Goal: Task Accomplishment & Management: Use online tool/utility

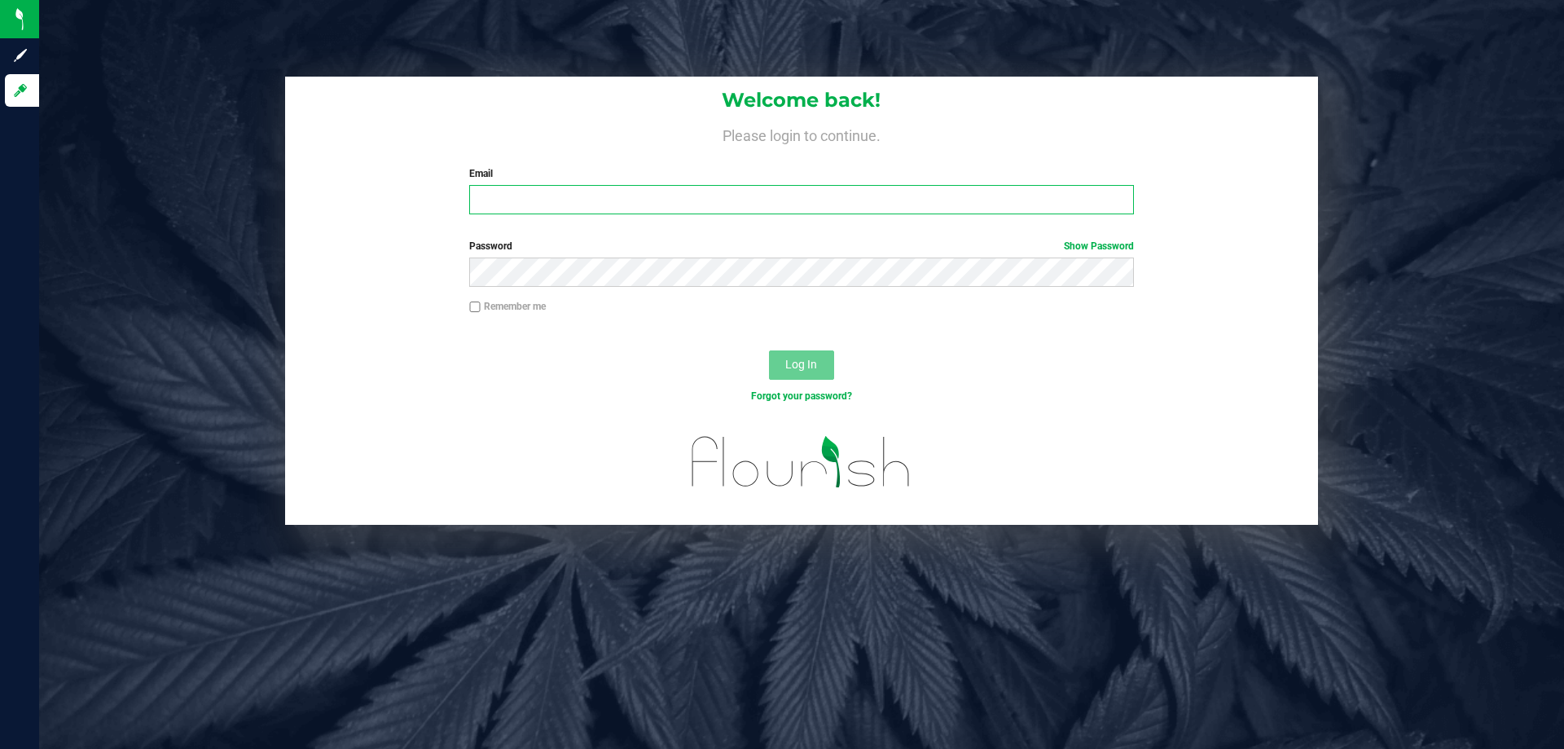
drag, startPoint x: 484, startPoint y: 211, endPoint x: 438, endPoint y: 200, distance: 46.8
click at [483, 211] on input "Email" at bounding box center [801, 199] width 664 height 29
type input "cstutz@liveparallel.com"
click at [1321, 475] on div "Welcome back! Please login to continue. Email cstutz@liveparallel.com Required …" at bounding box center [802, 301] width 1550 height 448
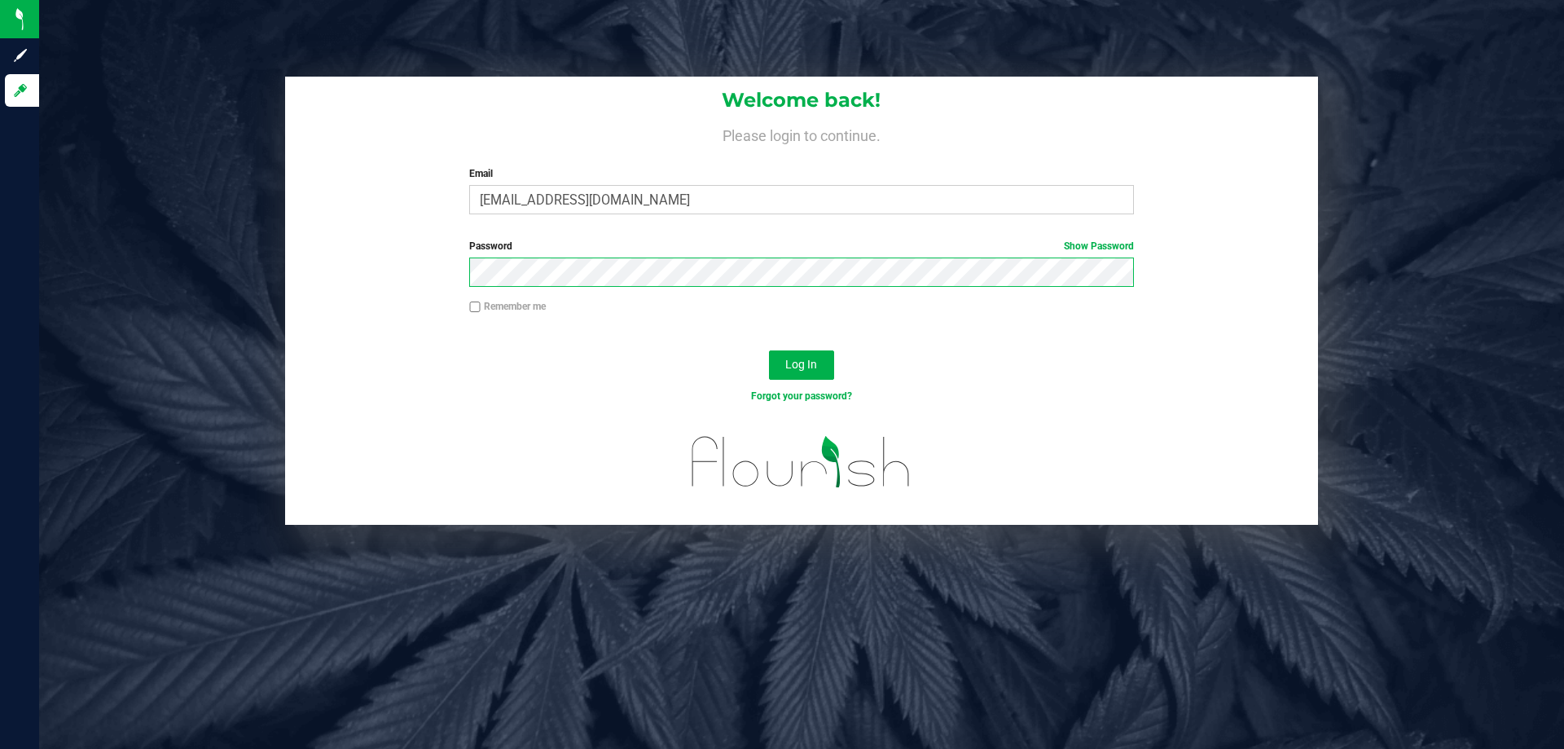
click at [769, 350] on button "Log In" at bounding box center [801, 364] width 65 height 29
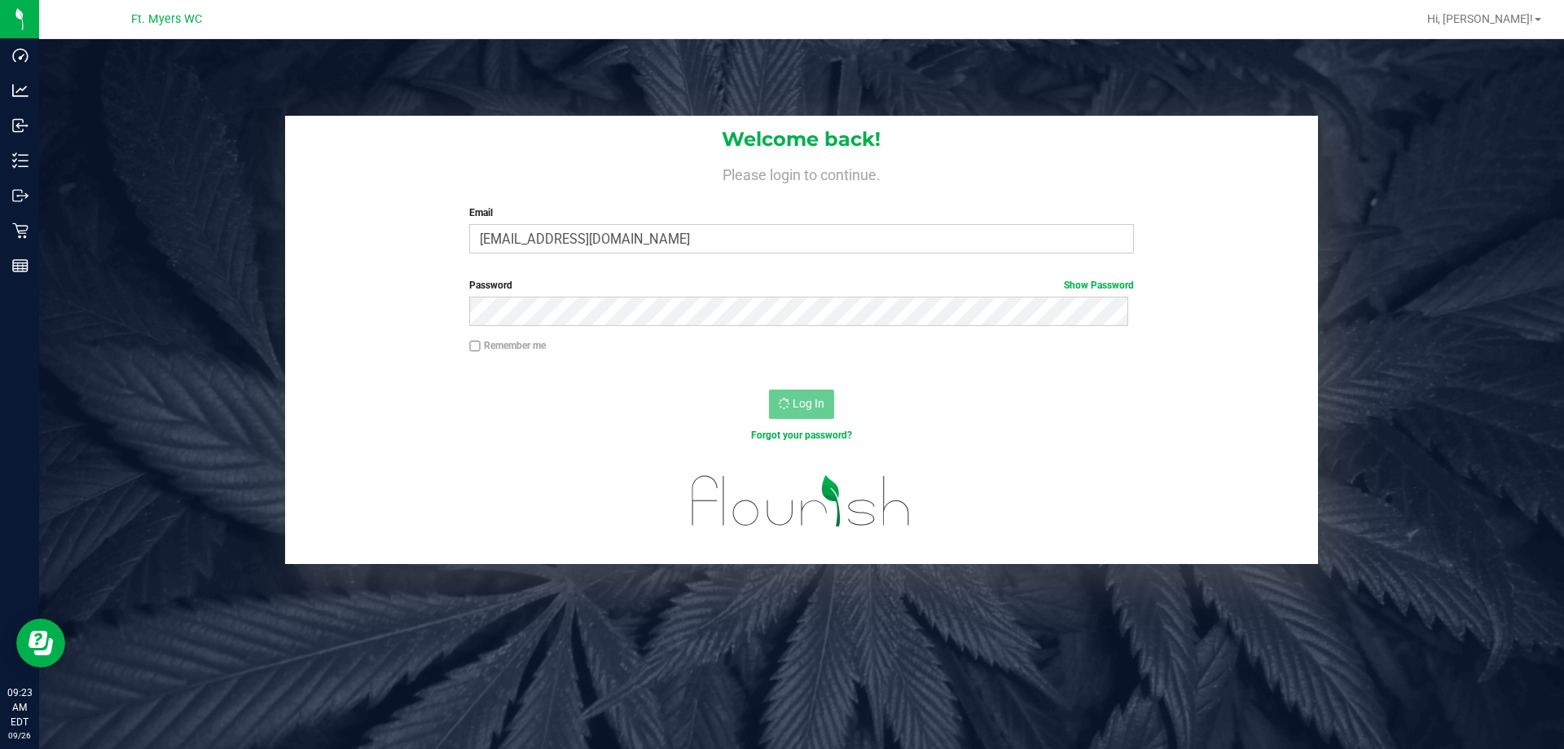
click at [1166, 215] on div "Welcome back! Please login to continue. Email cstutz@liveparallel.com Required …" at bounding box center [801, 191] width 1033 height 151
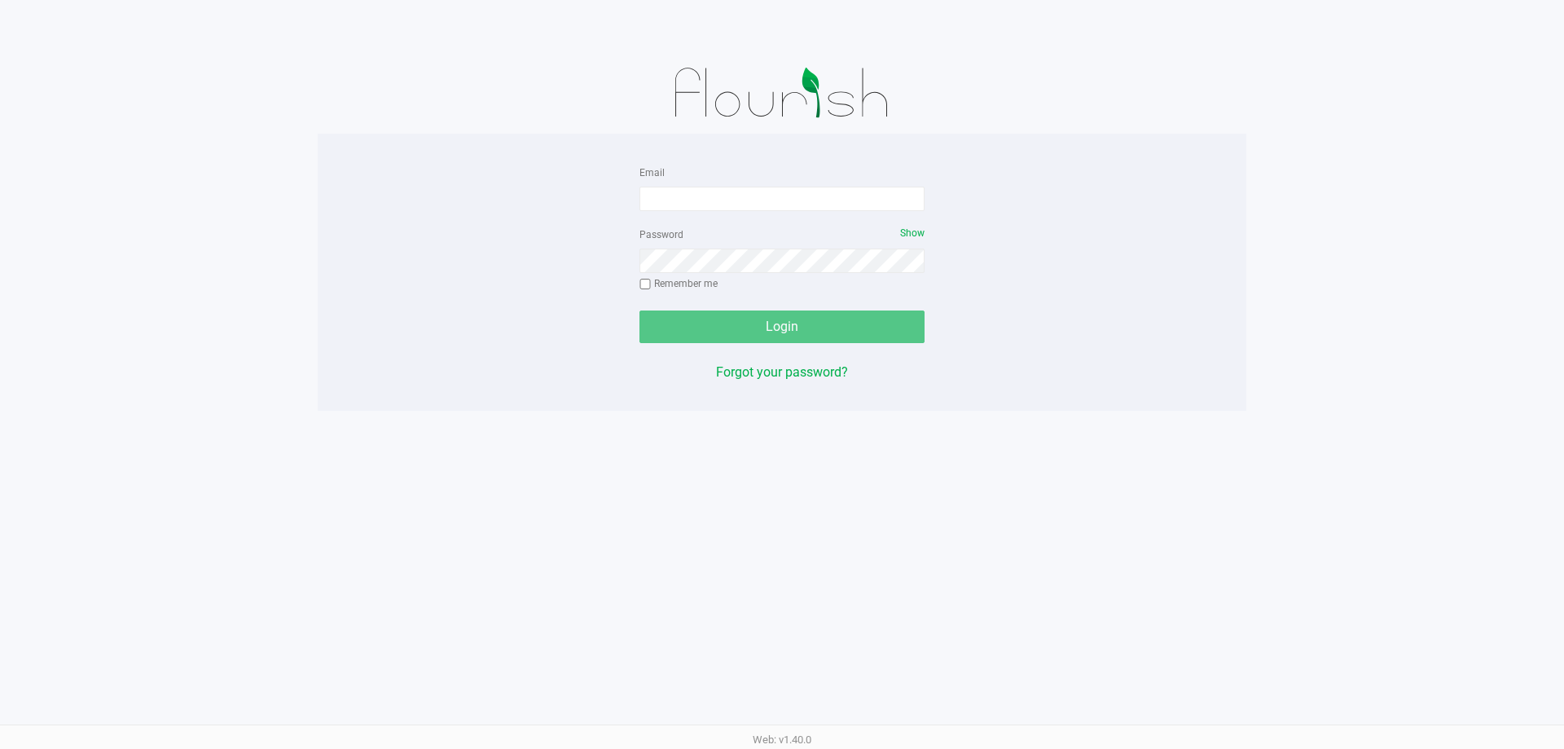
click at [678, 115] on img at bounding box center [782, 92] width 253 height 81
click at [679, 196] on input "Email" at bounding box center [782, 199] width 285 height 24
type input "cstutz@liveparallel.com"
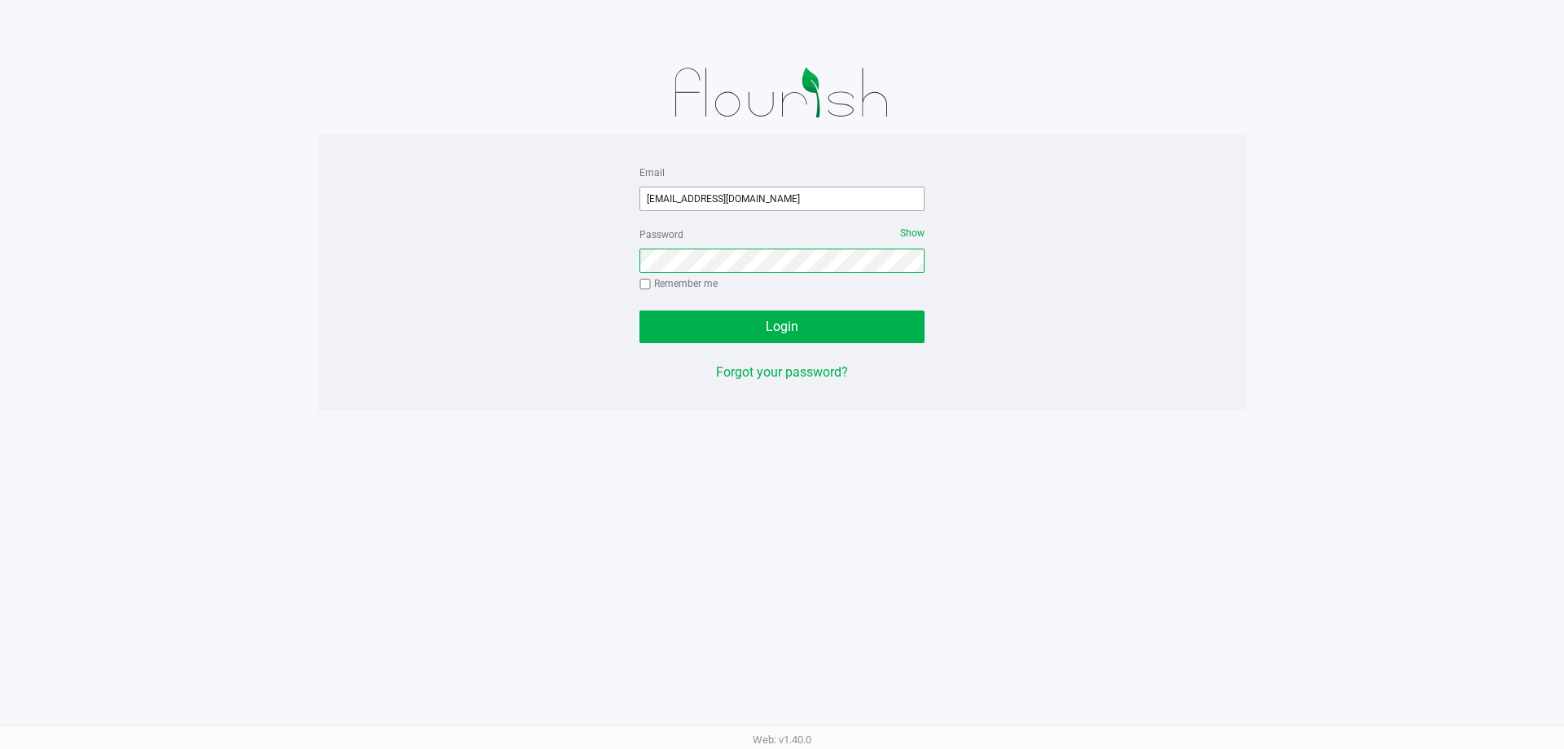
click at [640, 310] on button "Login" at bounding box center [782, 326] width 285 height 33
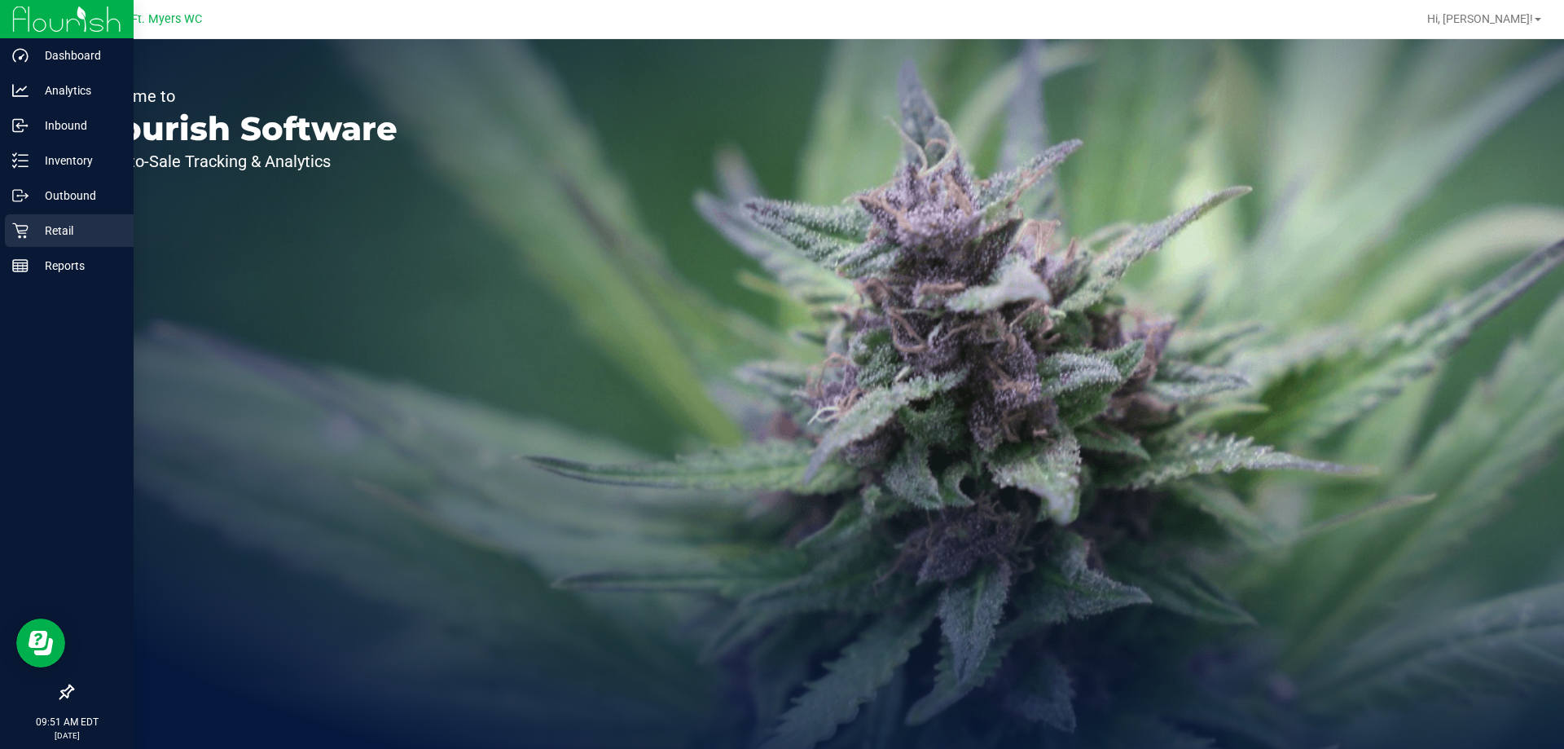
click at [20, 229] on icon at bounding box center [20, 230] width 16 height 16
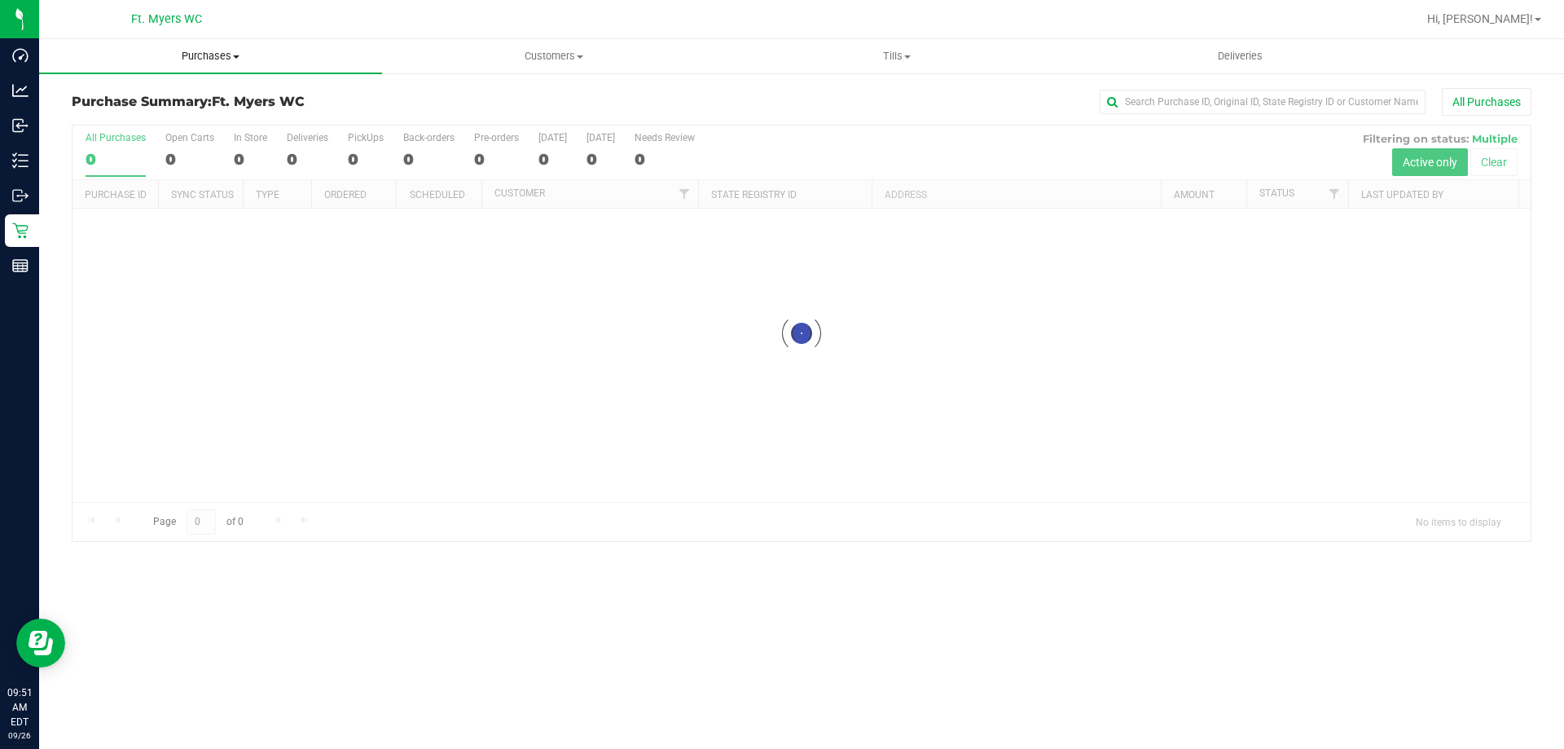
click at [191, 59] on span "Purchases" at bounding box center [210, 56] width 343 height 15
click at [165, 110] on li "Fulfillment" at bounding box center [210, 118] width 343 height 20
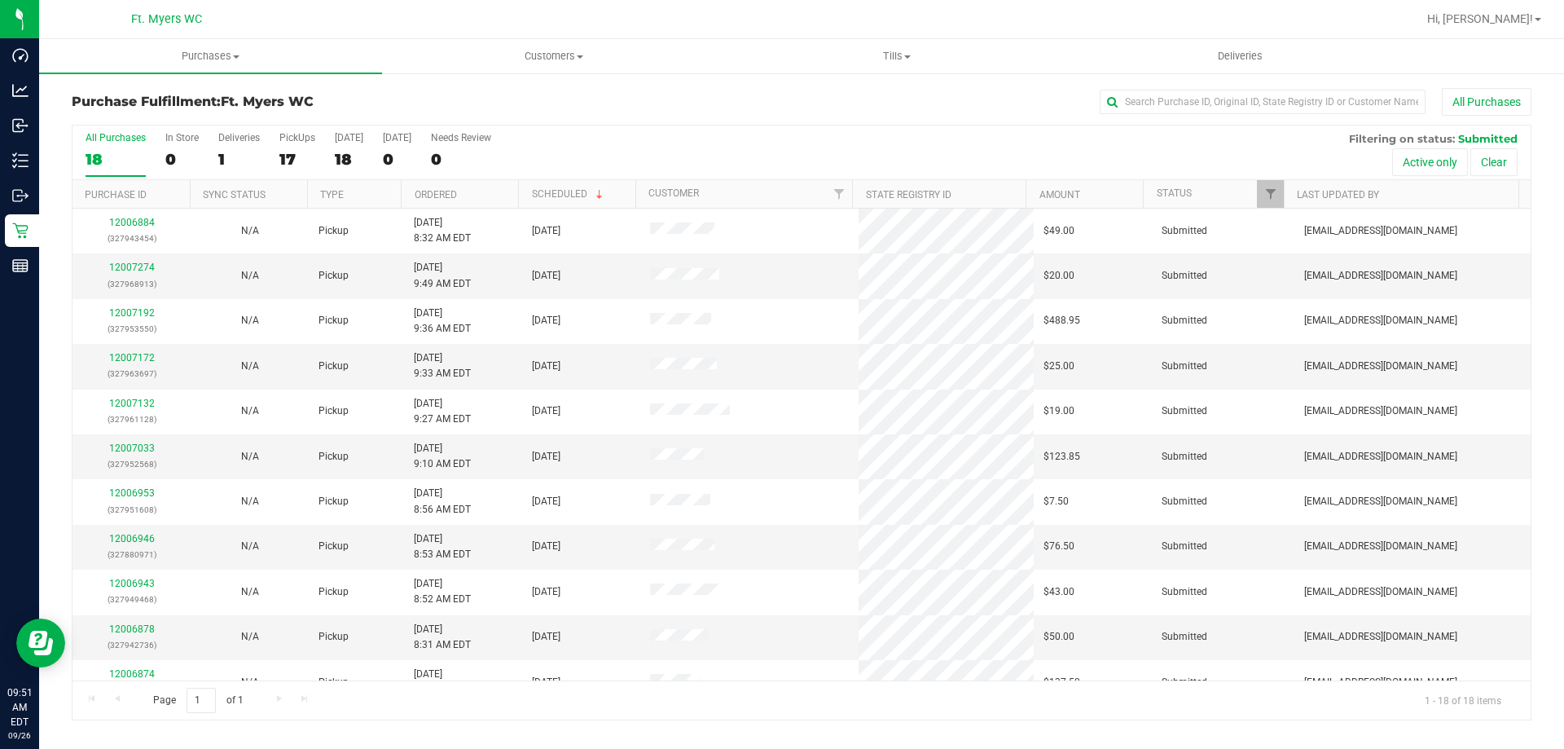
click at [477, 190] on th "Ordered" at bounding box center [459, 194] width 117 height 29
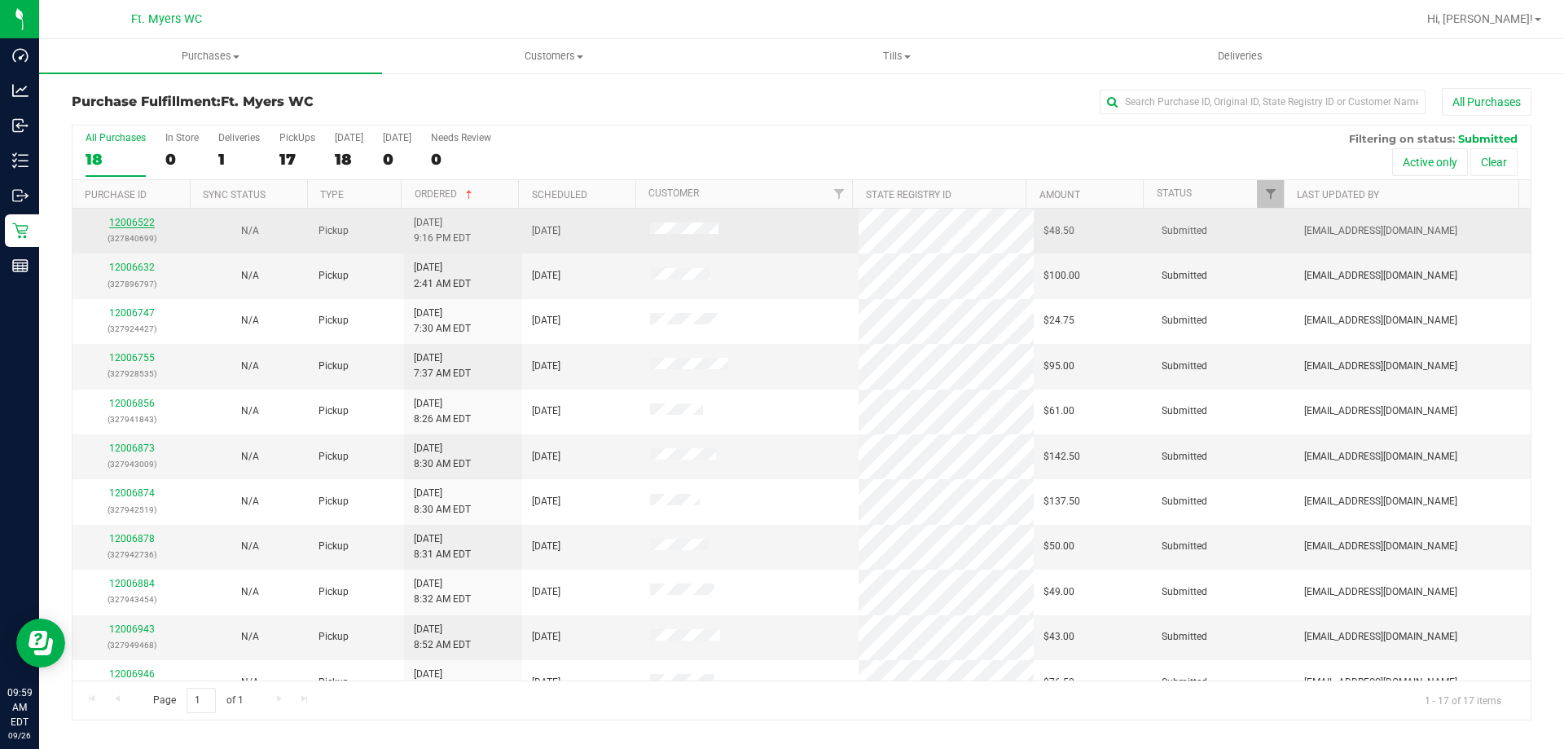
click at [149, 223] on link "12006522" at bounding box center [132, 222] width 46 height 11
click at [121, 223] on link "12006632" at bounding box center [132, 222] width 46 height 11
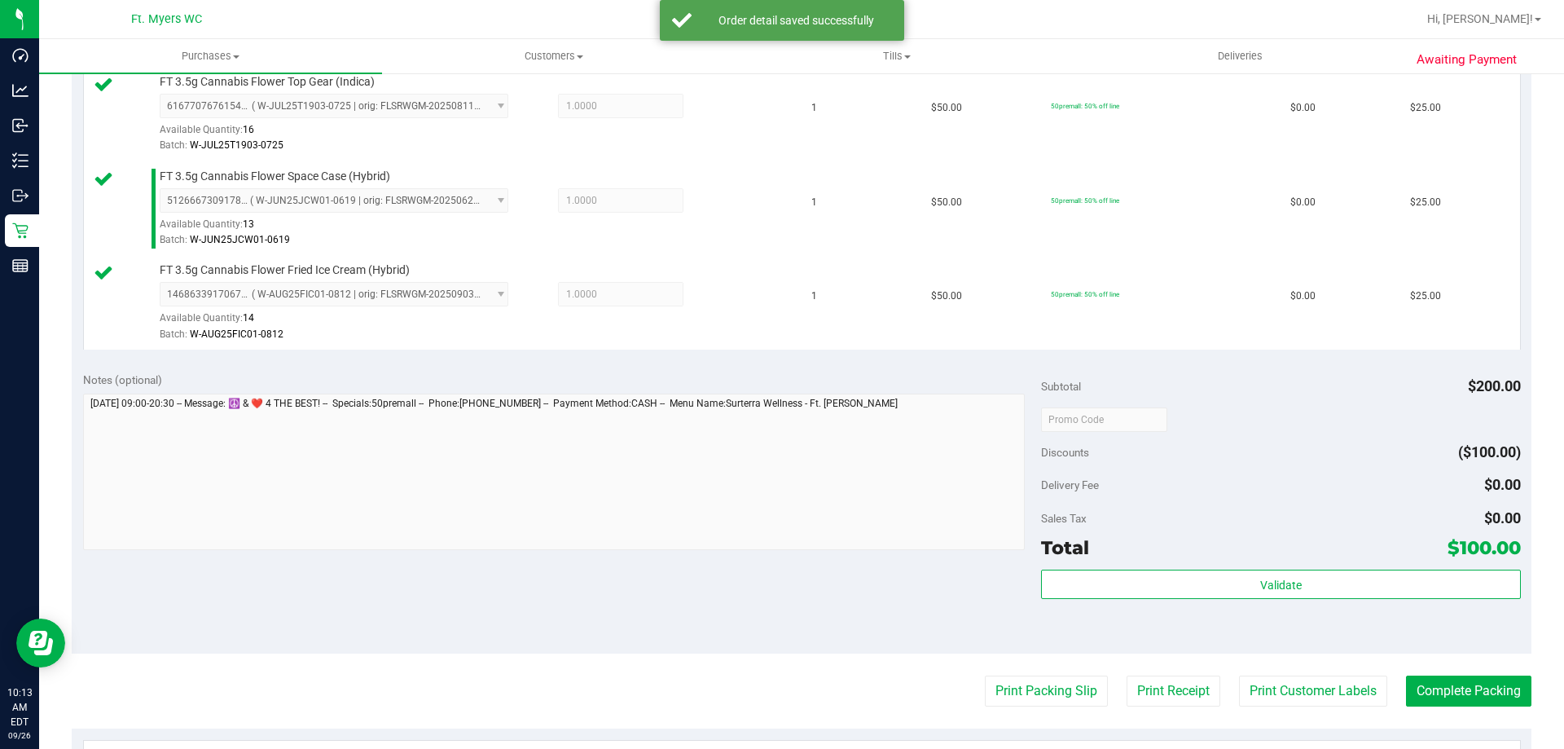
scroll to position [570, 0]
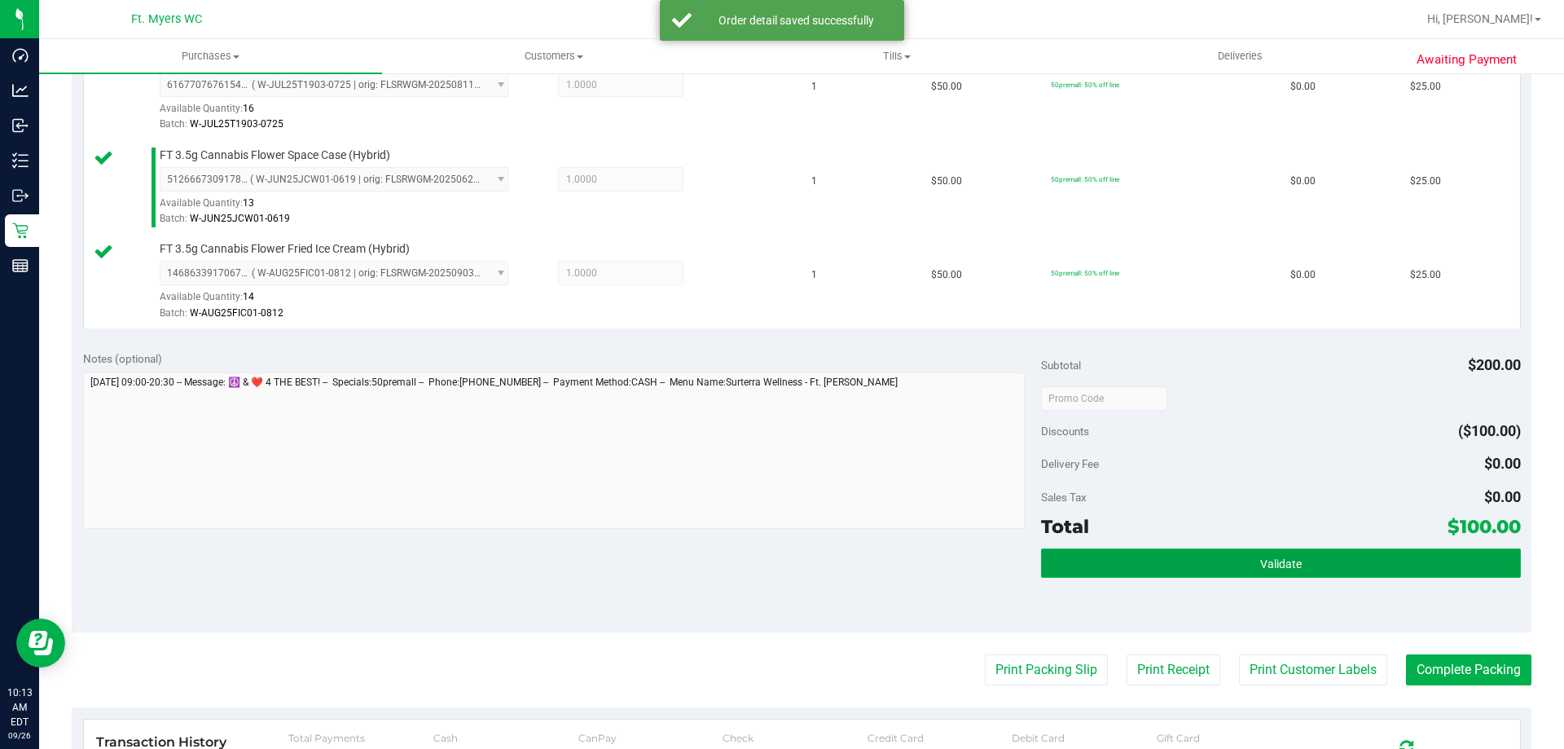
click at [1072, 565] on button "Validate" at bounding box center [1280, 562] width 479 height 29
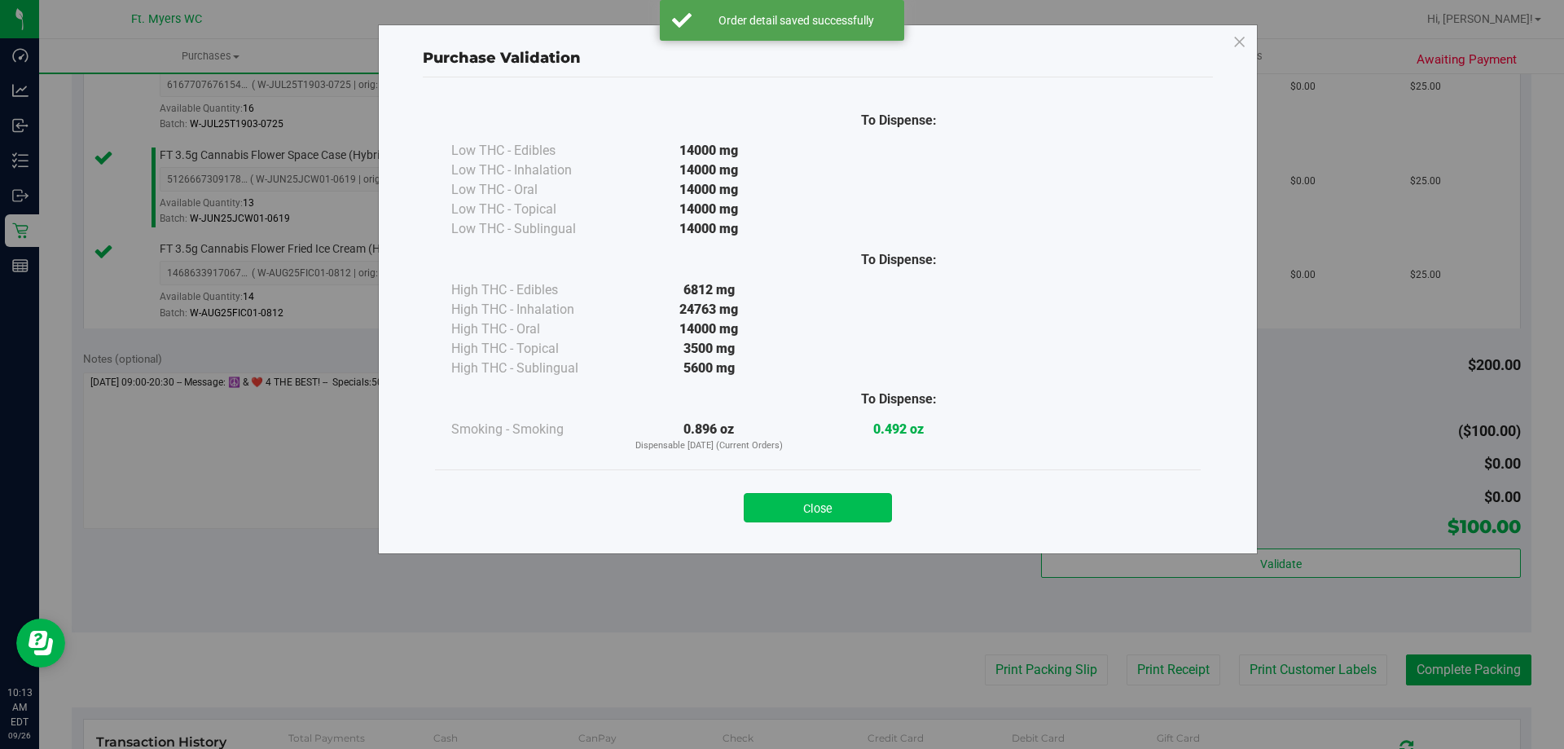
click at [781, 501] on button "Close" at bounding box center [818, 507] width 148 height 29
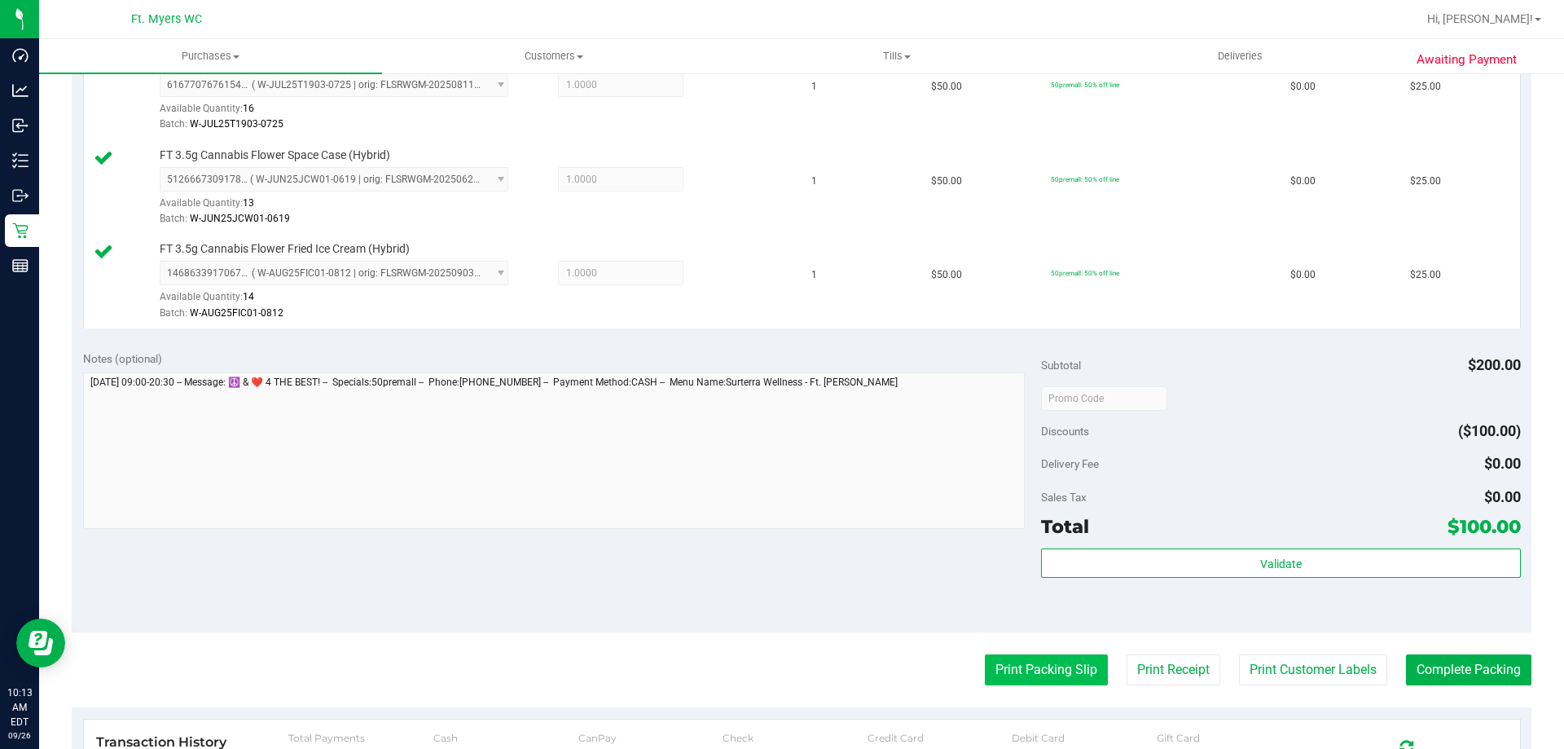
click at [1000, 676] on button "Print Packing Slip" at bounding box center [1046, 669] width 123 height 31
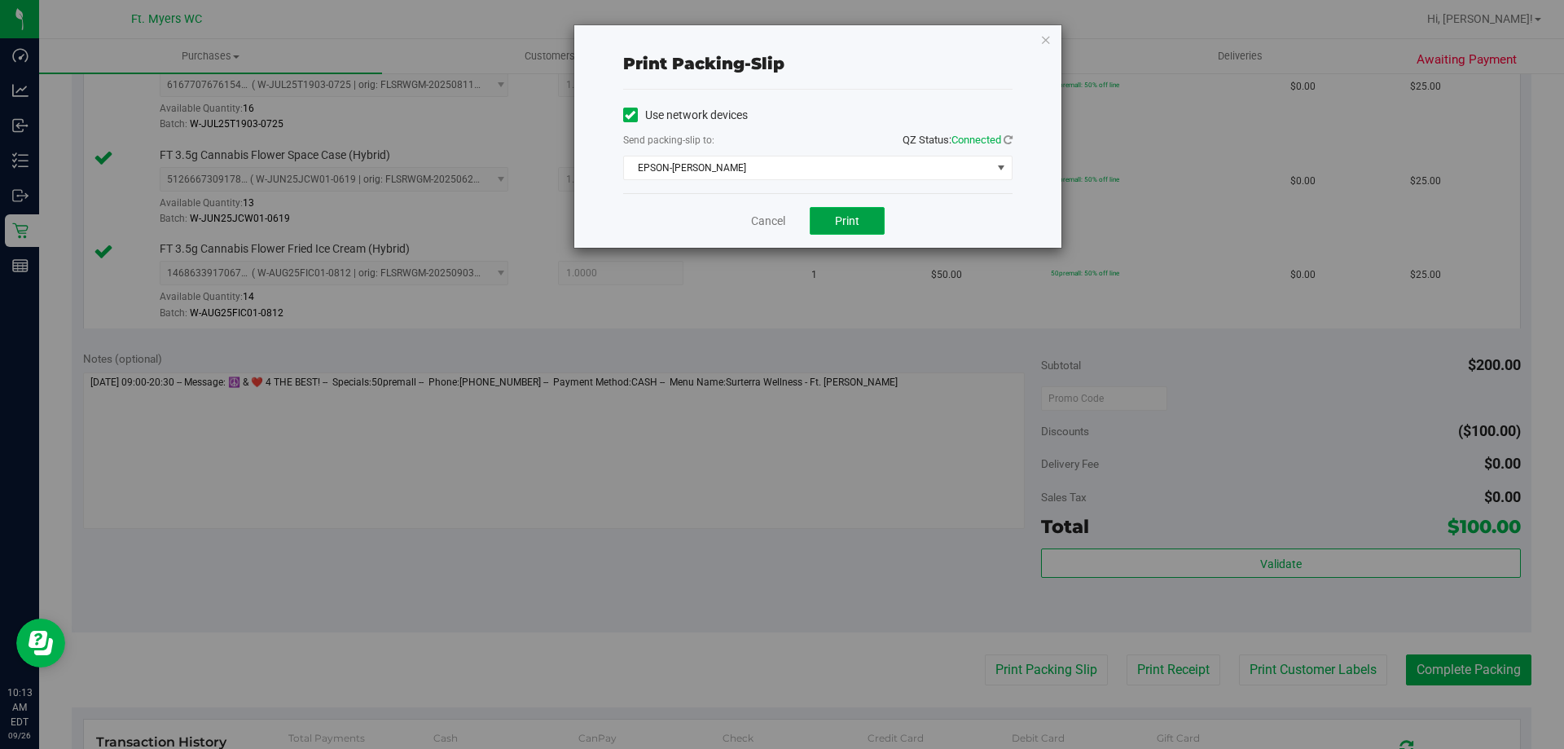
click at [831, 219] on button "Print" at bounding box center [847, 221] width 75 height 28
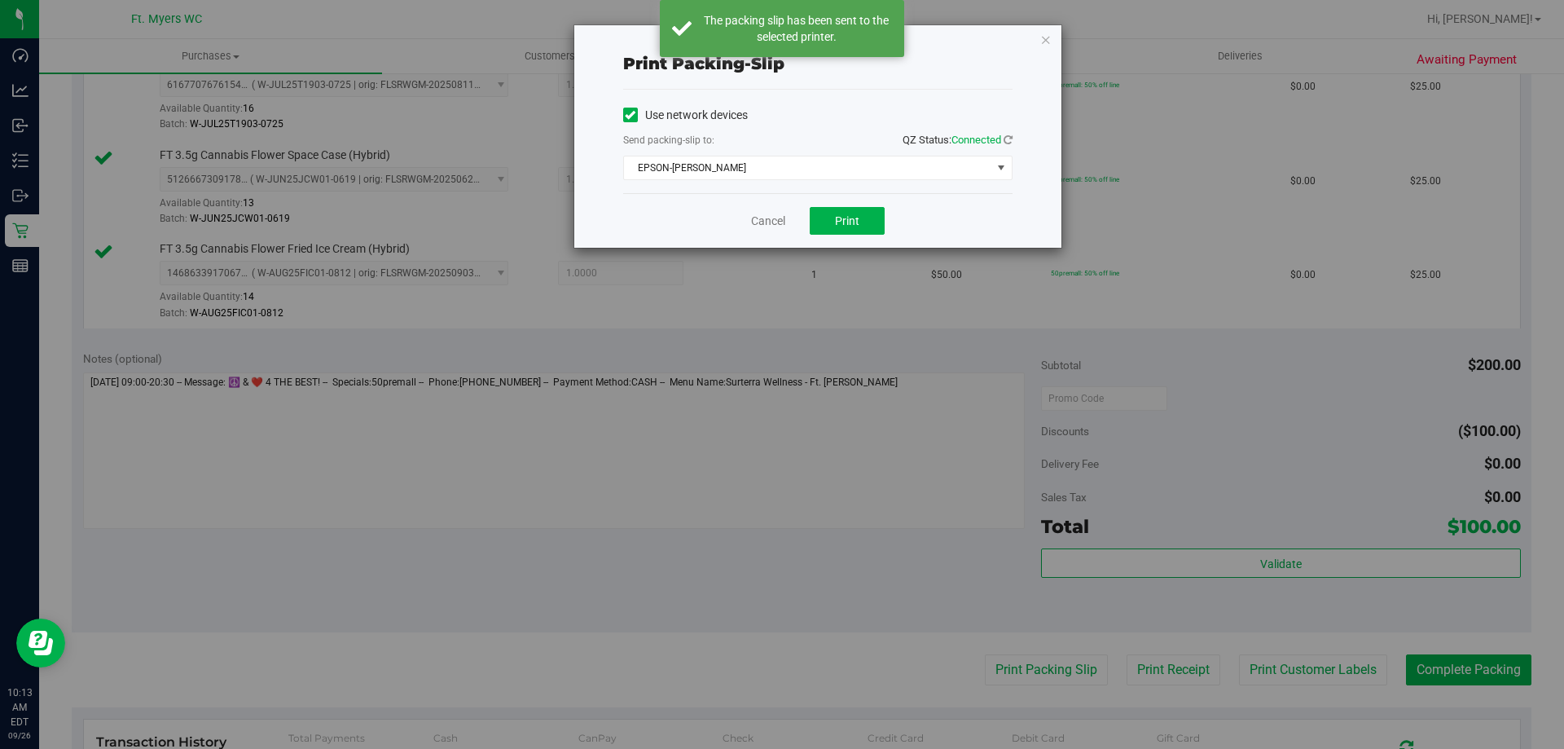
click at [1048, 34] on icon "button" at bounding box center [1045, 39] width 11 height 20
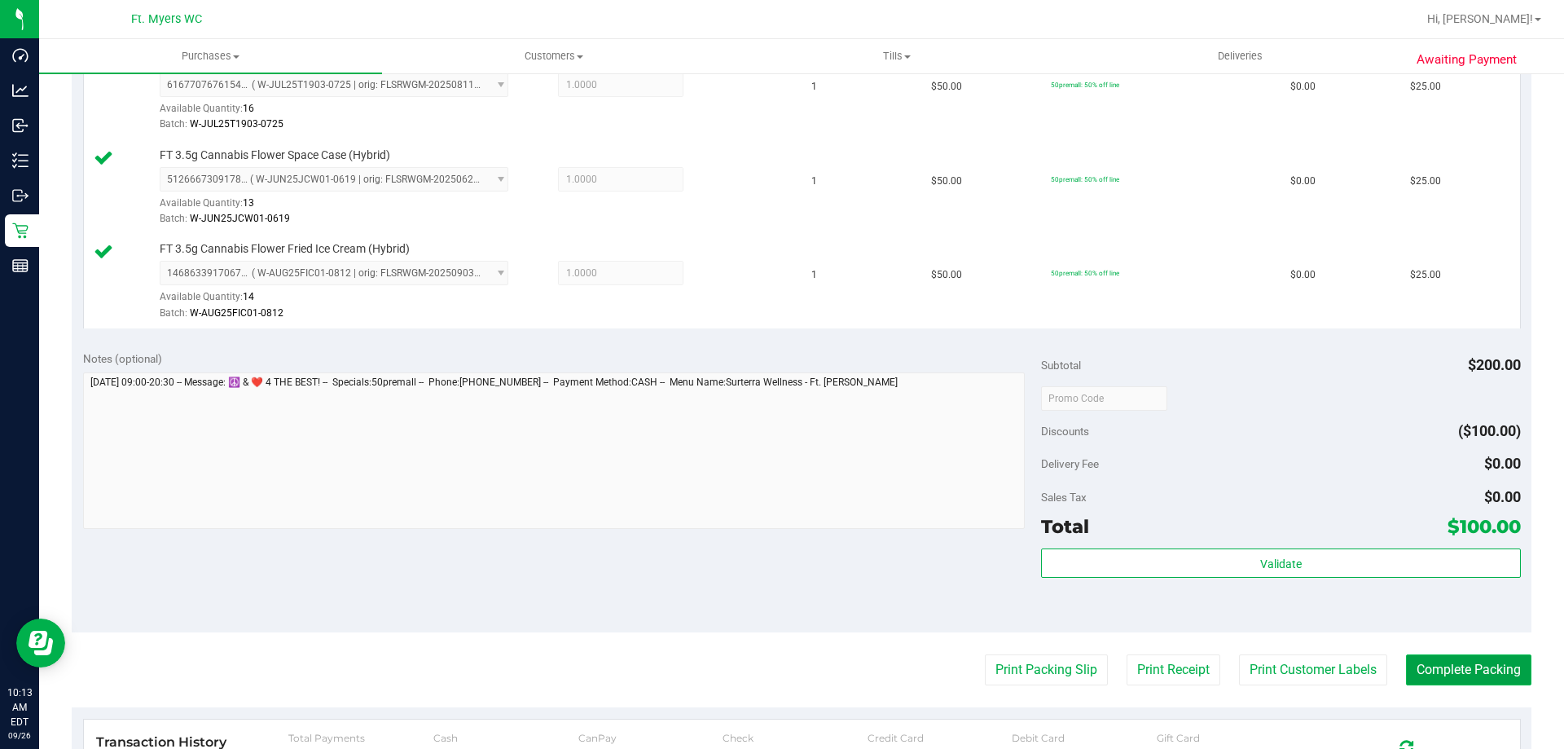
click at [1423, 669] on button "Complete Packing" at bounding box center [1468, 669] width 125 height 31
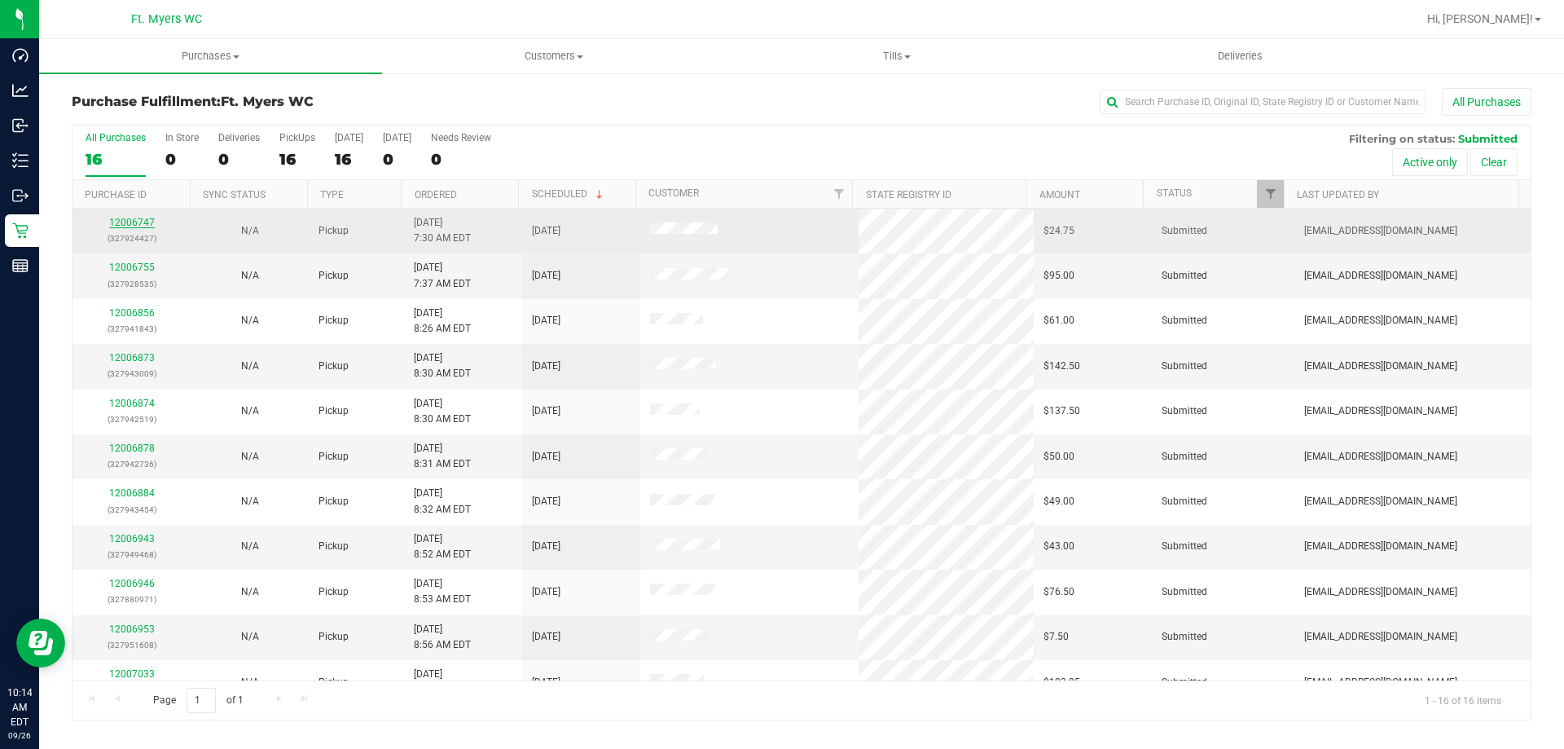
click at [139, 222] on link "12006747" at bounding box center [132, 222] width 46 height 11
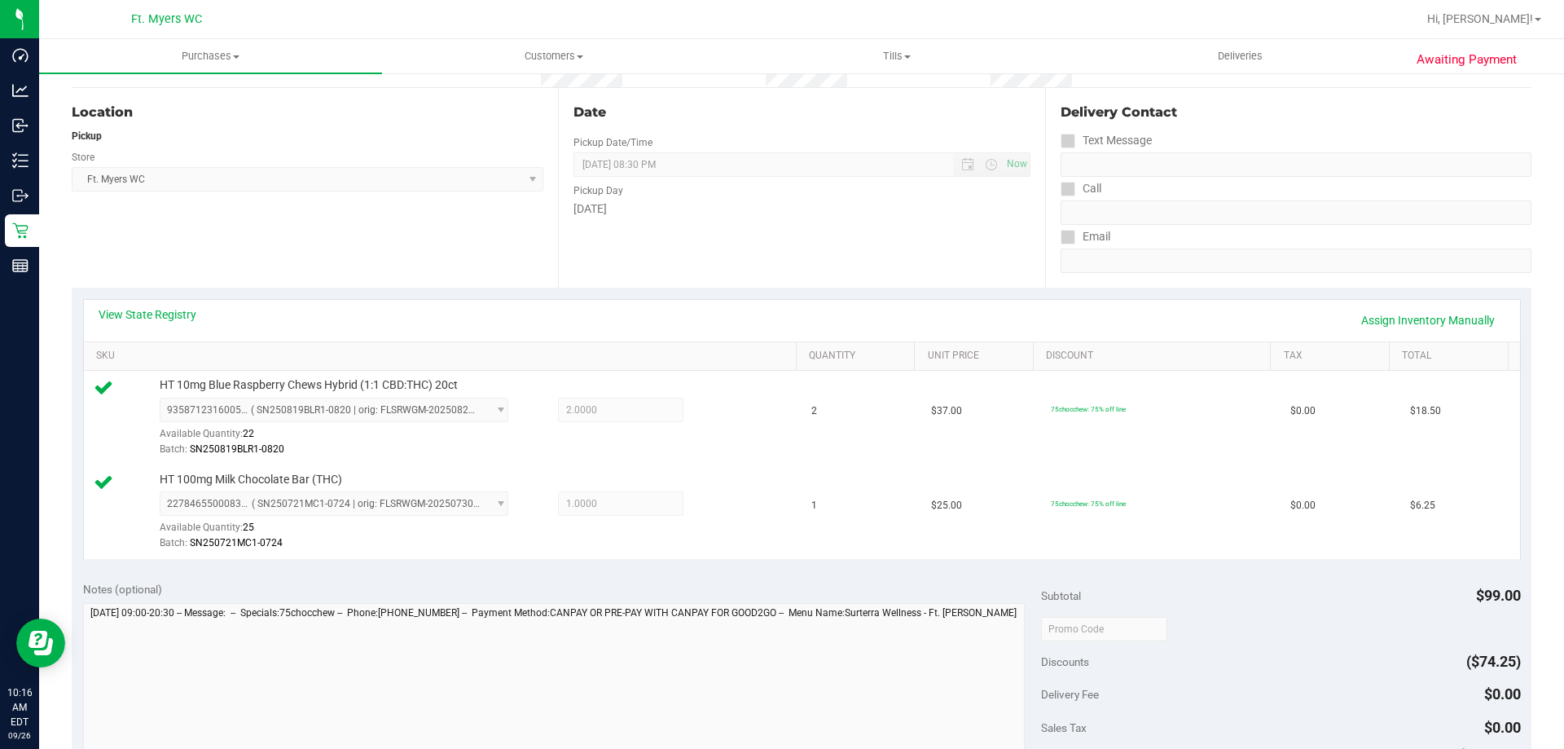
scroll to position [326, 0]
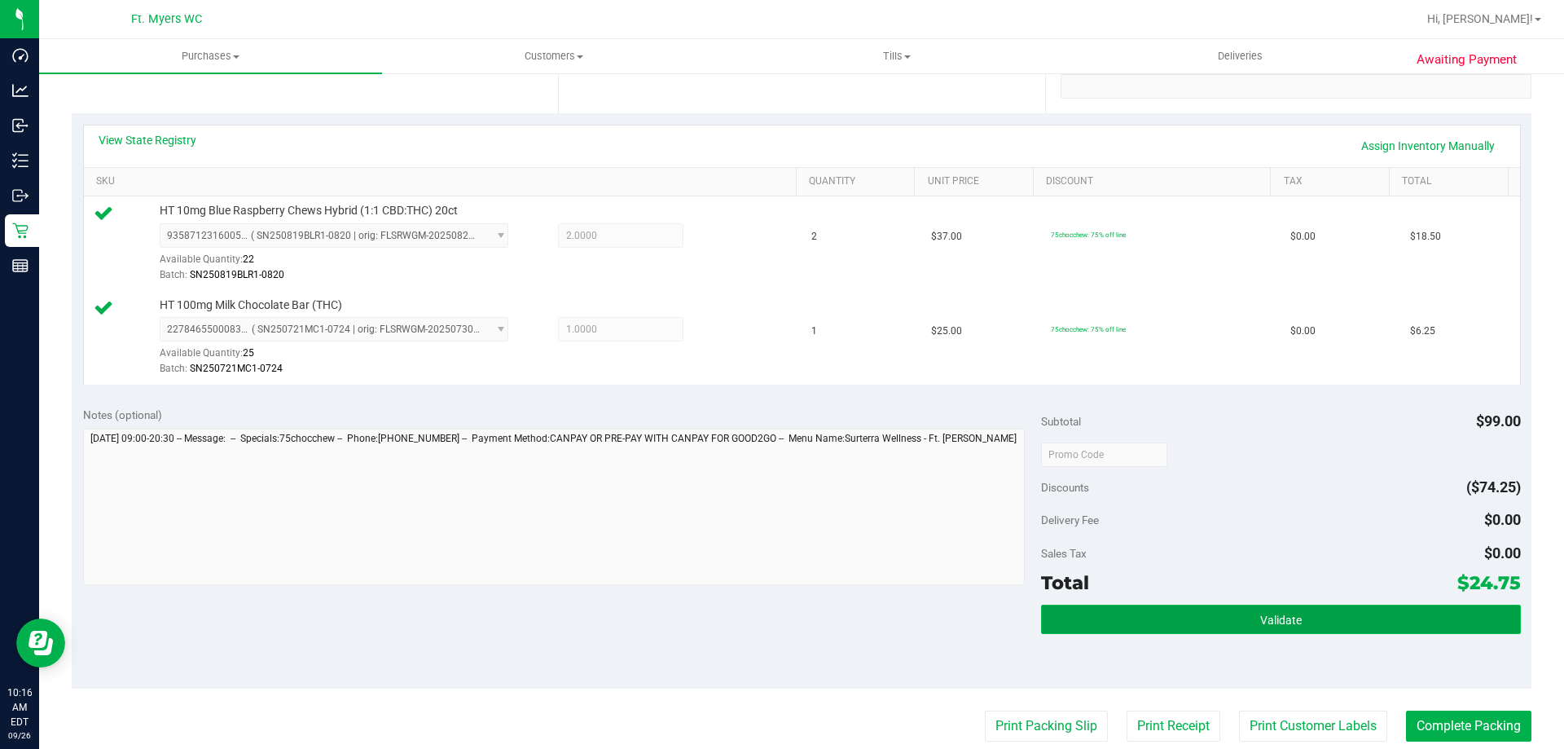
click at [1164, 618] on button "Validate" at bounding box center [1280, 619] width 479 height 29
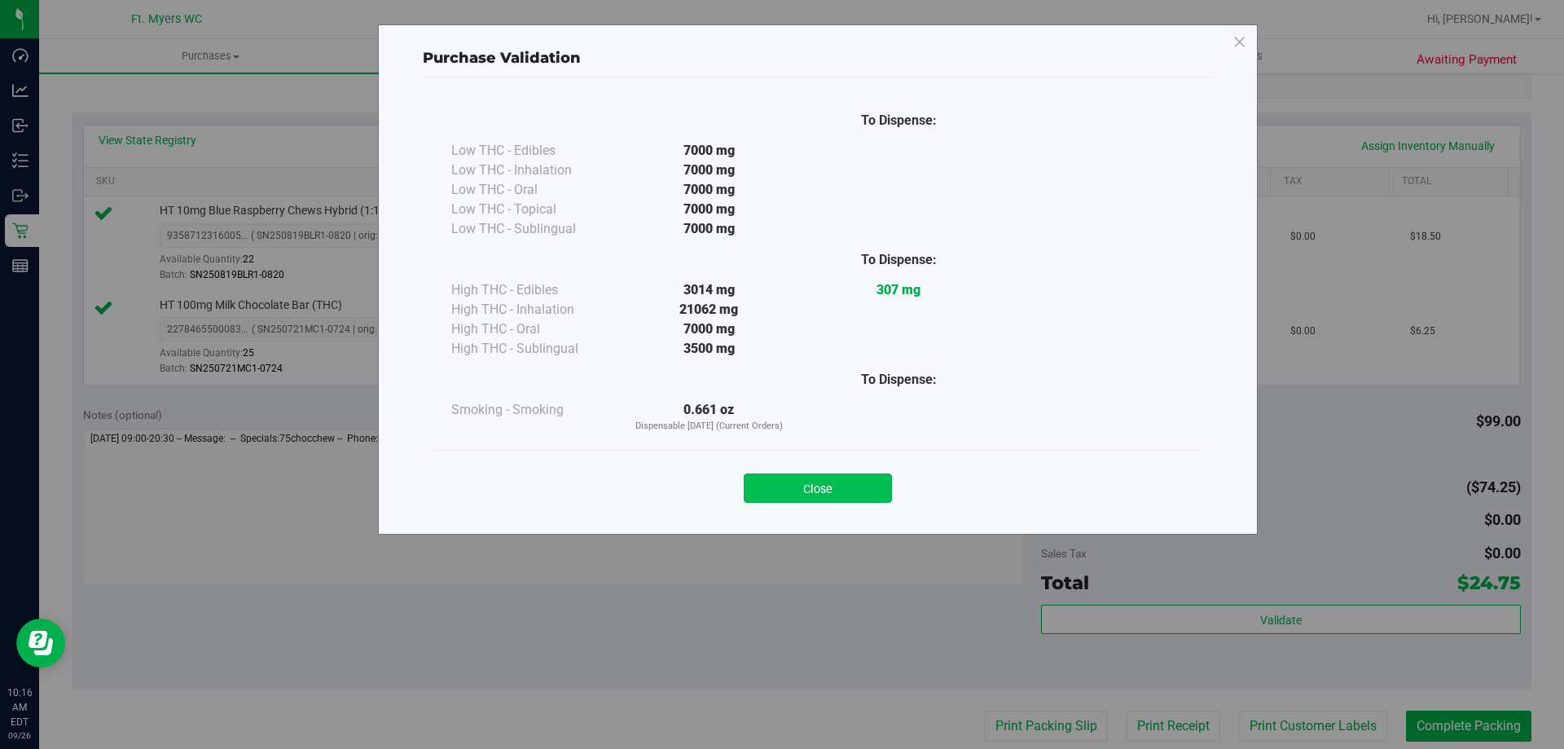
click at [835, 492] on button "Close" at bounding box center [818, 487] width 148 height 29
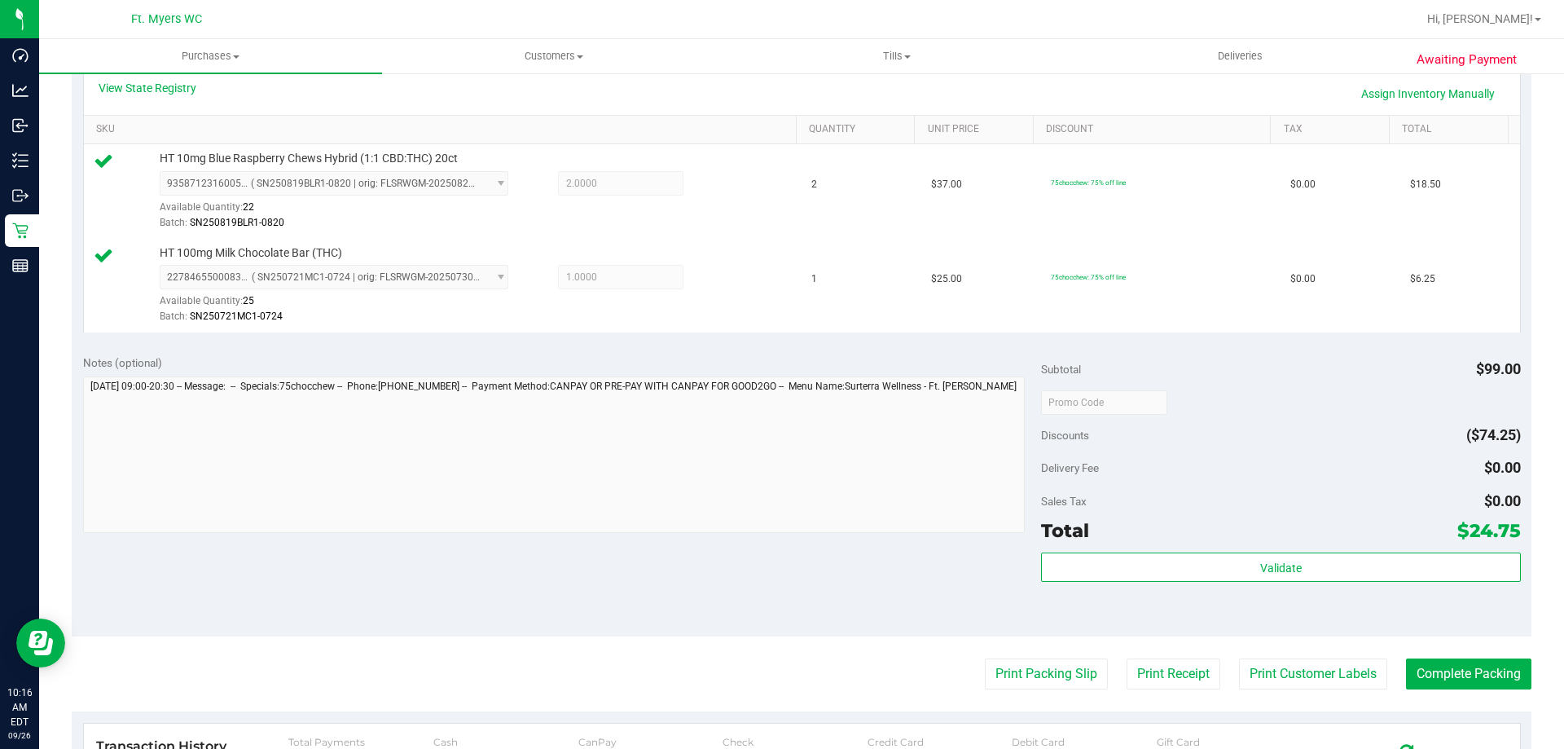
scroll to position [407, 0]
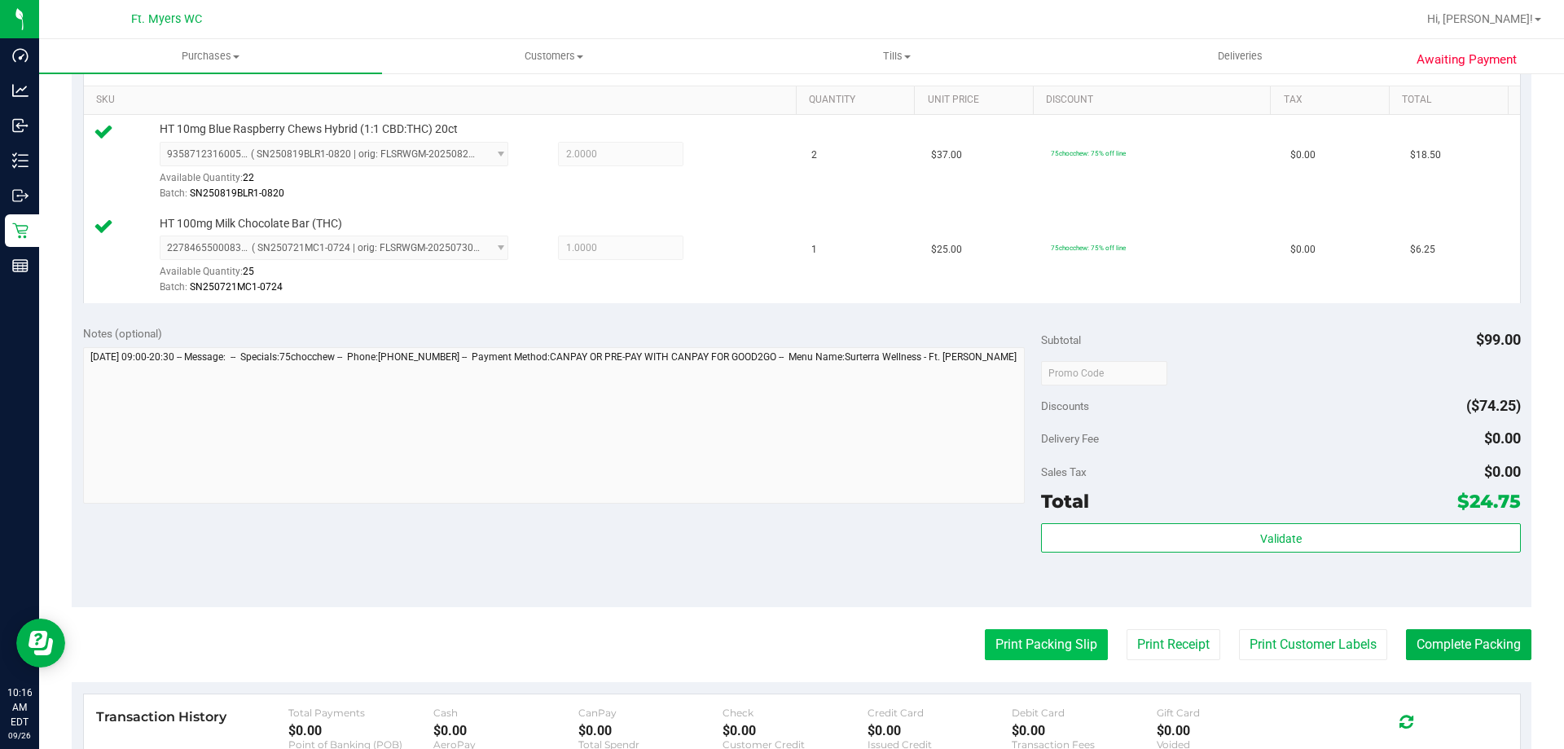
click at [1020, 639] on button "Print Packing Slip" at bounding box center [1046, 644] width 123 height 31
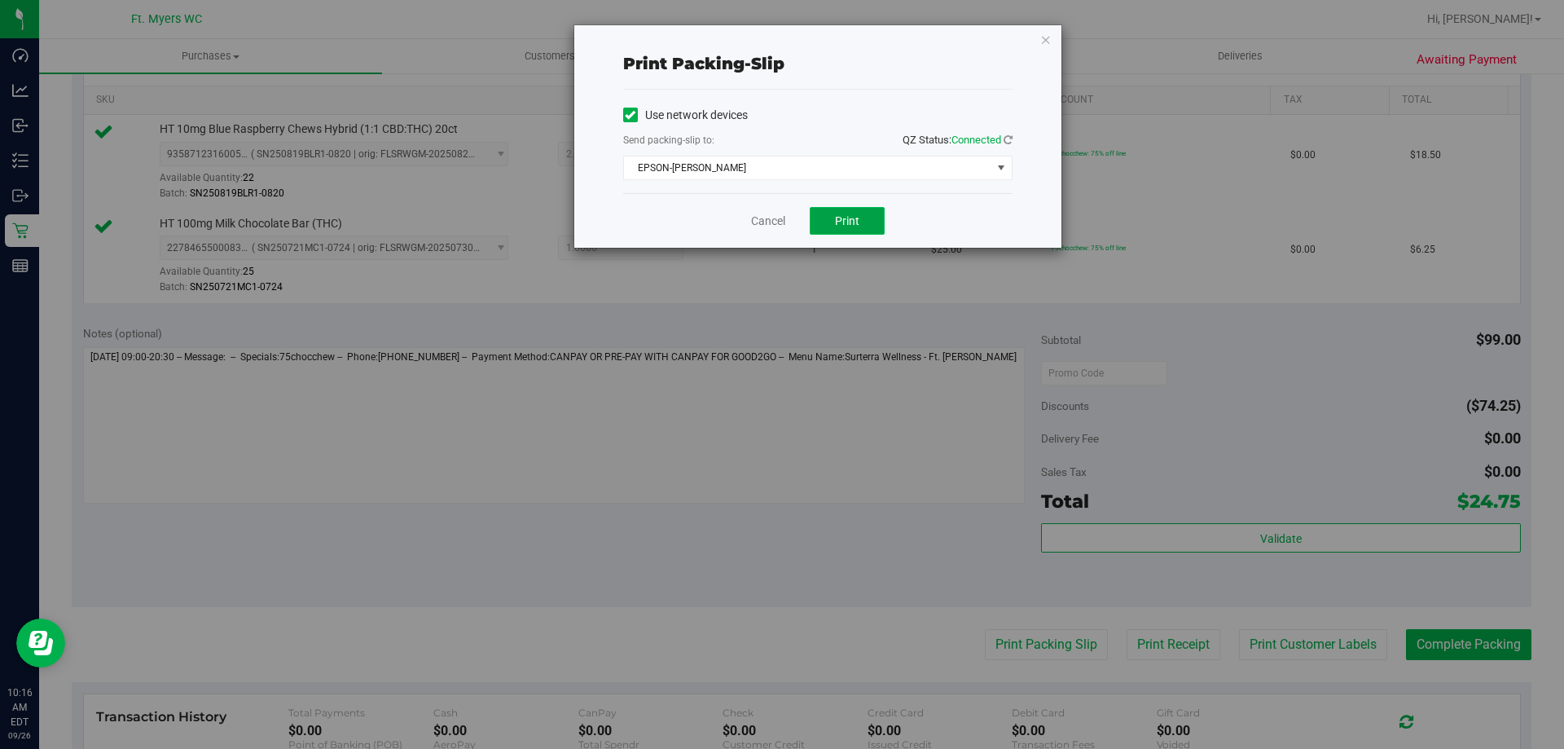
click at [866, 222] on button "Print" at bounding box center [847, 221] width 75 height 28
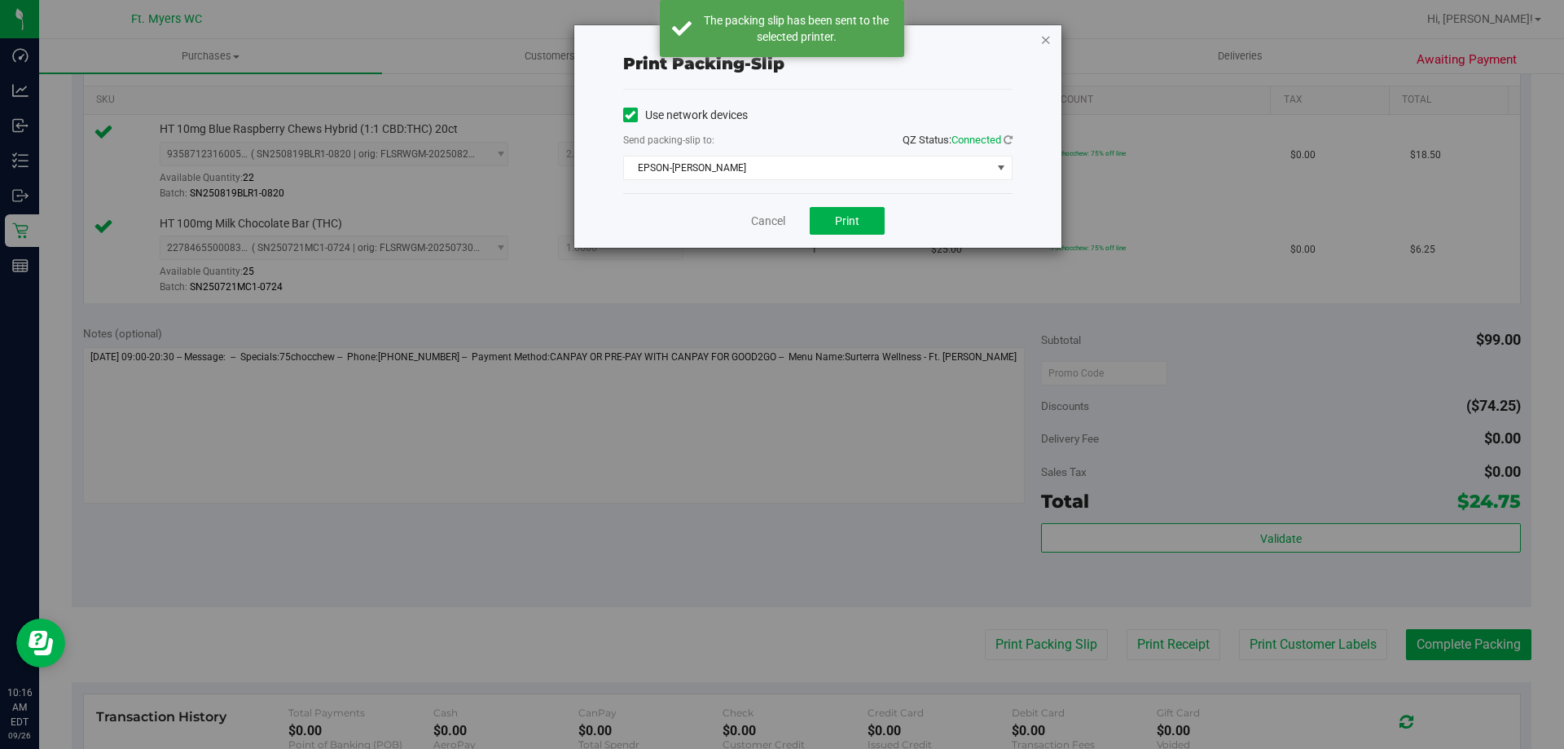
click at [1051, 42] on icon "button" at bounding box center [1045, 39] width 11 height 20
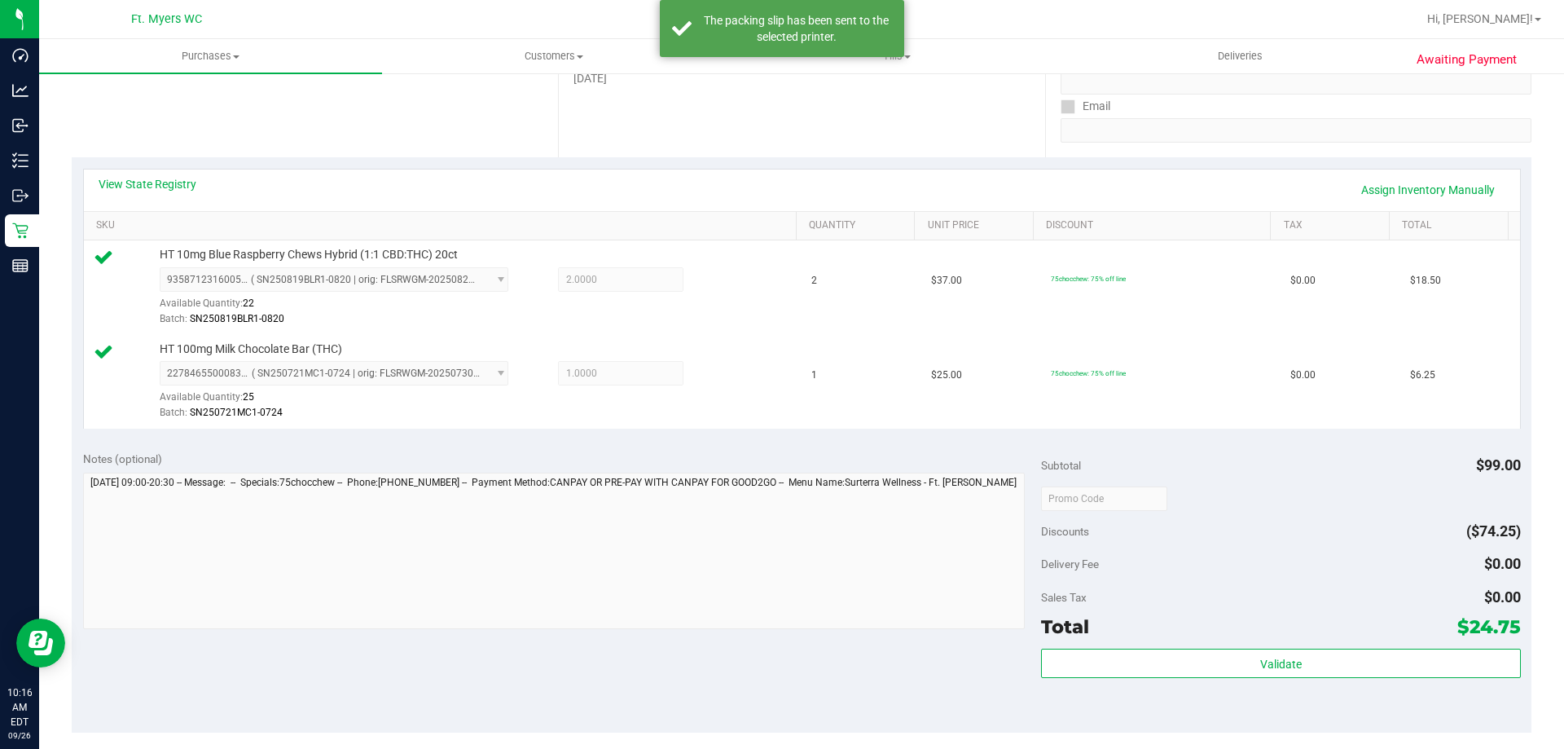
scroll to position [489, 0]
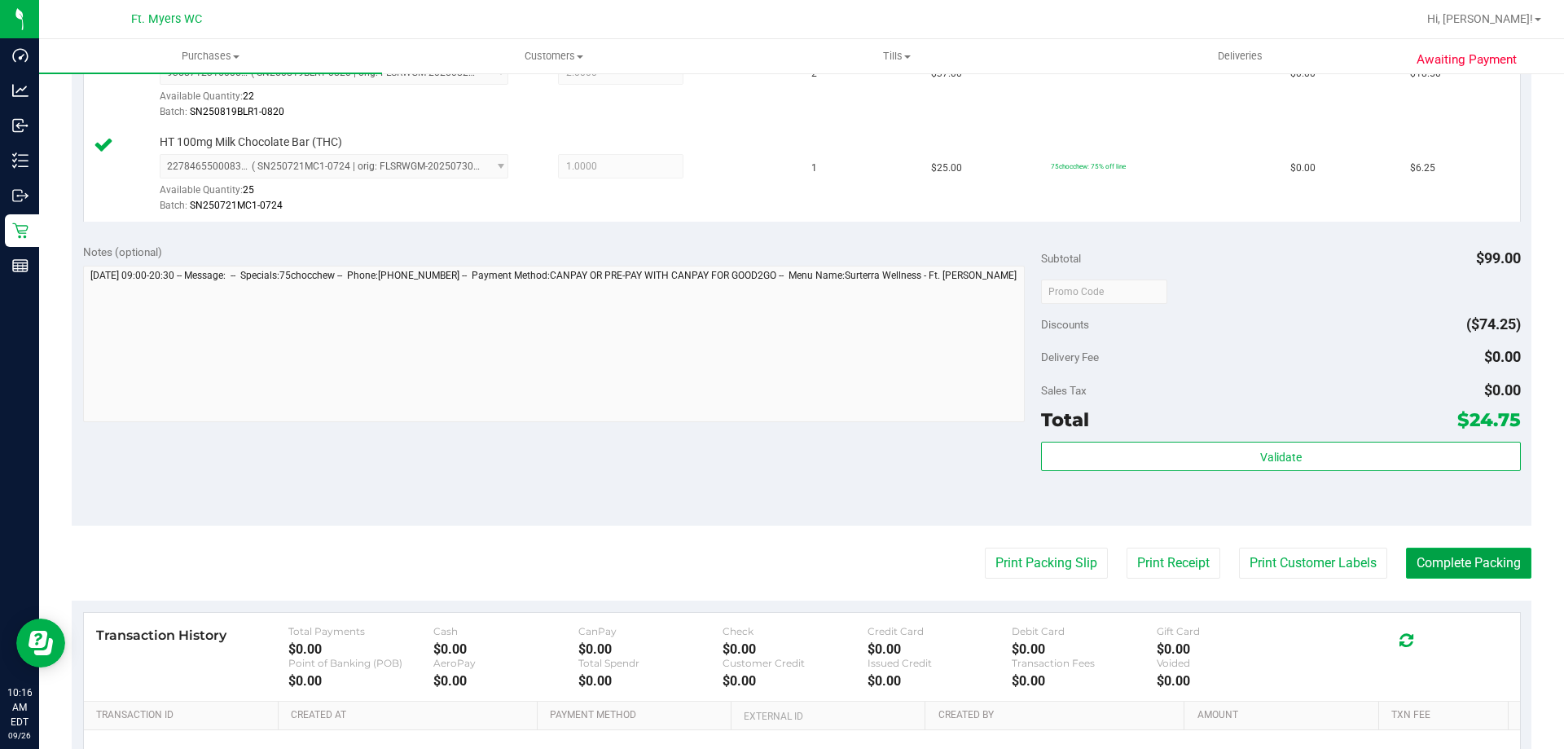
click at [1427, 558] on button "Complete Packing" at bounding box center [1468, 562] width 125 height 31
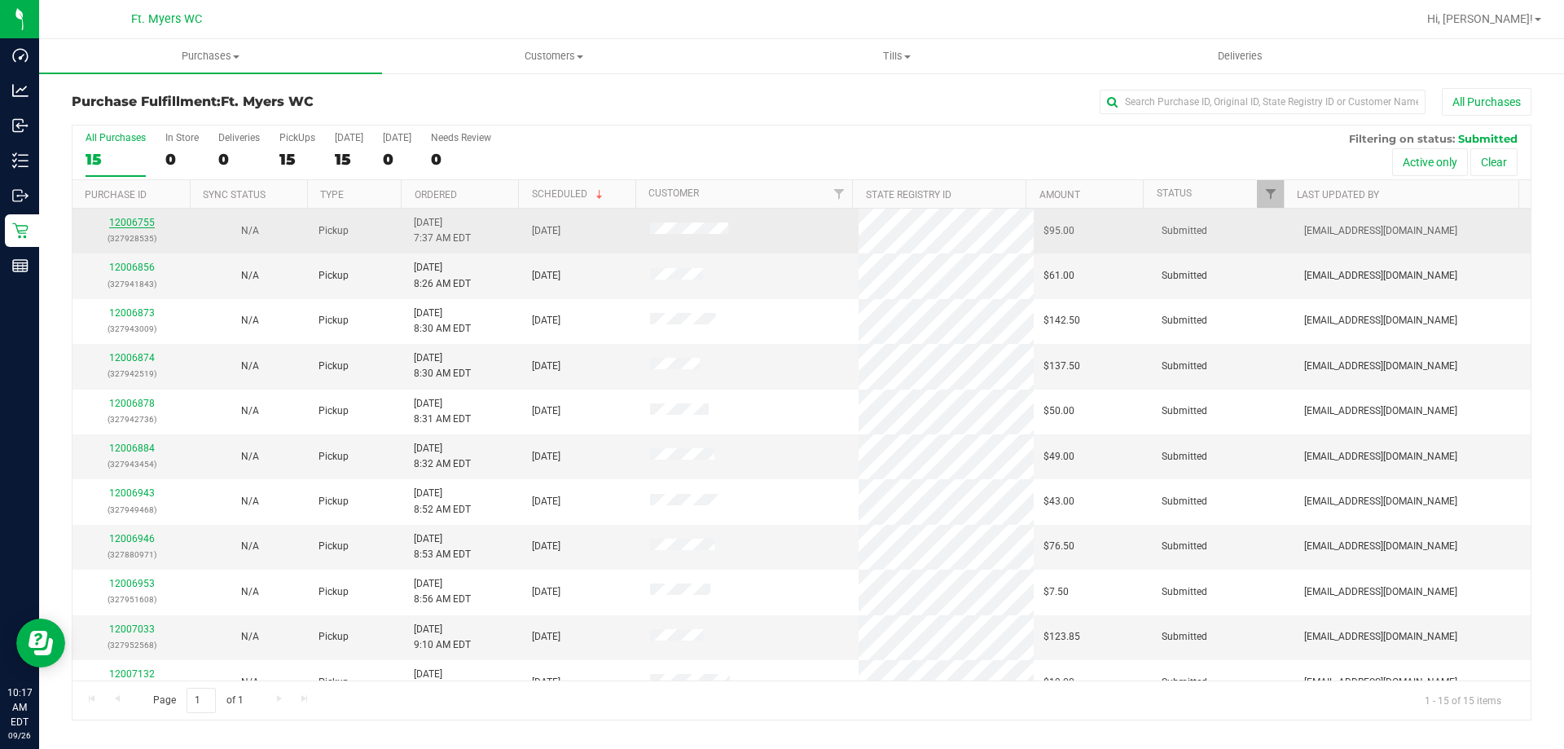
click at [136, 222] on link "12006755" at bounding box center [132, 222] width 46 height 11
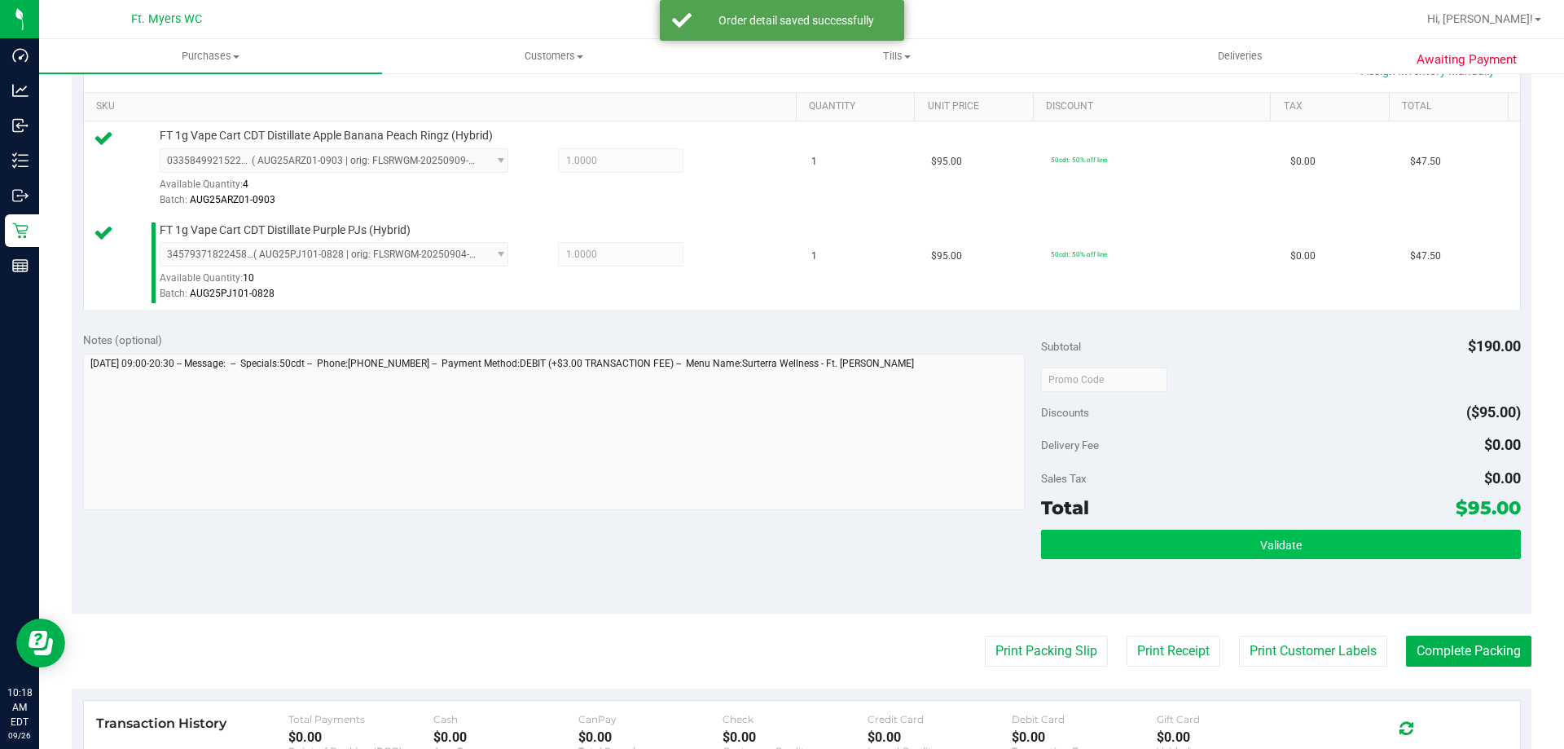
scroll to position [407, 0]
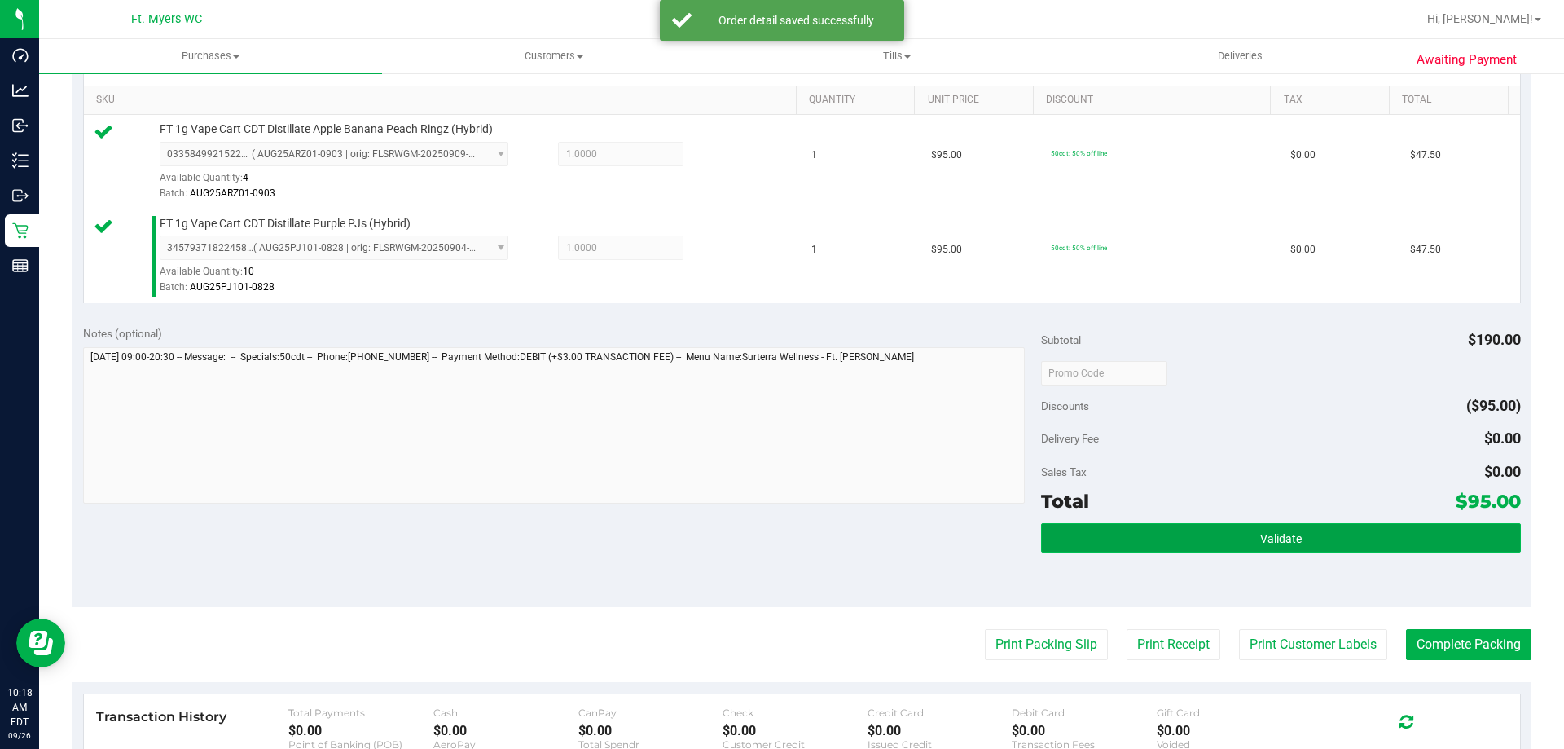
click at [1260, 544] on span "Validate" at bounding box center [1281, 538] width 42 height 13
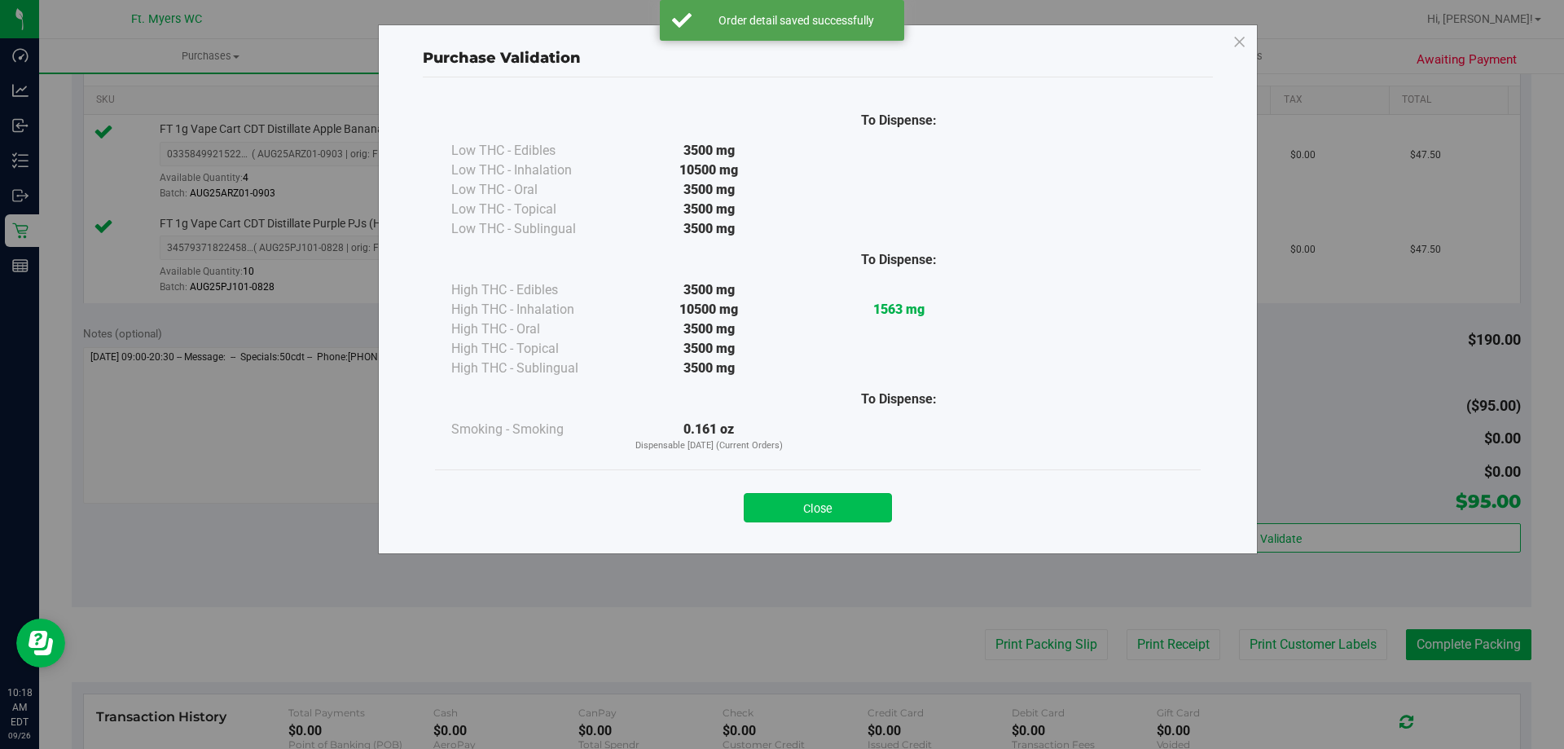
click at [786, 516] on button "Close" at bounding box center [818, 507] width 148 height 29
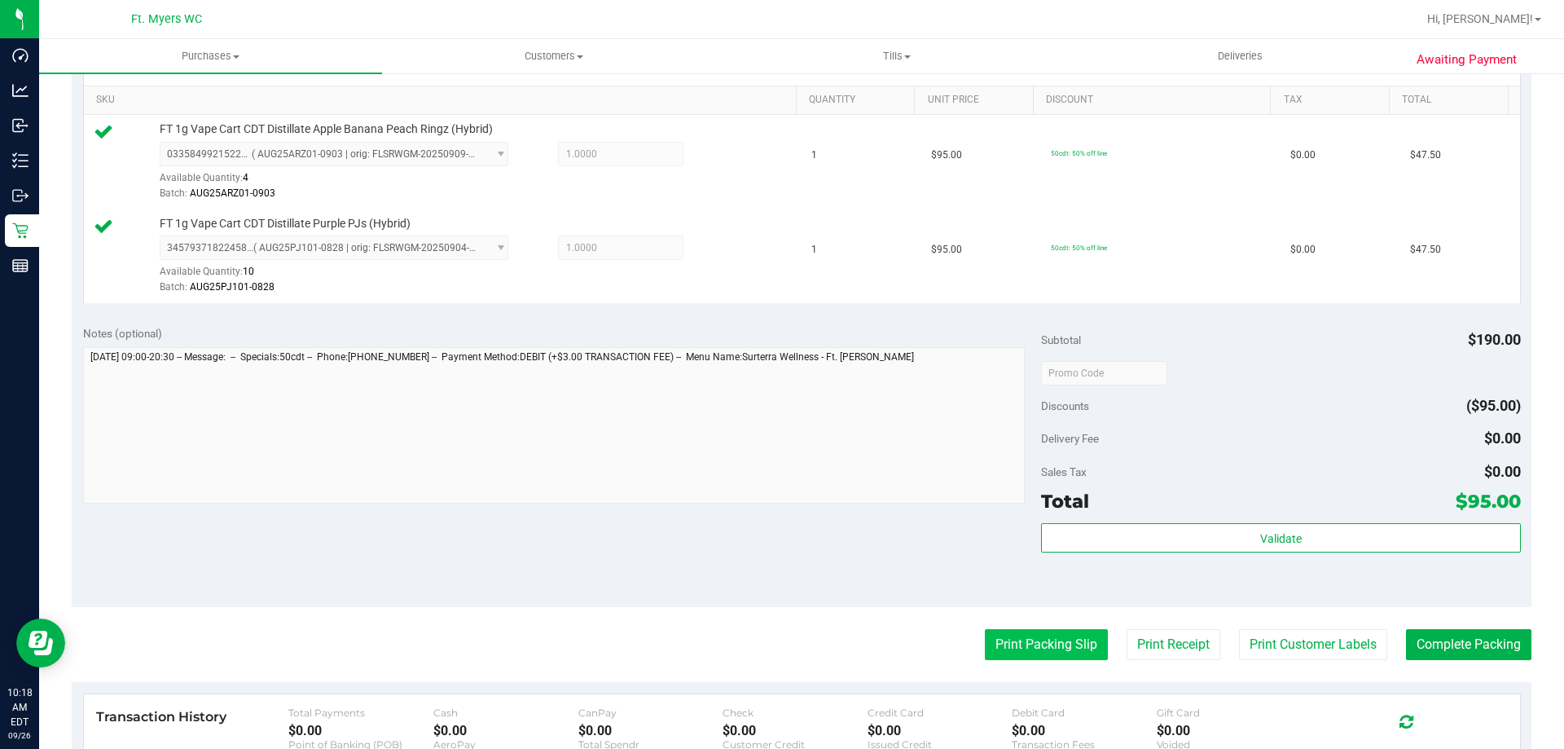
click at [1009, 659] on button "Print Packing Slip" at bounding box center [1046, 644] width 123 height 31
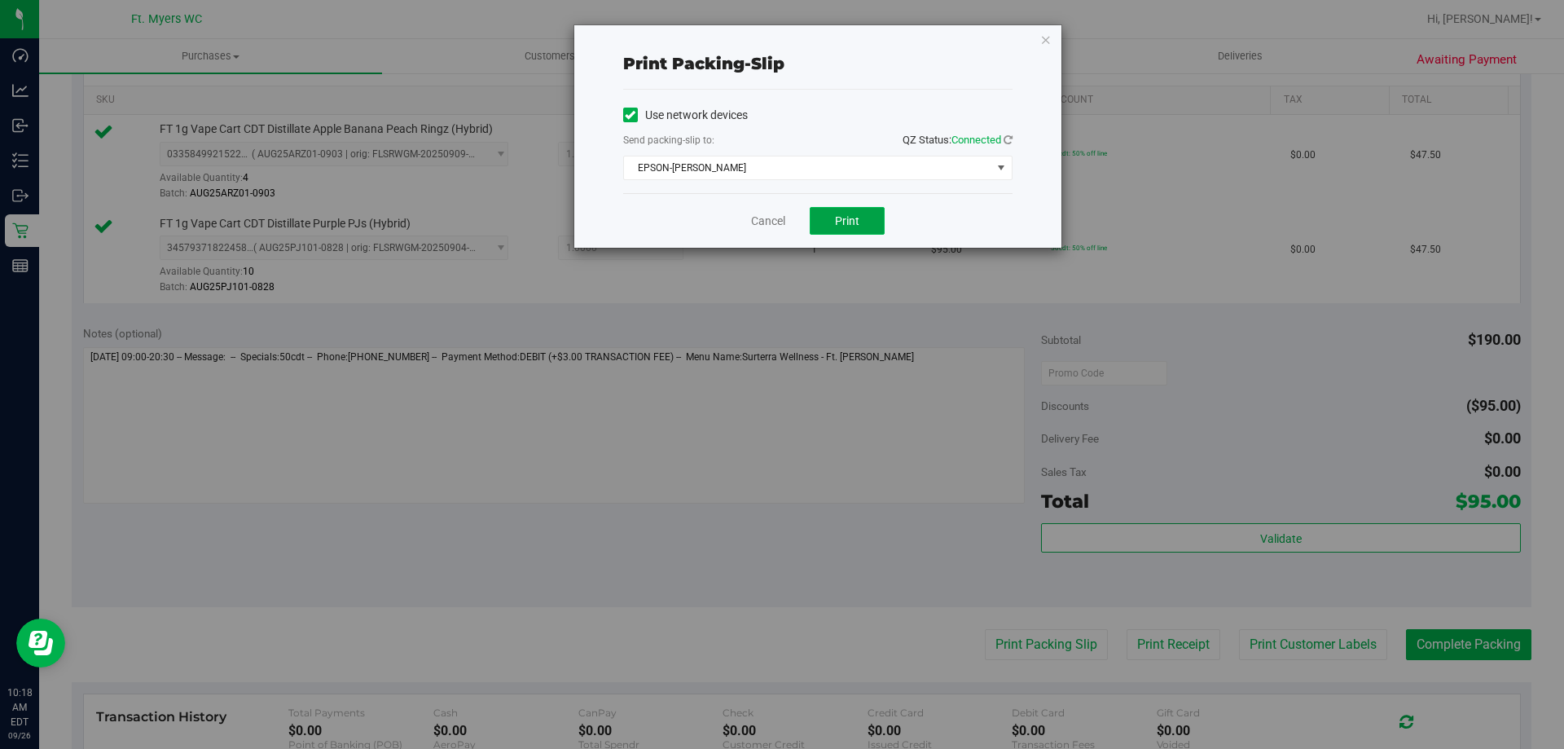
click at [836, 224] on span "Print" at bounding box center [847, 220] width 24 height 13
click at [761, 222] on link "Cancel" at bounding box center [768, 221] width 34 height 17
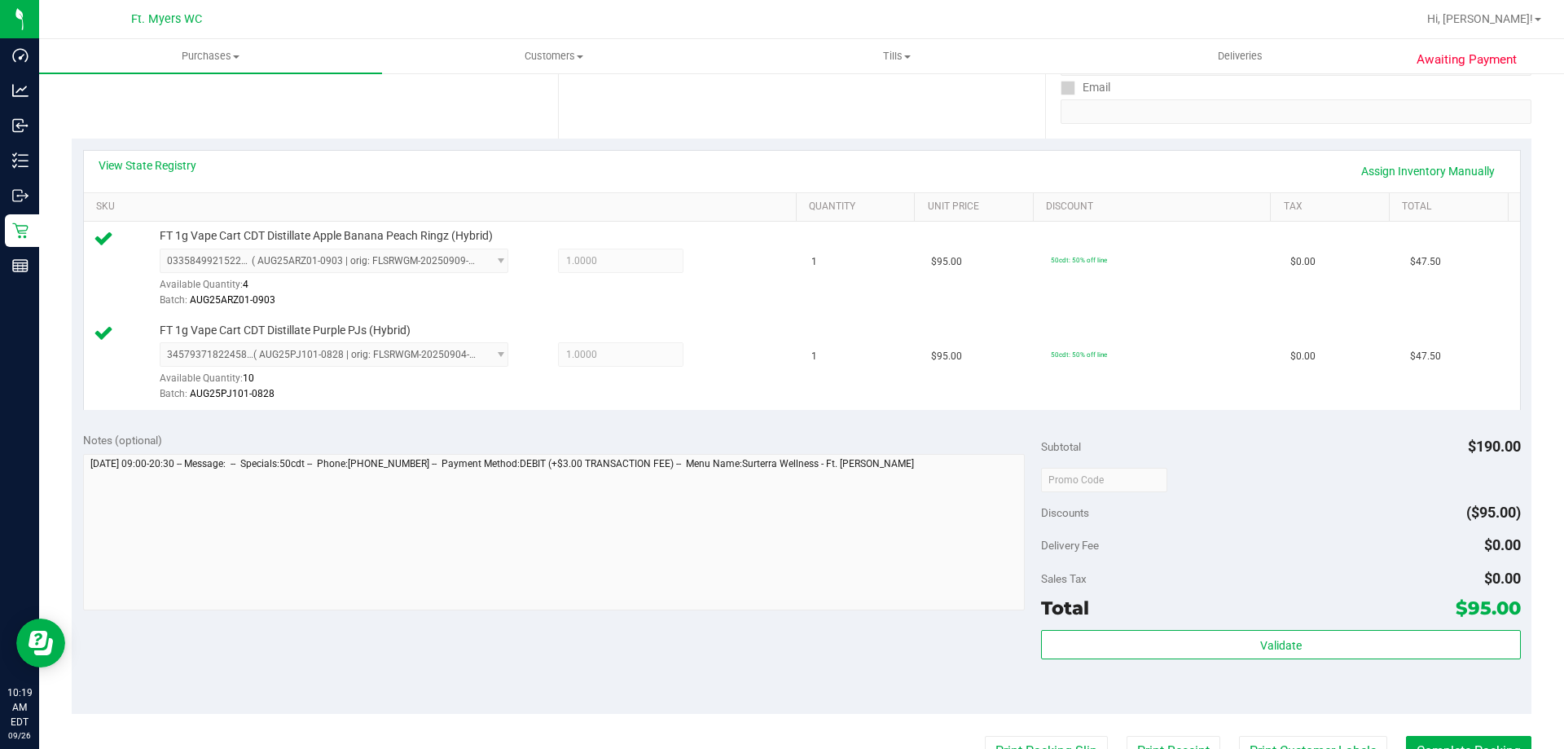
scroll to position [326, 0]
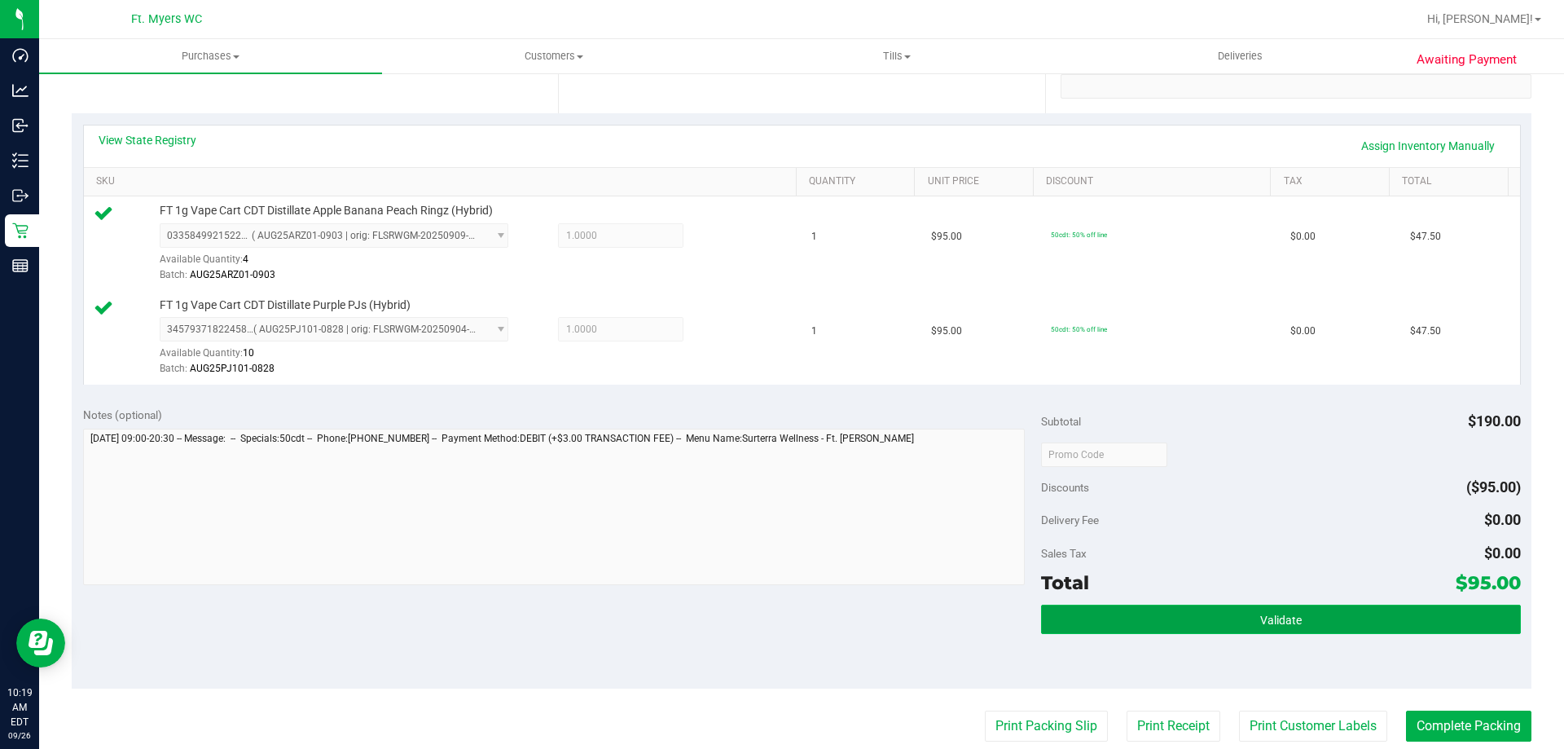
click at [1099, 622] on button "Validate" at bounding box center [1280, 619] width 479 height 29
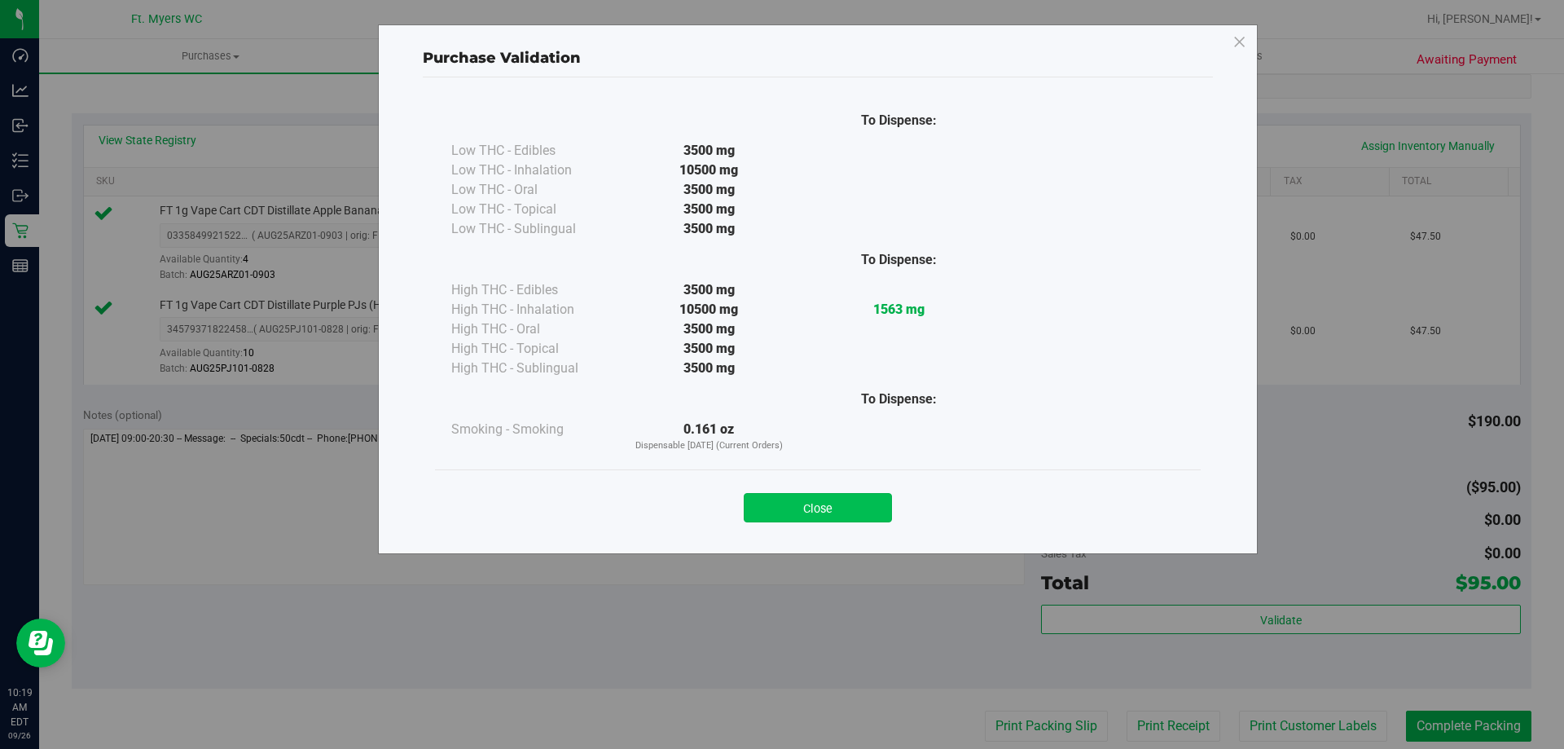
click at [797, 514] on button "Close" at bounding box center [818, 507] width 148 height 29
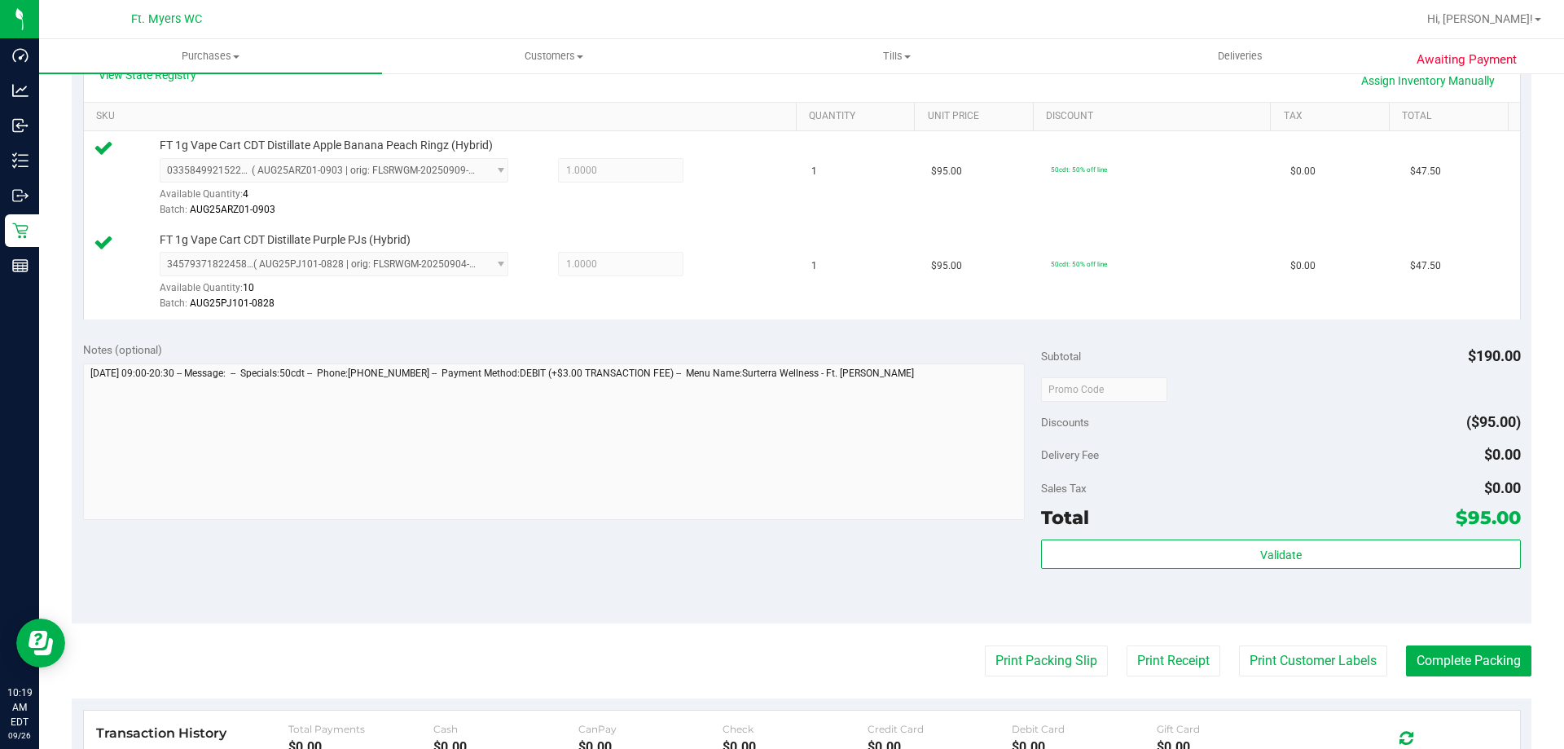
scroll to position [570, 0]
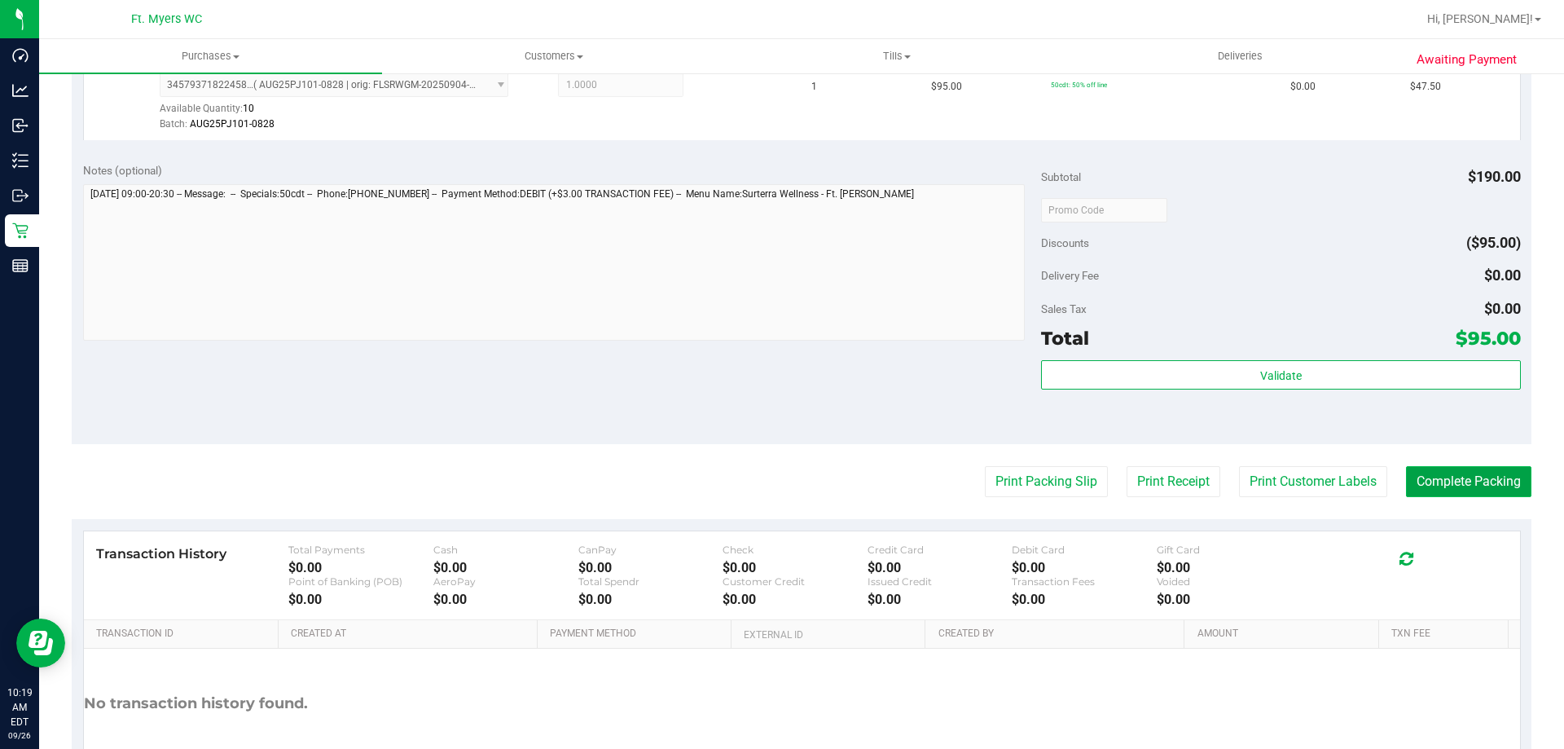
click at [1461, 490] on button "Complete Packing" at bounding box center [1468, 481] width 125 height 31
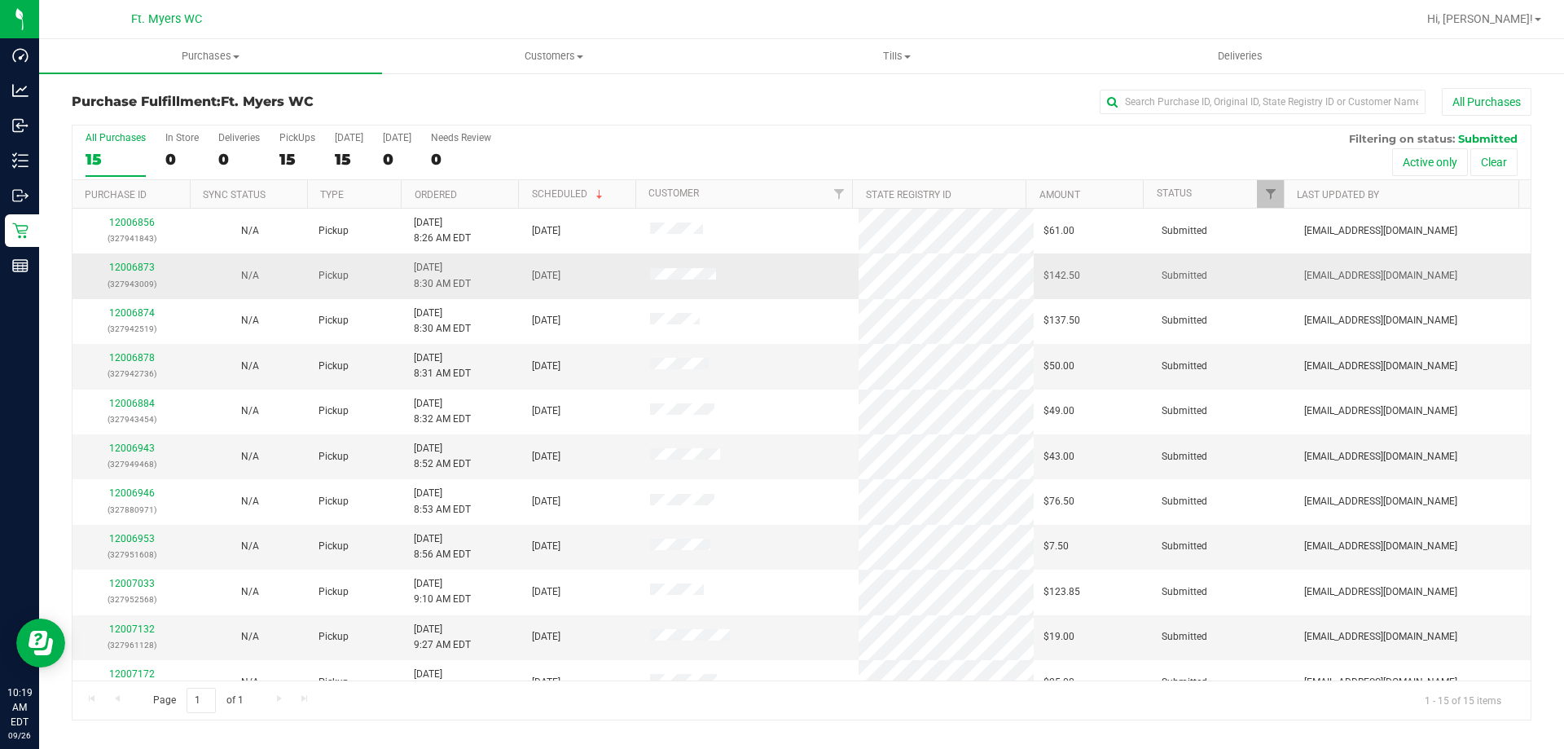
scroll to position [81, 0]
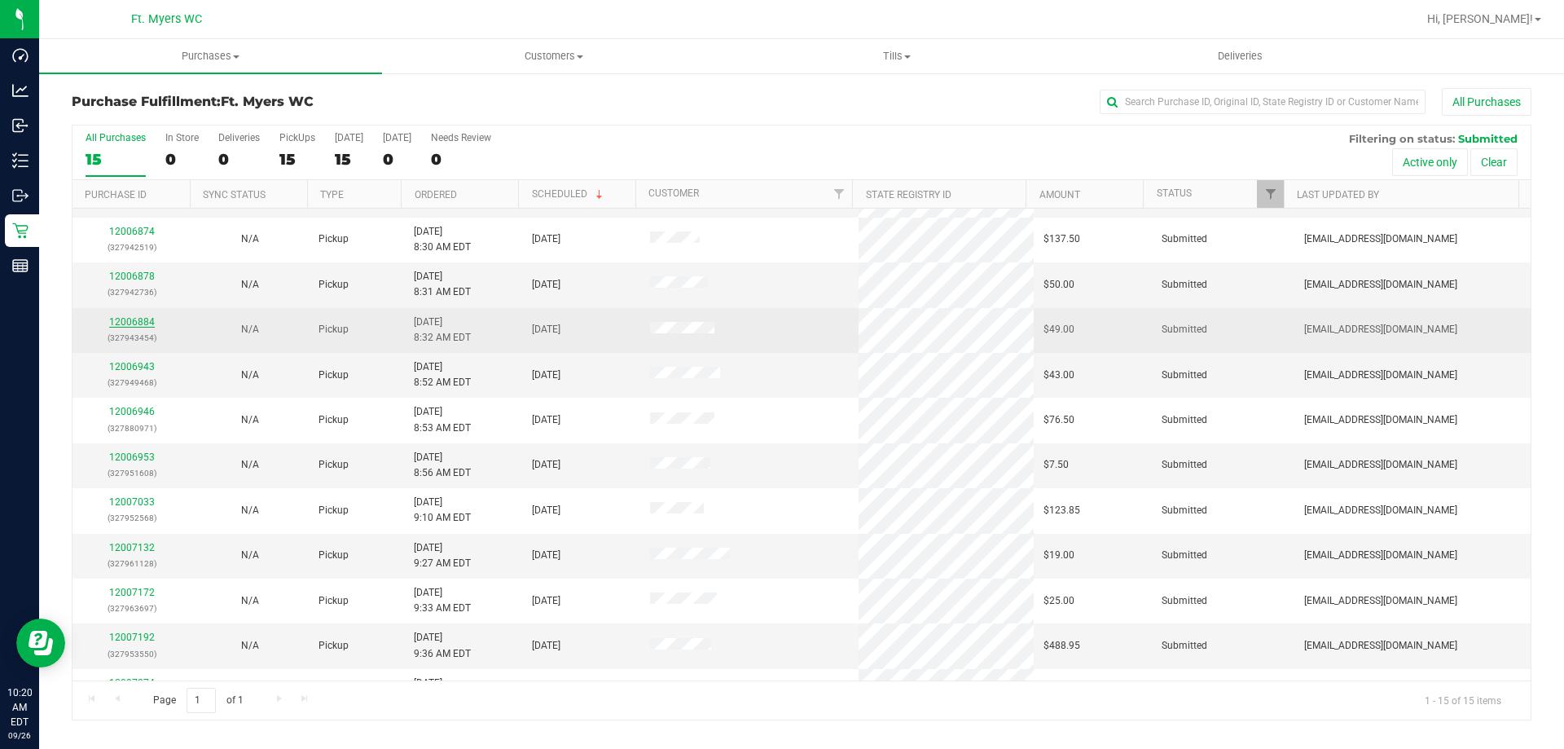
click at [126, 319] on link "12006884" at bounding box center [132, 321] width 46 height 11
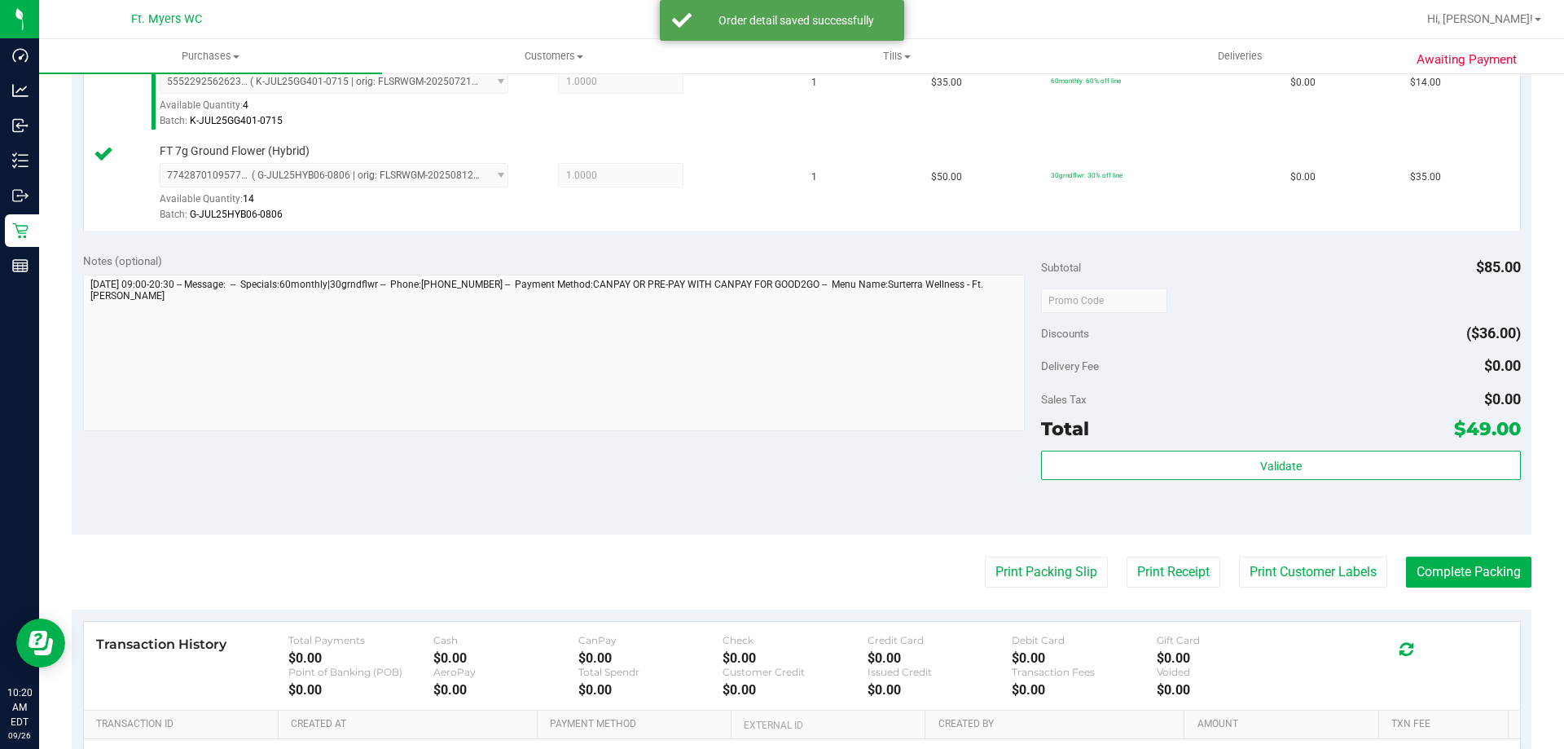
scroll to position [489, 0]
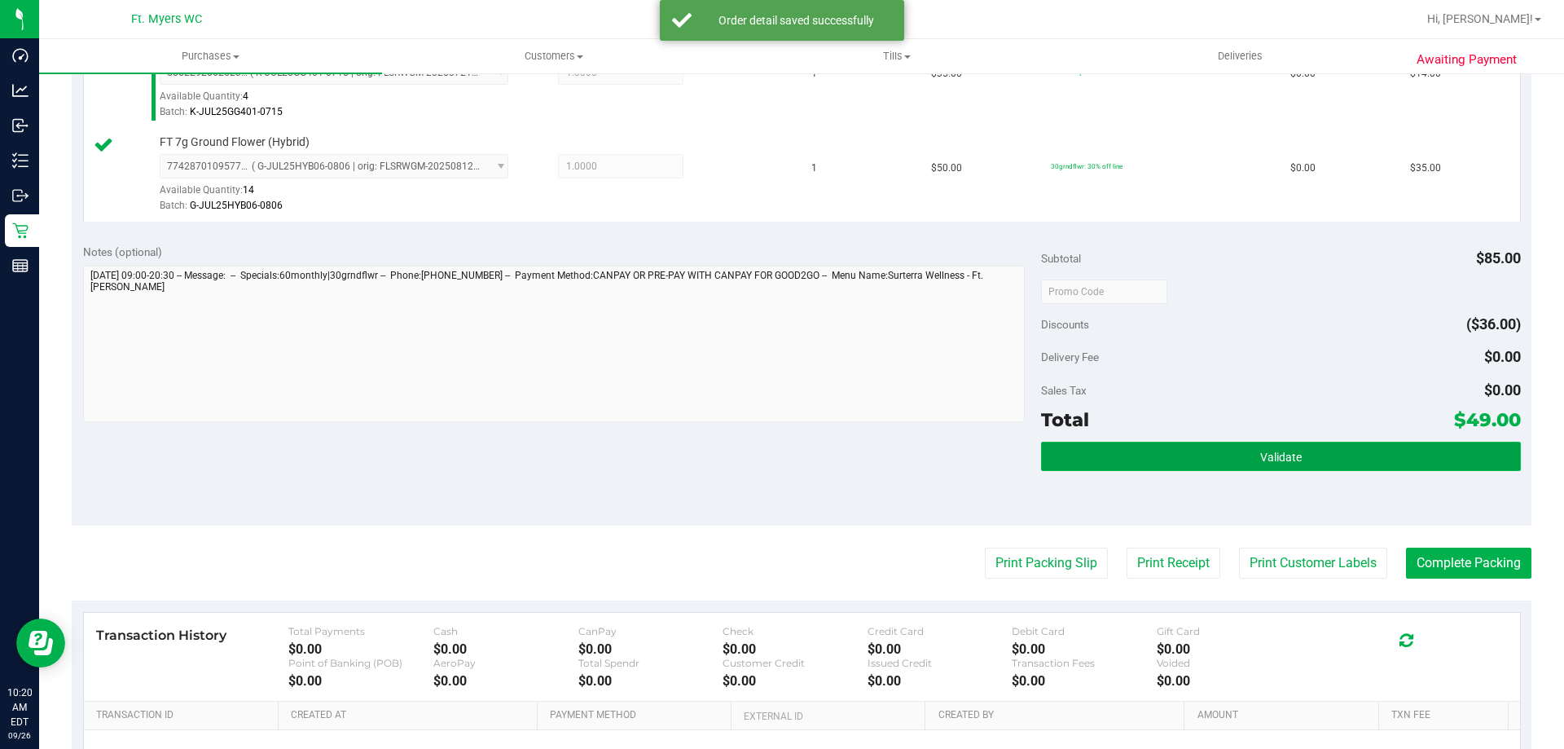
click at [1166, 455] on button "Validate" at bounding box center [1280, 456] width 479 height 29
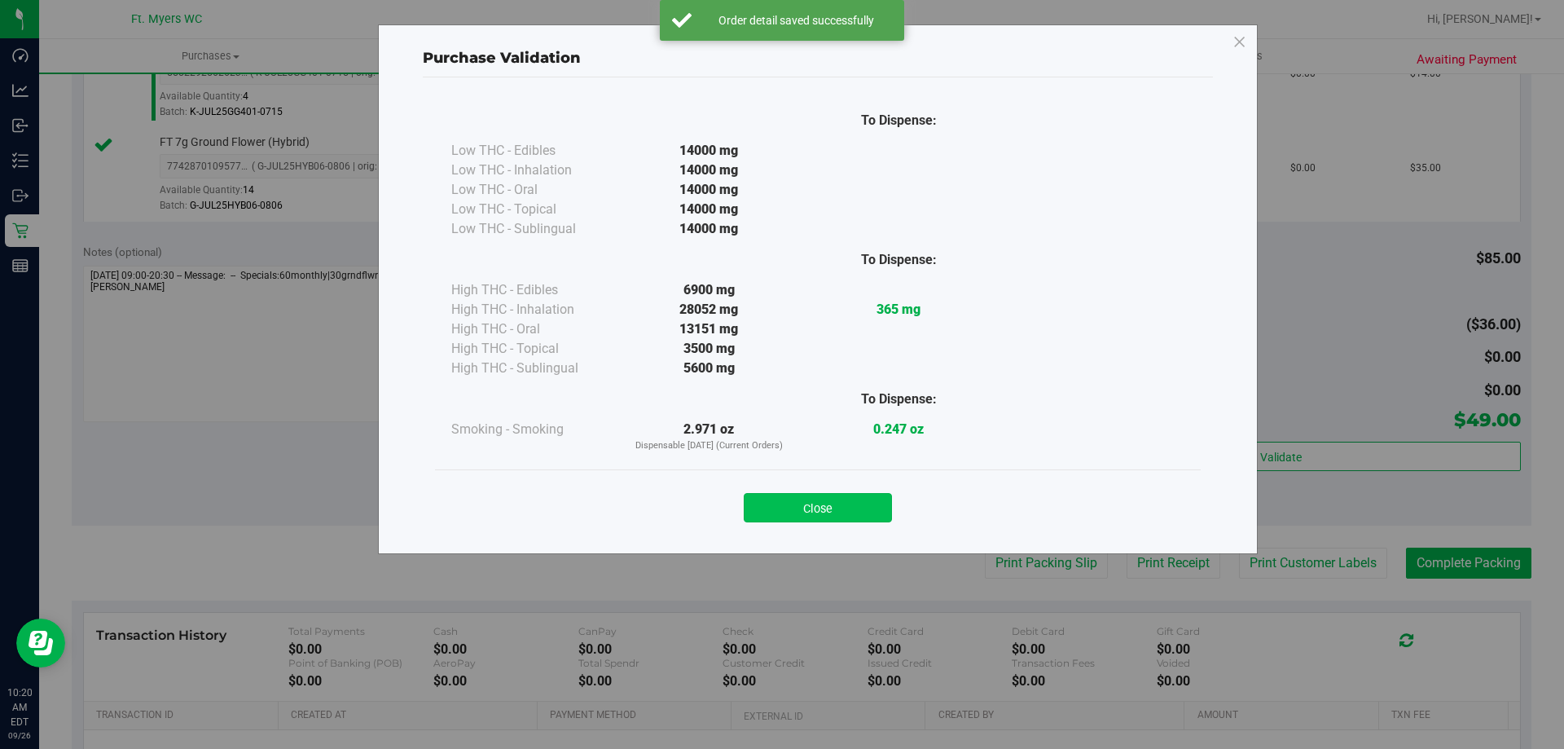
click at [794, 496] on button "Close" at bounding box center [818, 507] width 148 height 29
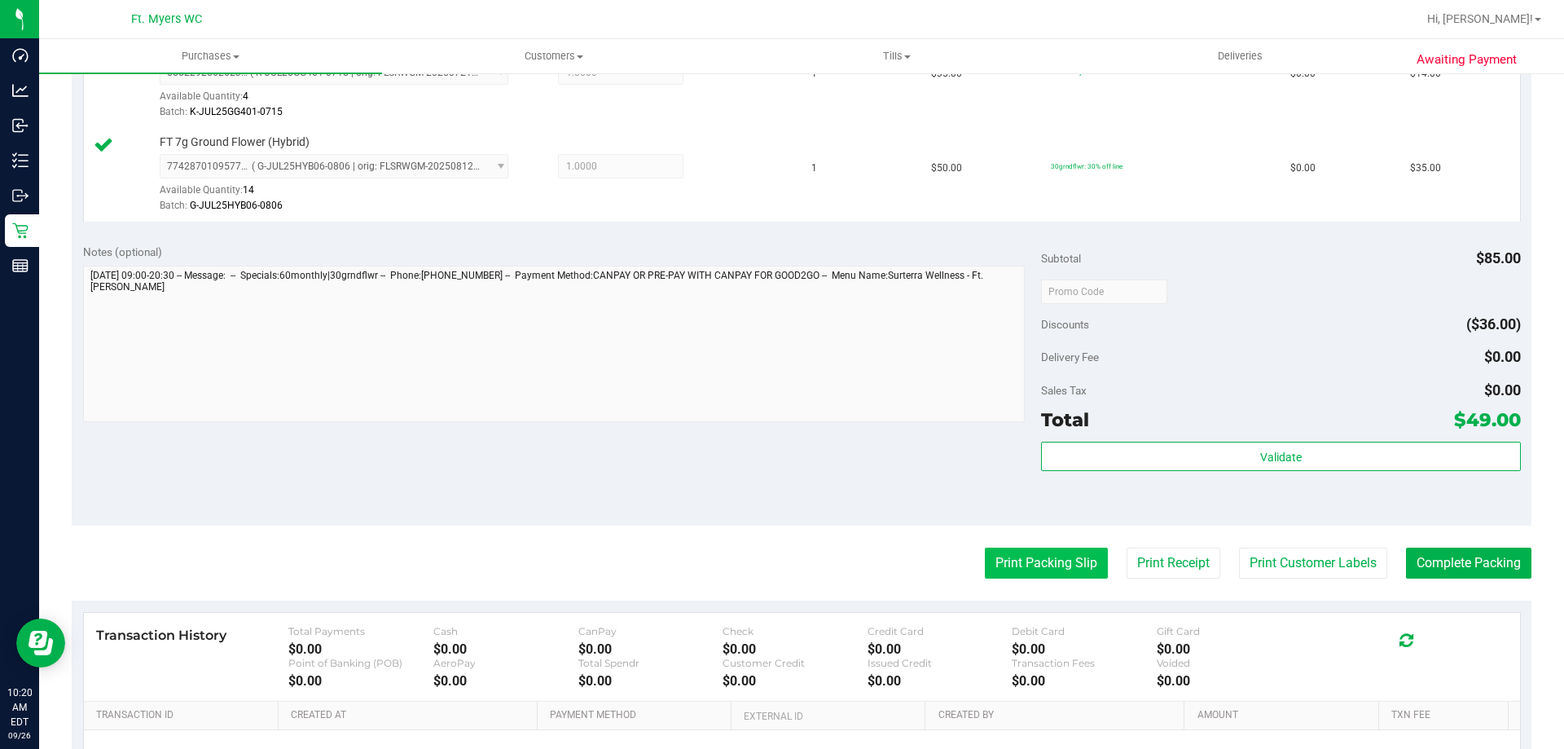
click at [1022, 574] on button "Print Packing Slip" at bounding box center [1046, 562] width 123 height 31
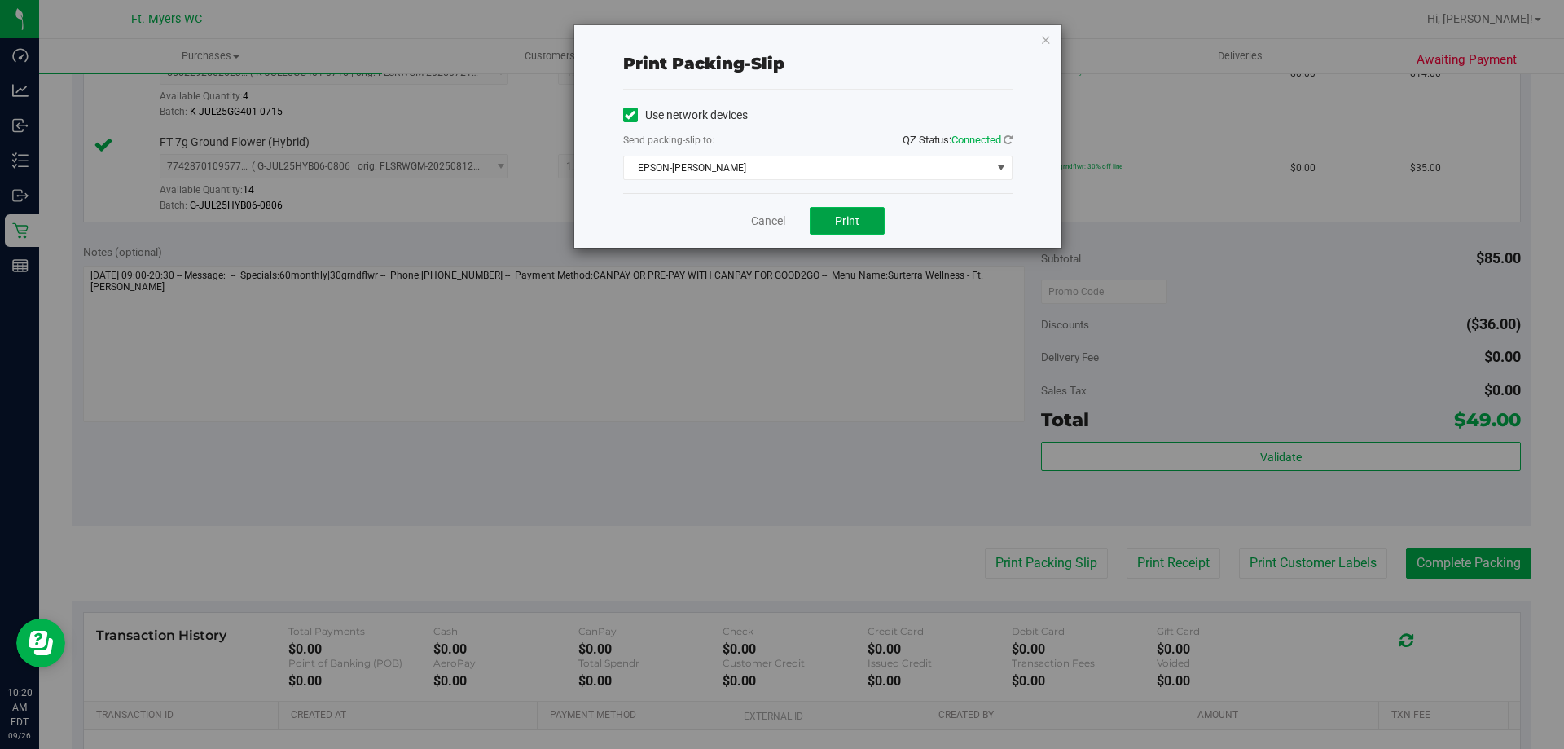
click at [829, 222] on button "Print" at bounding box center [847, 221] width 75 height 28
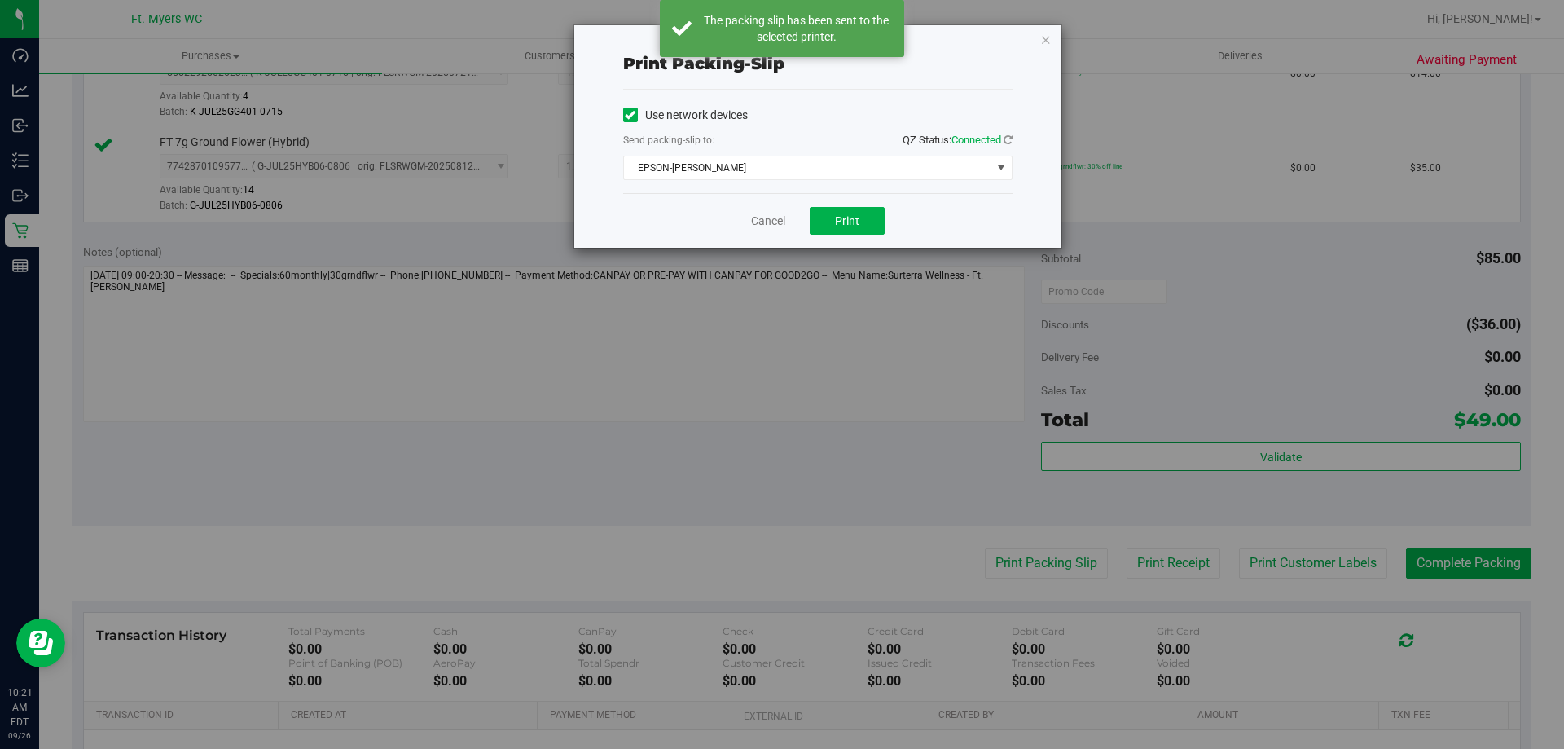
click at [723, 213] on div "Cancel Print" at bounding box center [817, 220] width 389 height 55
click at [739, 218] on div "Cancel Print" at bounding box center [817, 220] width 389 height 55
click at [761, 230] on div "Cancel Print" at bounding box center [817, 220] width 389 height 55
click at [769, 228] on link "Cancel" at bounding box center [768, 221] width 34 height 17
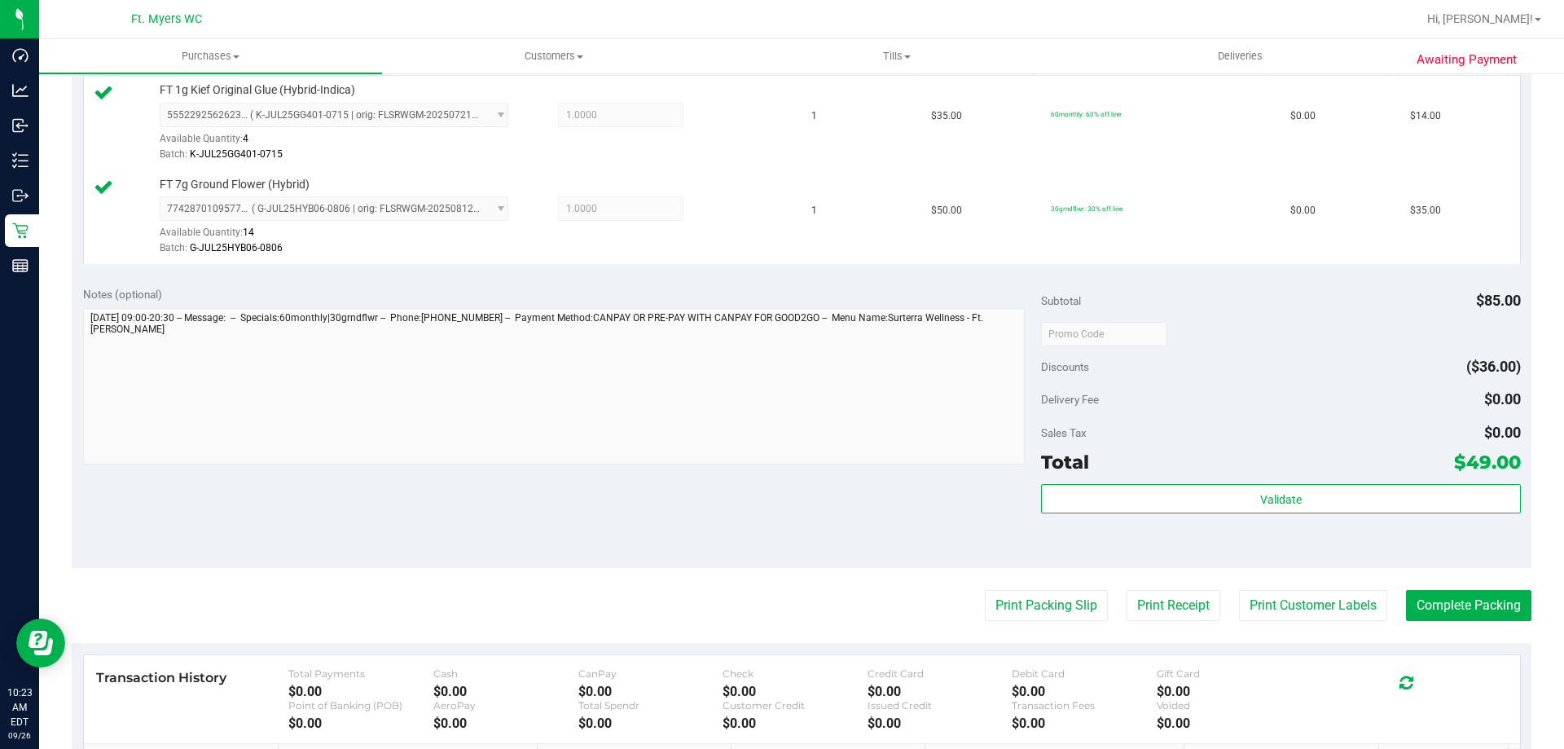
scroll to position [652, 0]
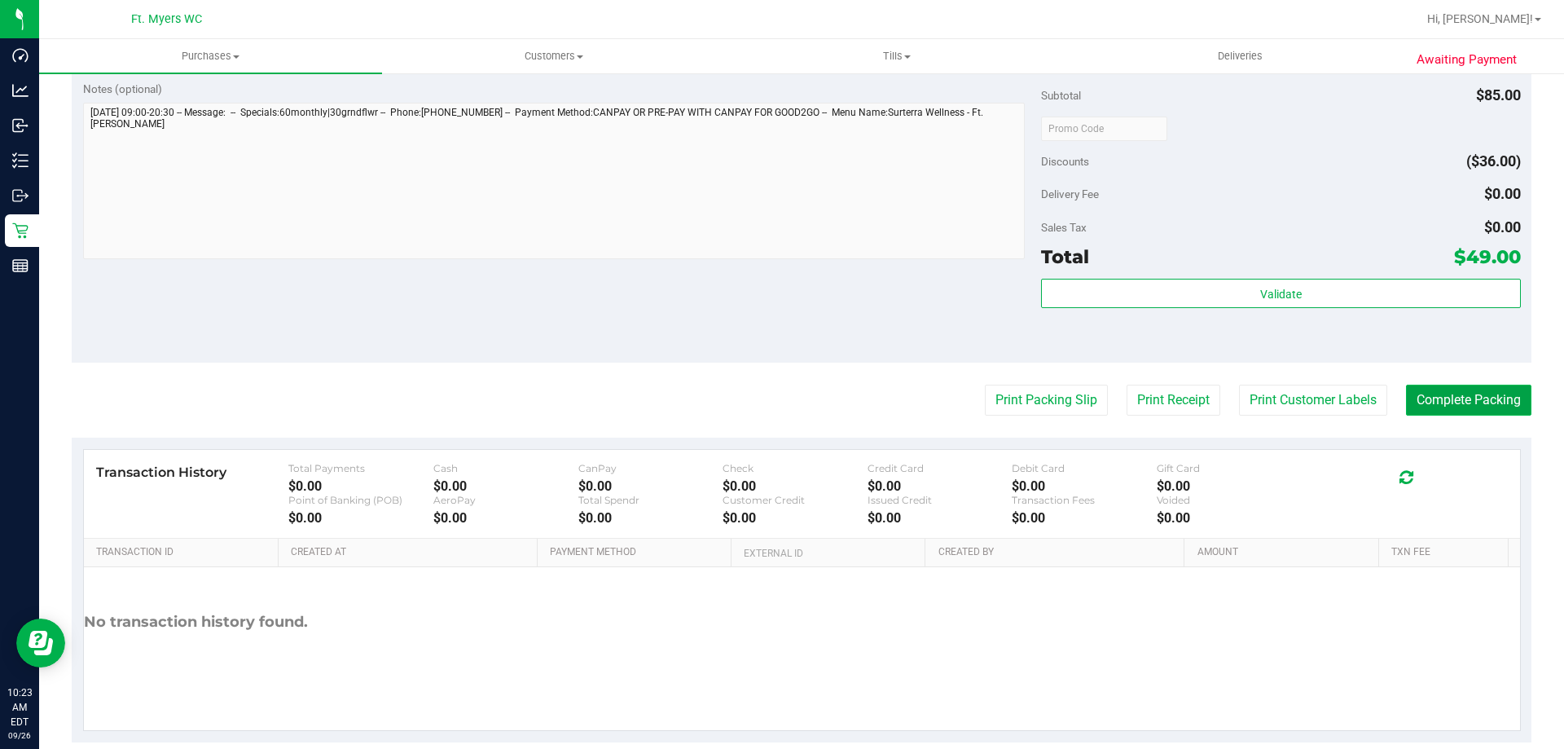
click at [1488, 386] on button "Complete Packing" at bounding box center [1468, 400] width 125 height 31
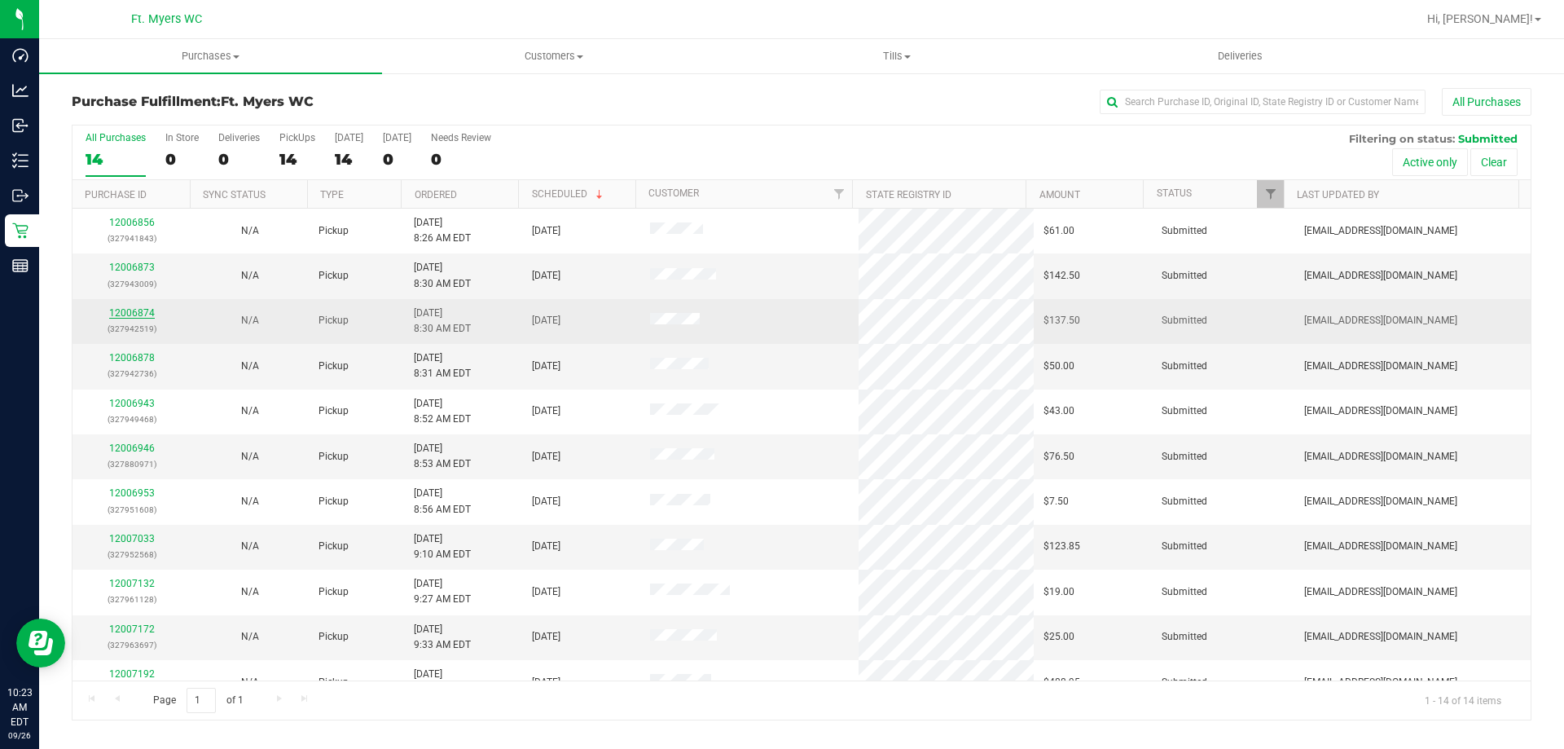
click at [144, 313] on link "12006874" at bounding box center [132, 312] width 46 height 11
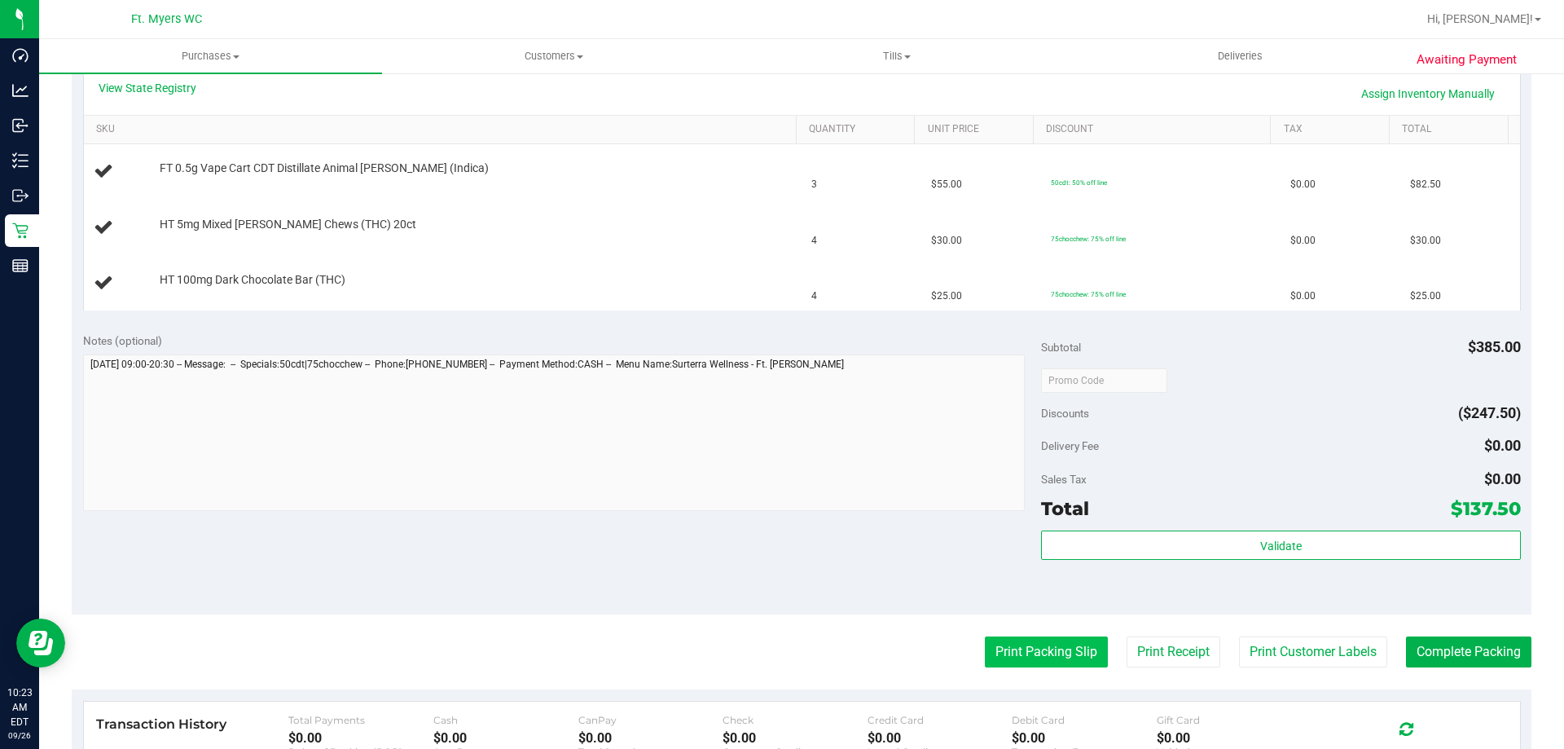
scroll to position [407, 0]
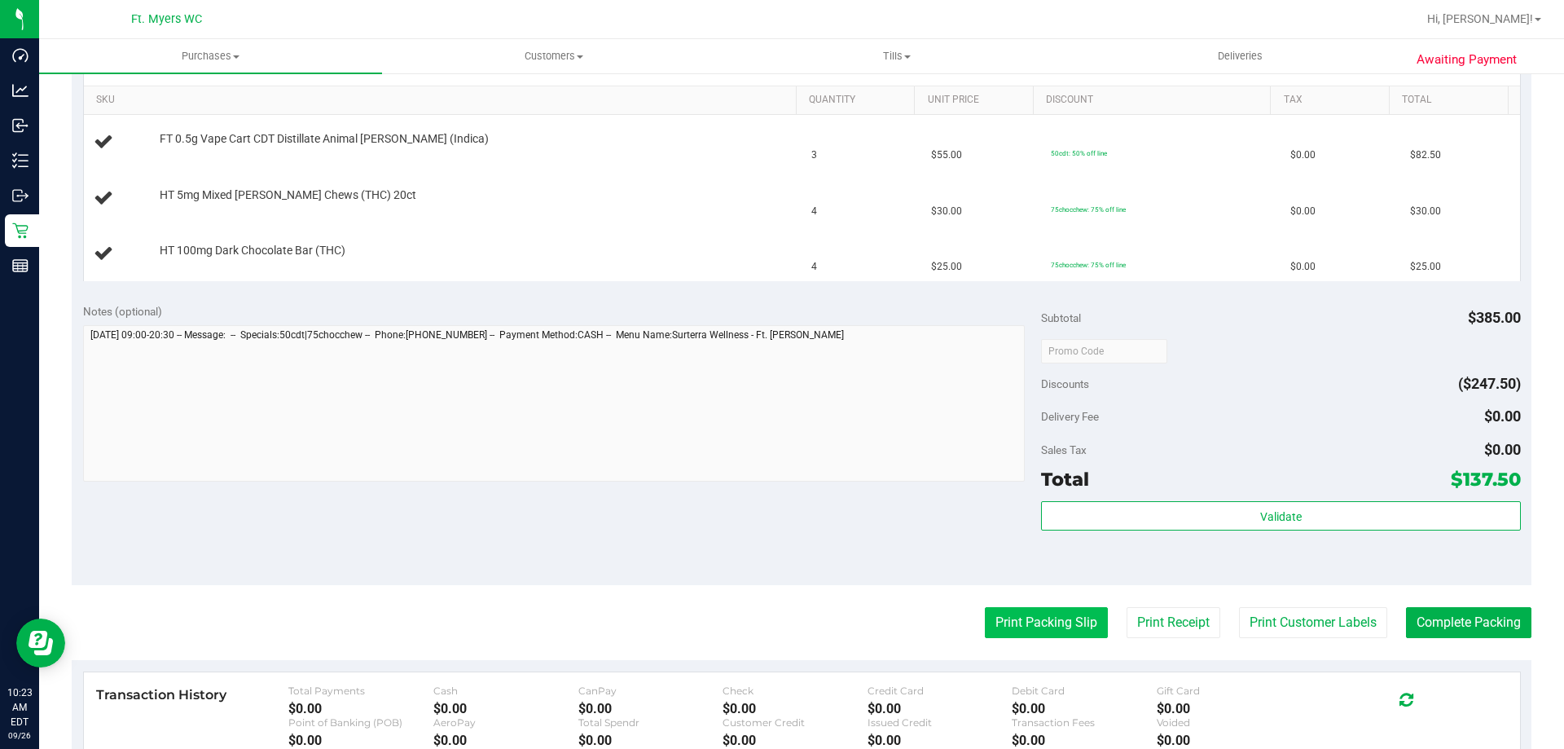
click at [1075, 630] on button "Print Packing Slip" at bounding box center [1046, 622] width 123 height 31
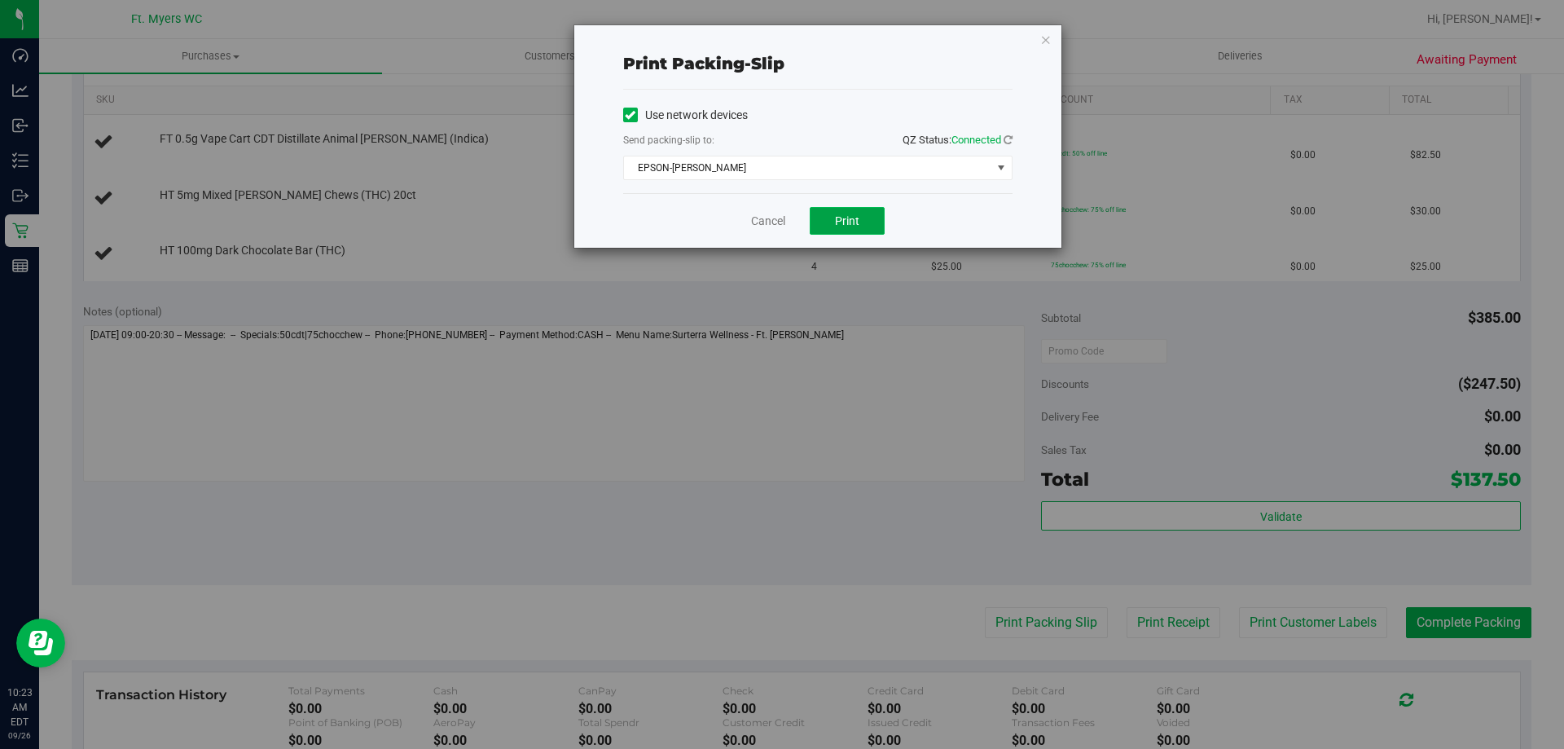
click at [874, 219] on button "Print" at bounding box center [847, 221] width 75 height 28
click at [762, 229] on link "Cancel" at bounding box center [768, 221] width 34 height 17
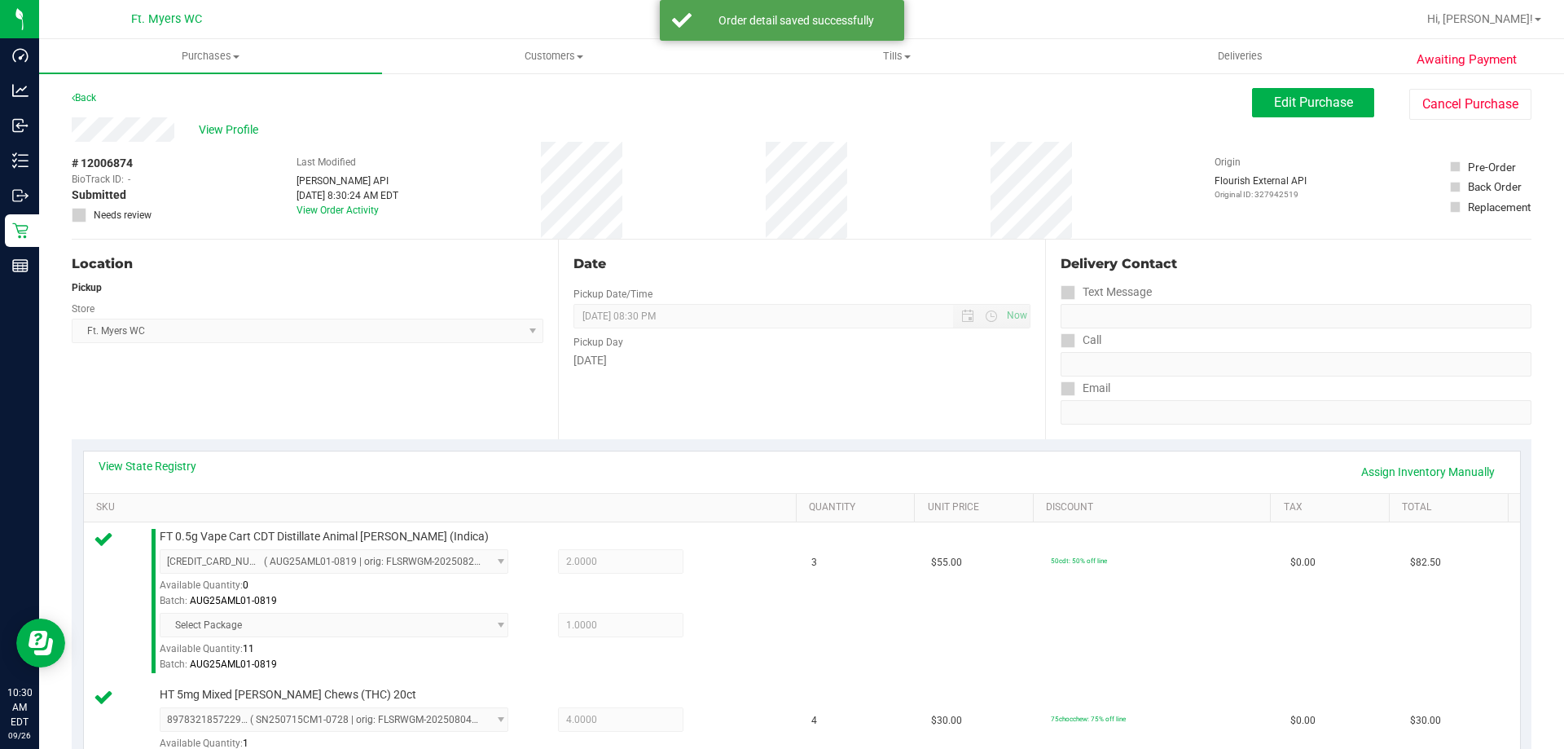
scroll to position [570, 0]
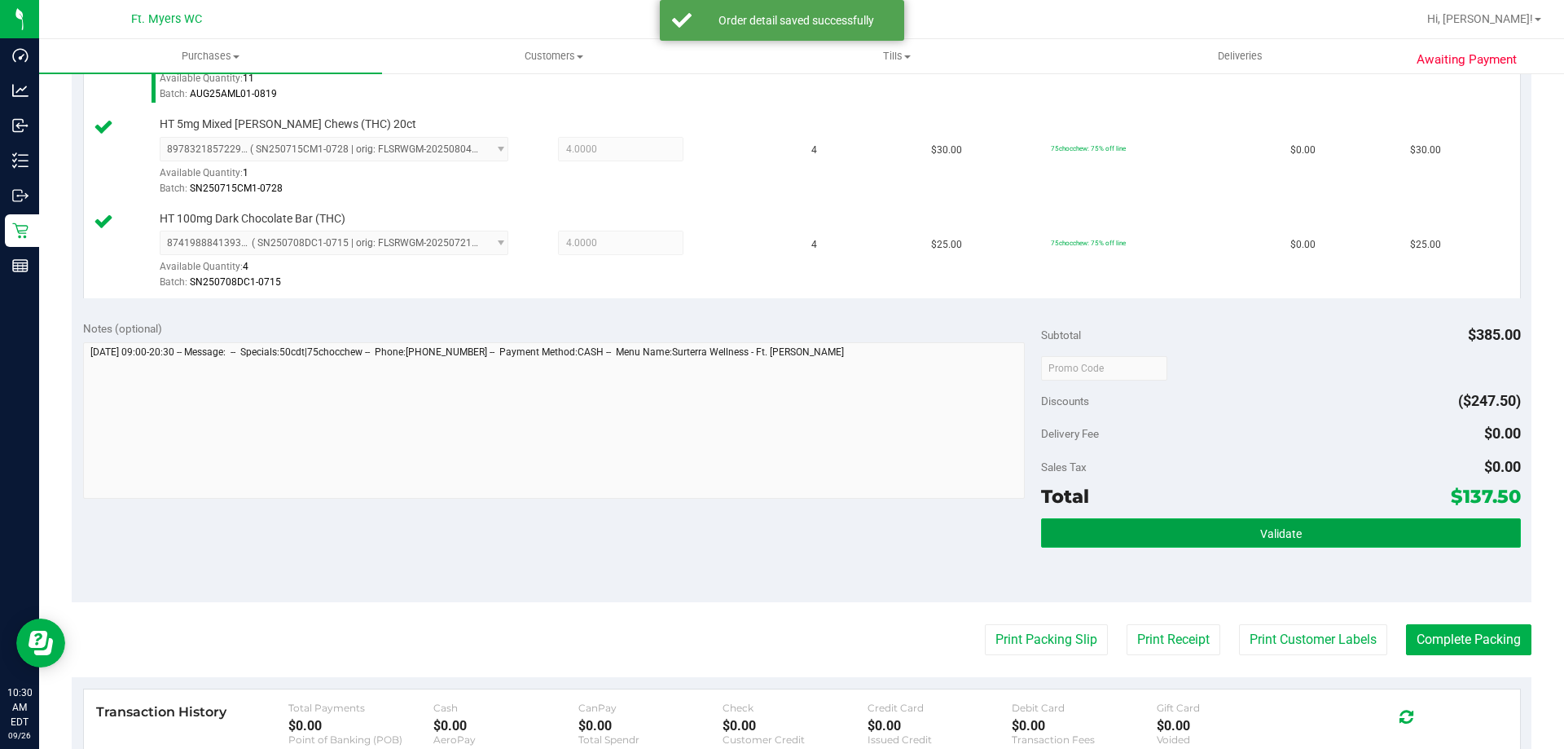
click at [1396, 539] on button "Validate" at bounding box center [1280, 532] width 479 height 29
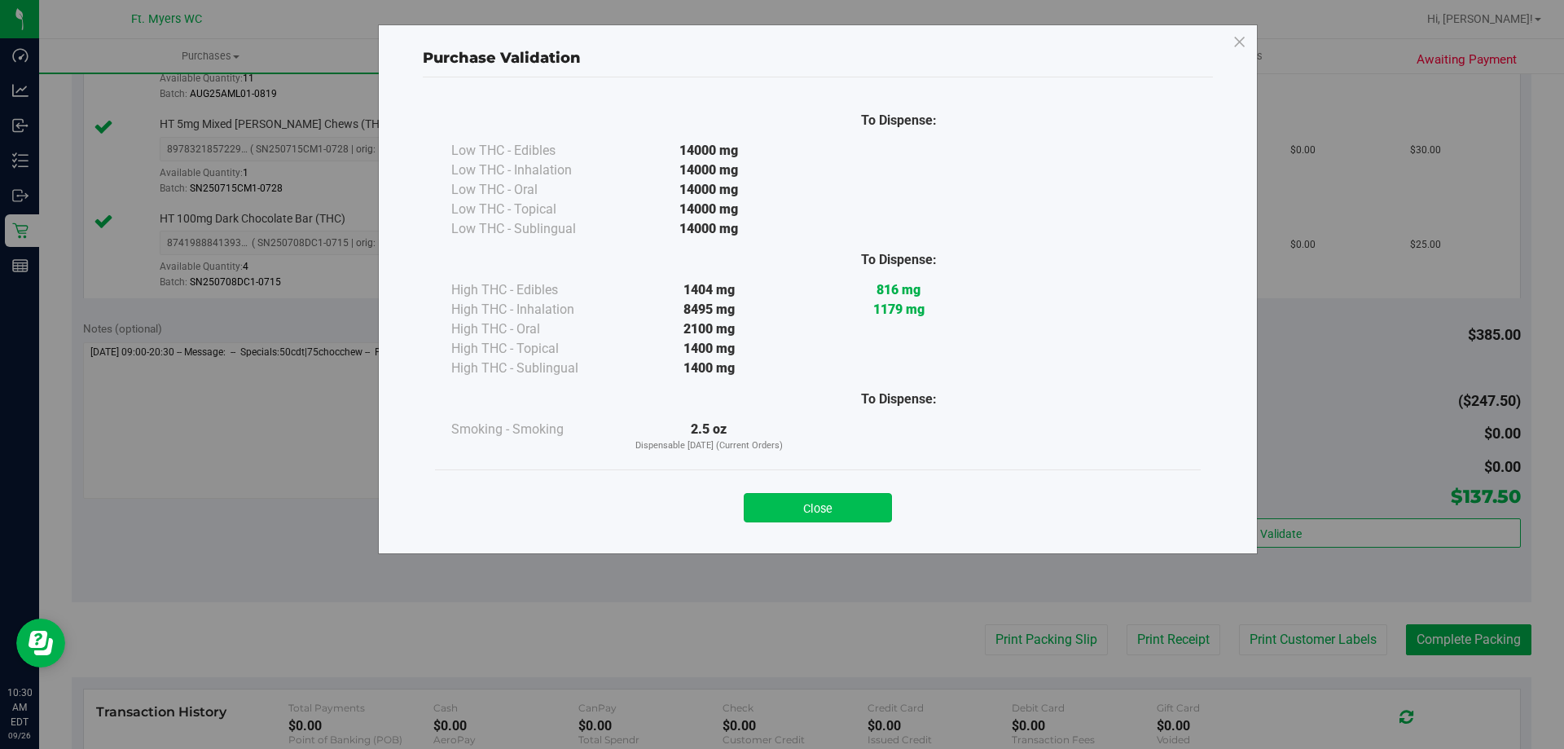
click at [835, 511] on button "Close" at bounding box center [818, 507] width 148 height 29
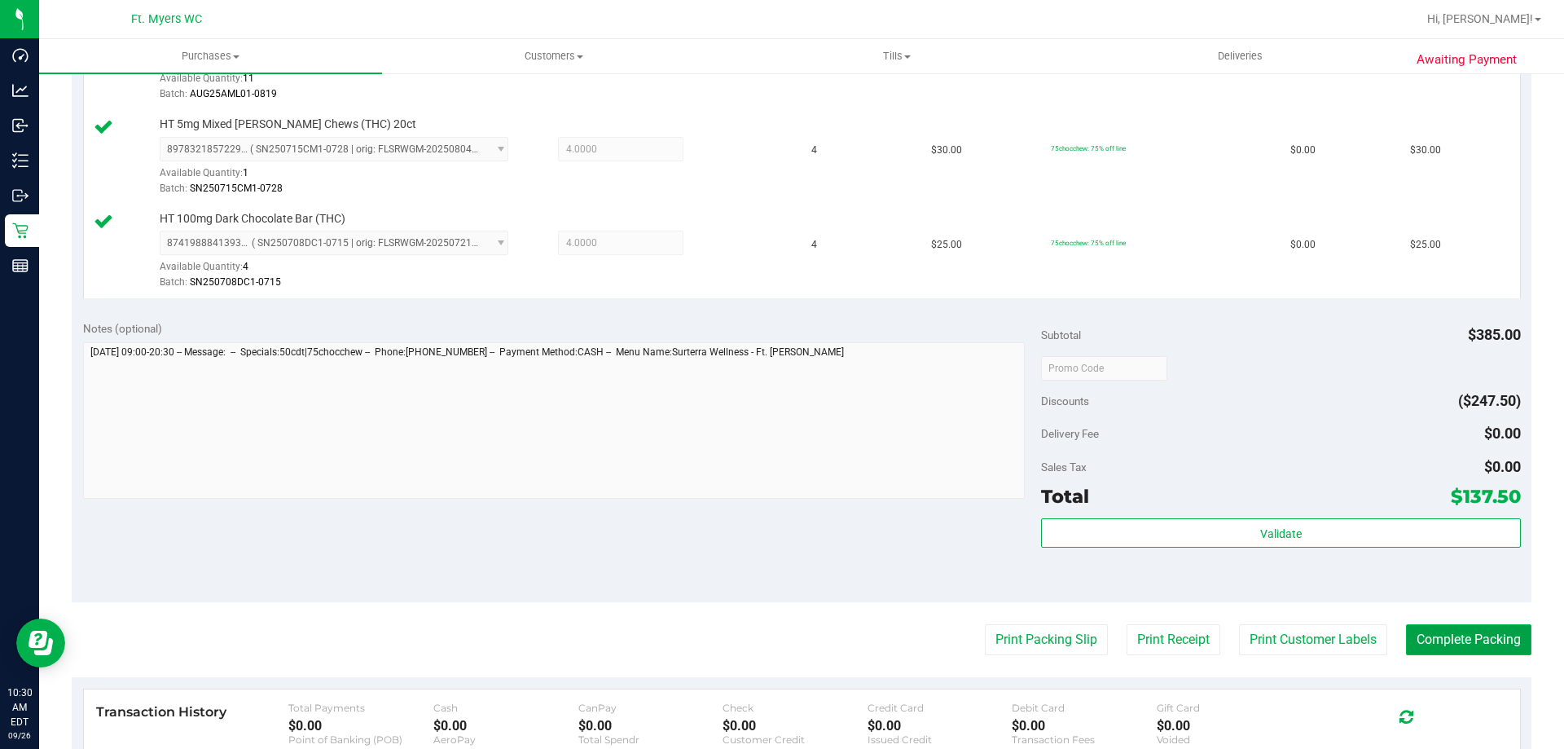
click at [1413, 628] on button "Complete Packing" at bounding box center [1468, 639] width 125 height 31
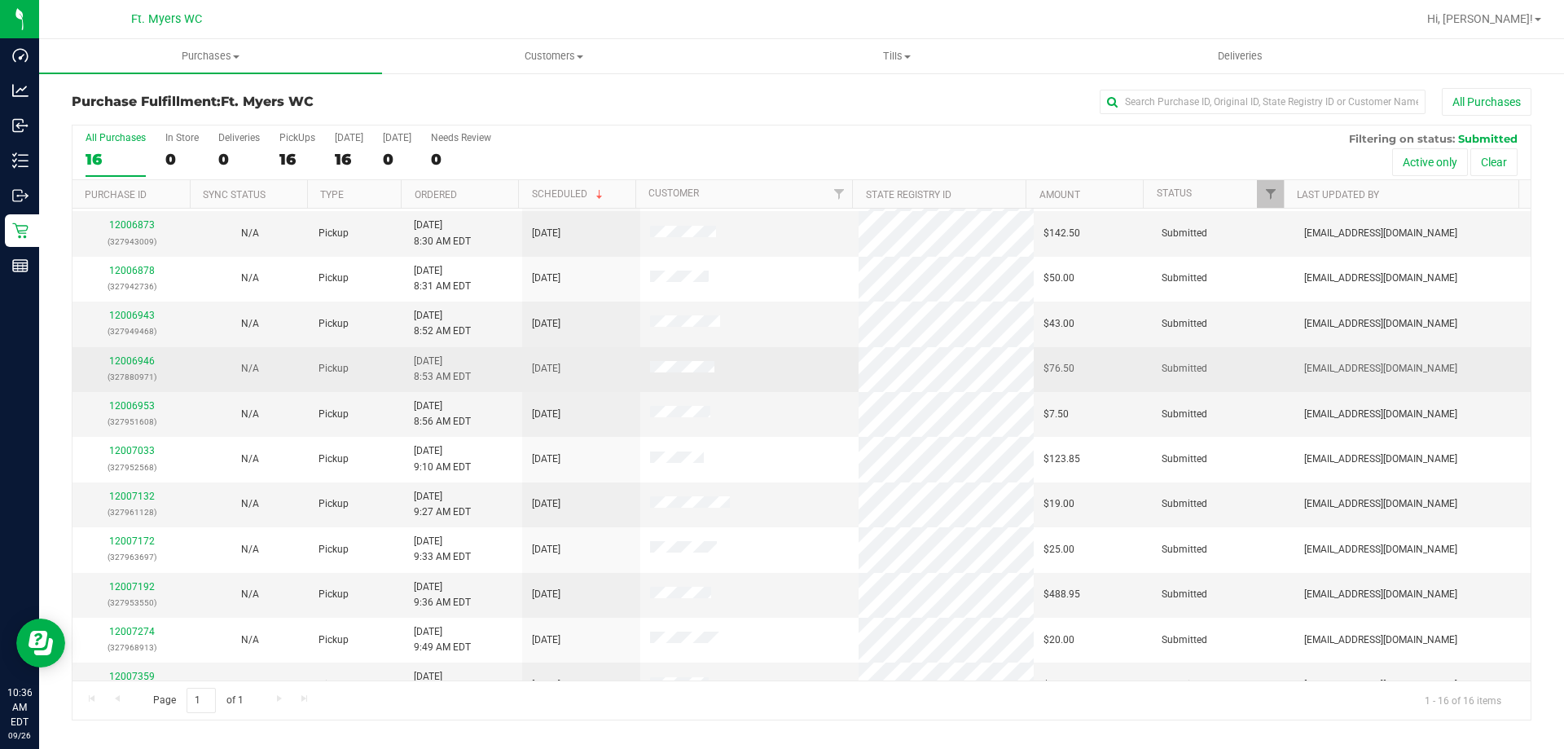
scroll to position [81, 0]
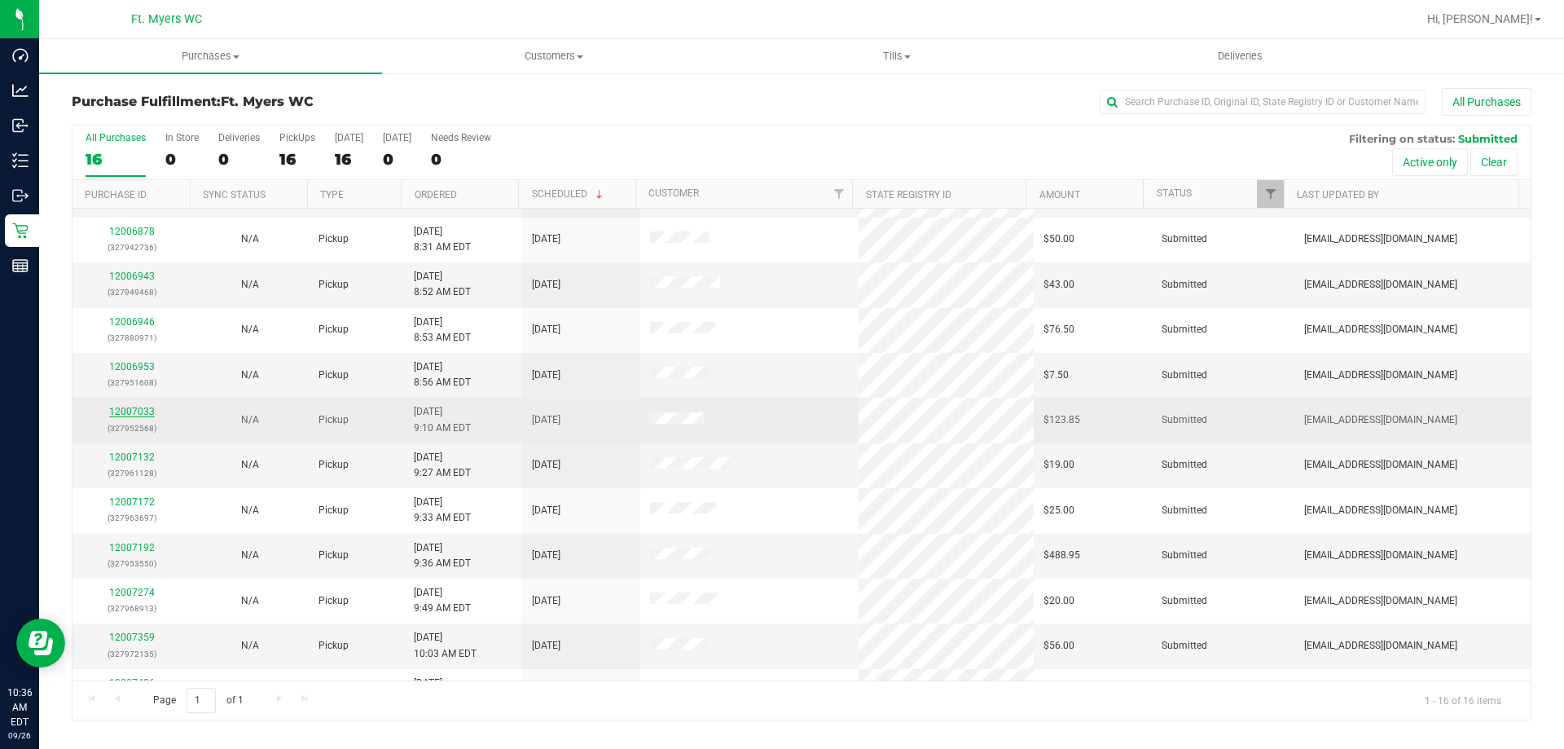
click at [142, 415] on link "12007033" at bounding box center [132, 411] width 46 height 11
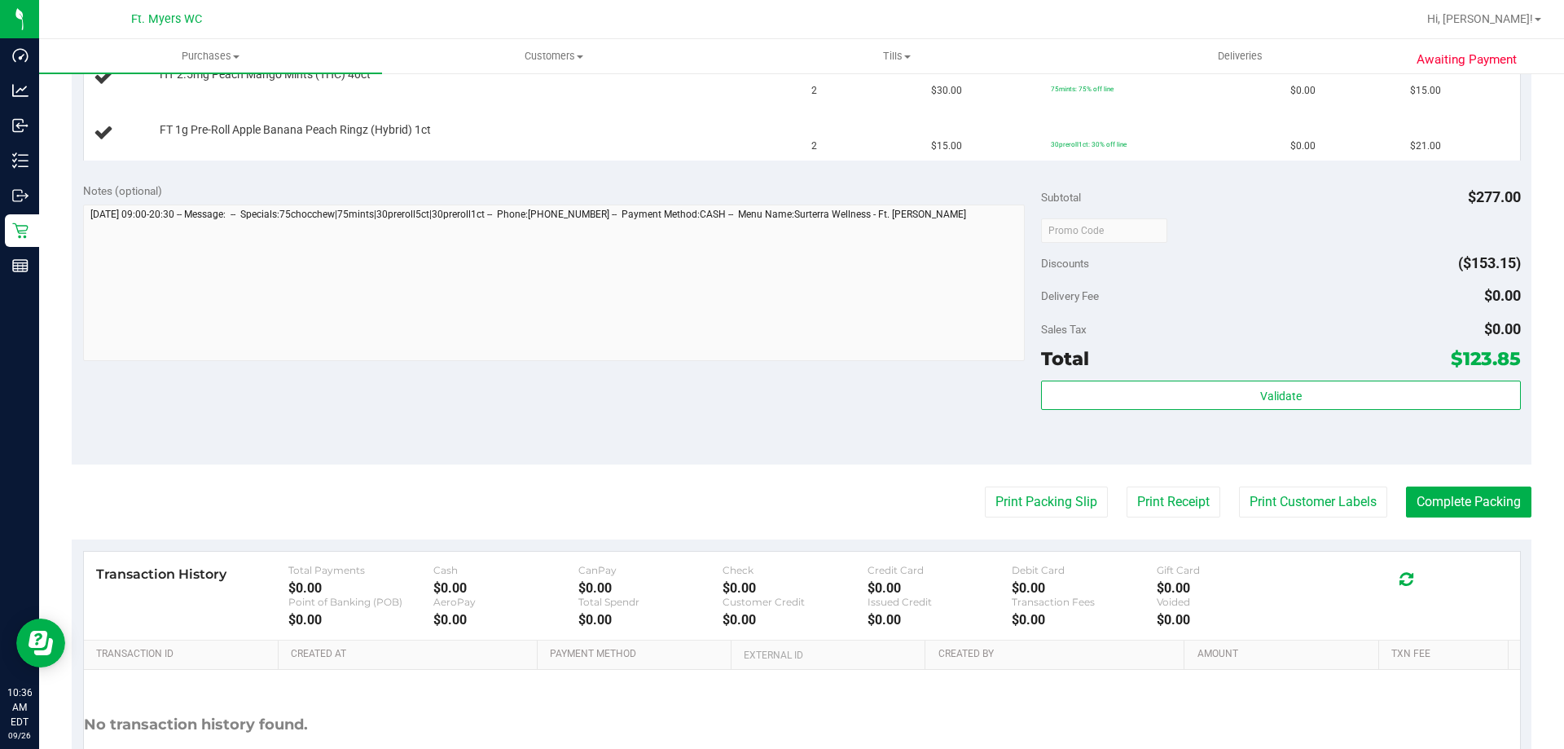
scroll to position [815, 0]
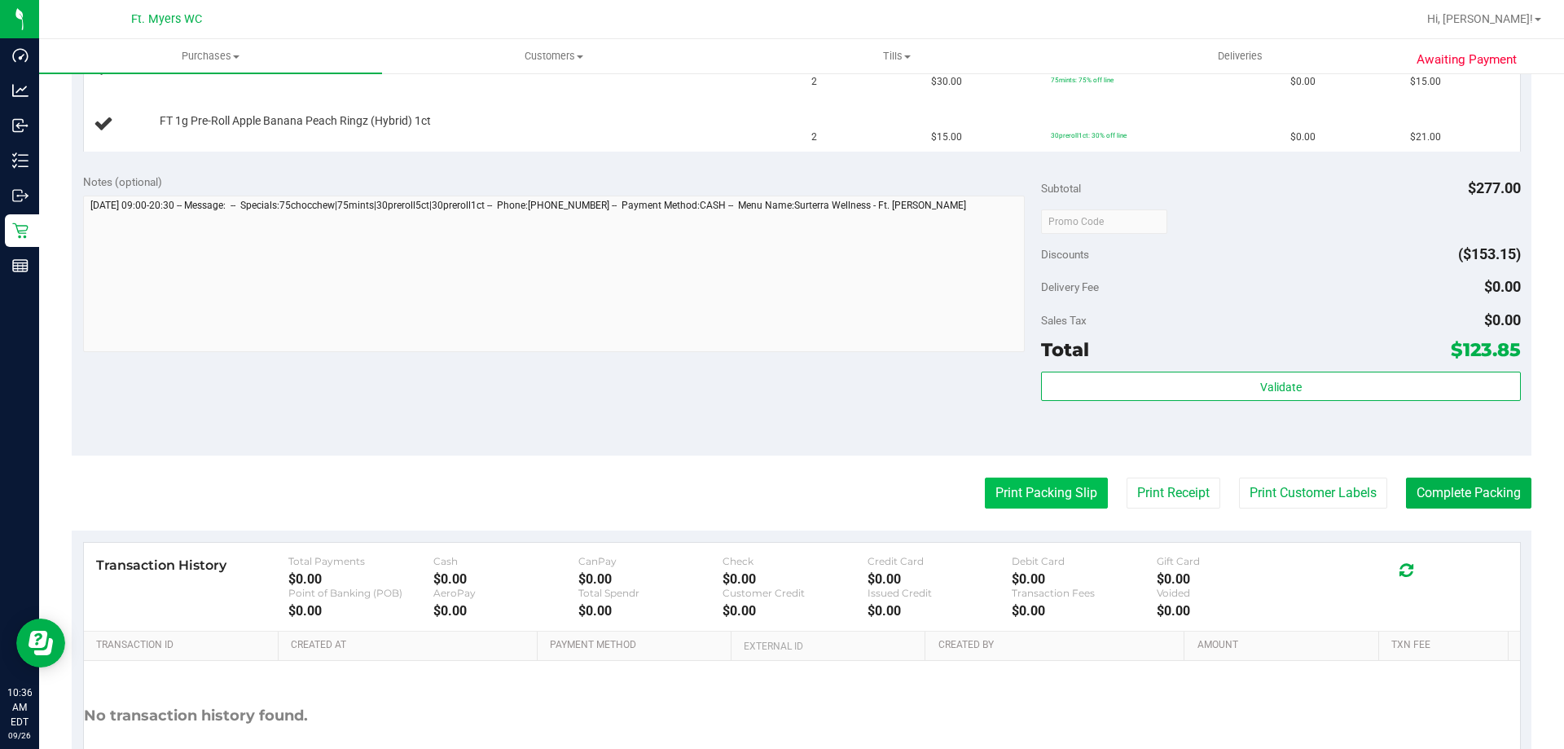
click at [999, 500] on button "Print Packing Slip" at bounding box center [1046, 492] width 123 height 31
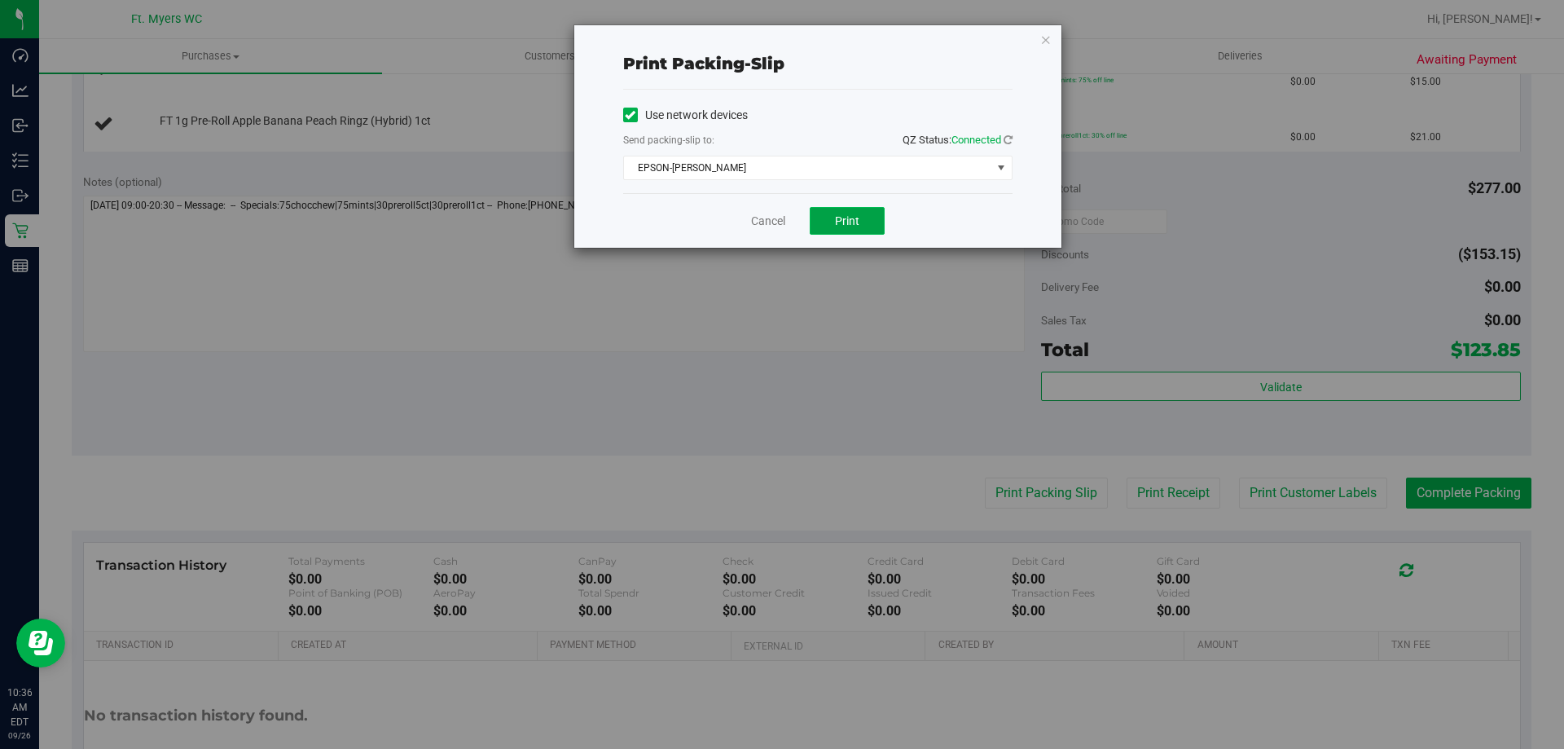
click at [848, 220] on span "Print" at bounding box center [847, 220] width 24 height 13
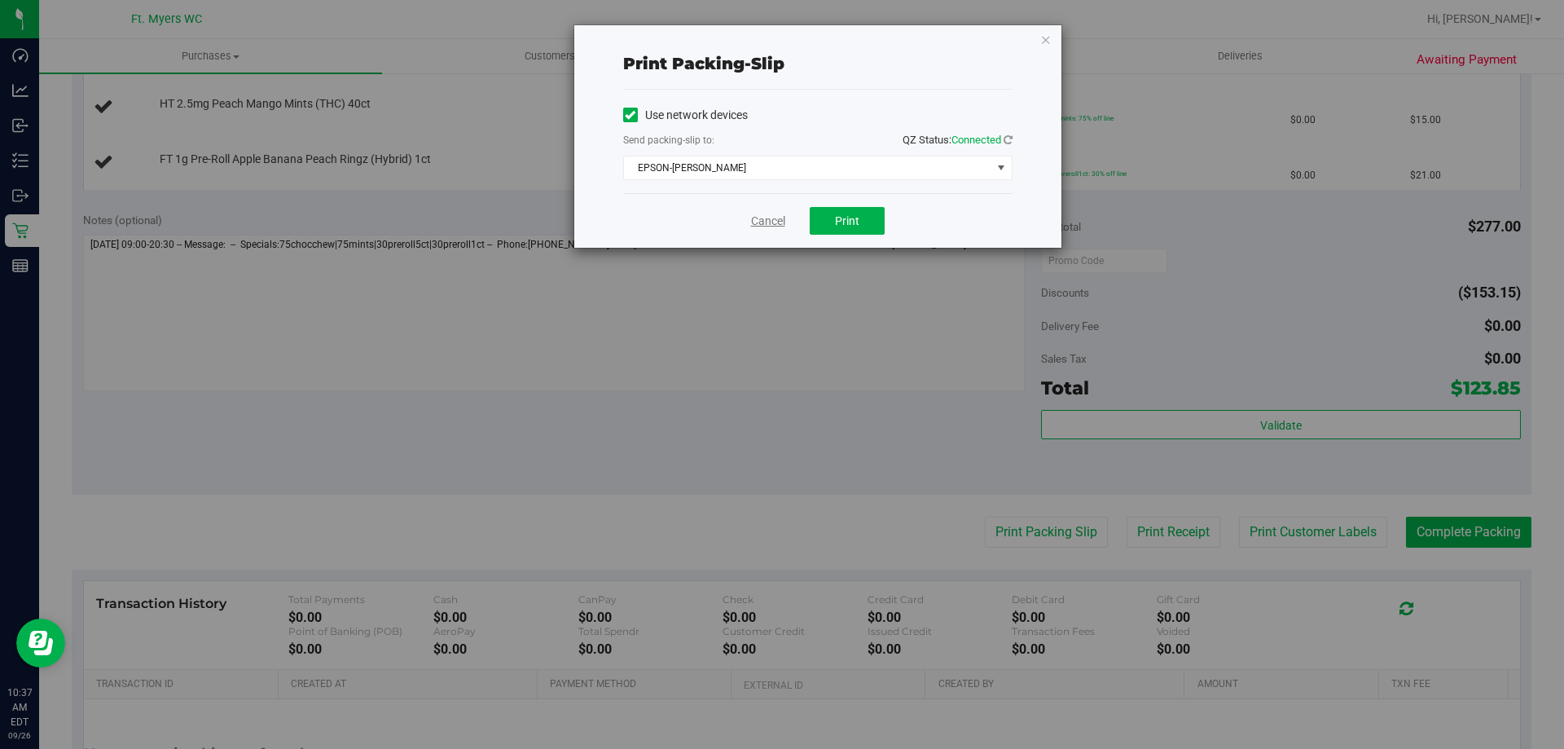
click at [750, 219] on div "Cancel Print" at bounding box center [817, 220] width 389 height 55
click at [760, 220] on link "Cancel" at bounding box center [768, 221] width 34 height 17
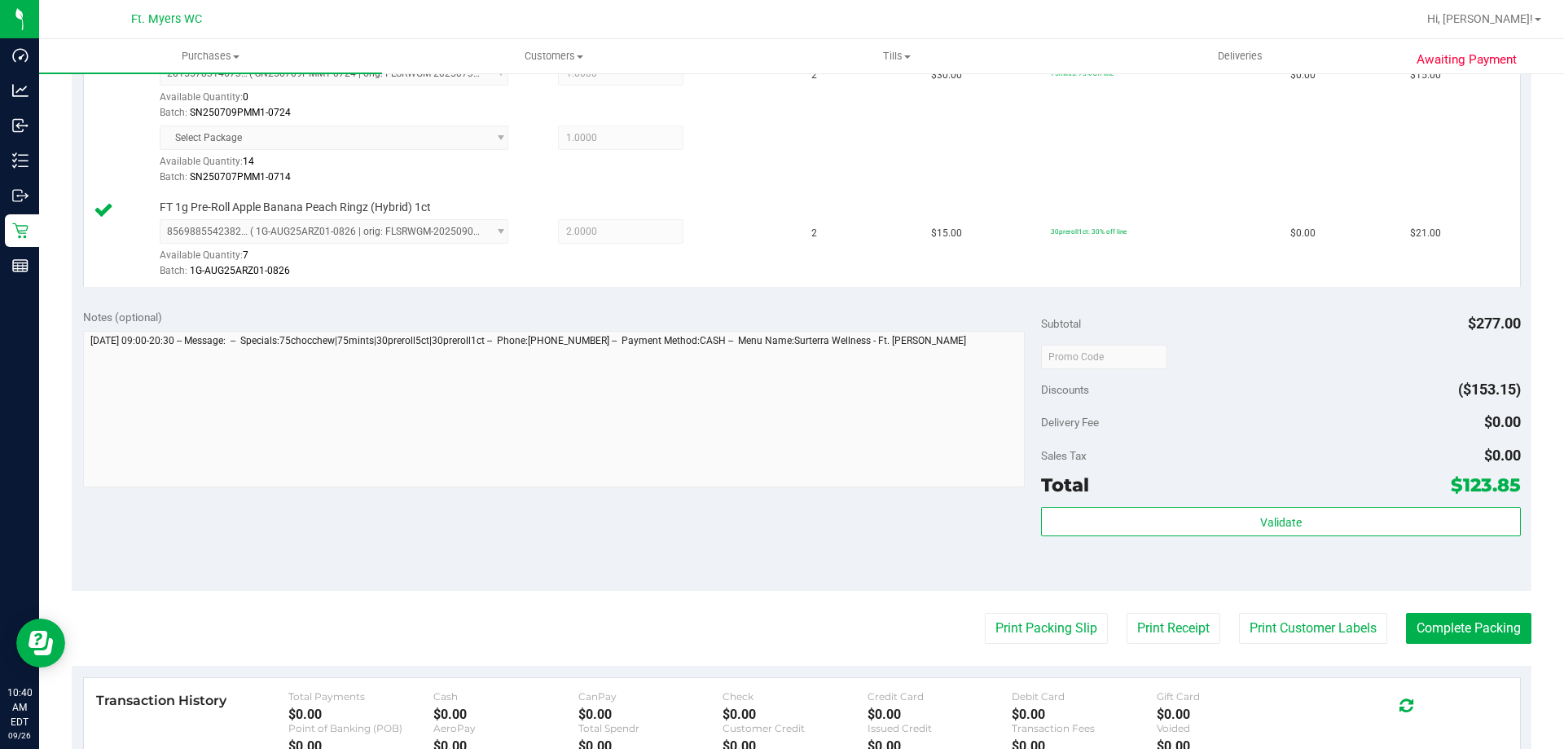
scroll to position [1059, 0]
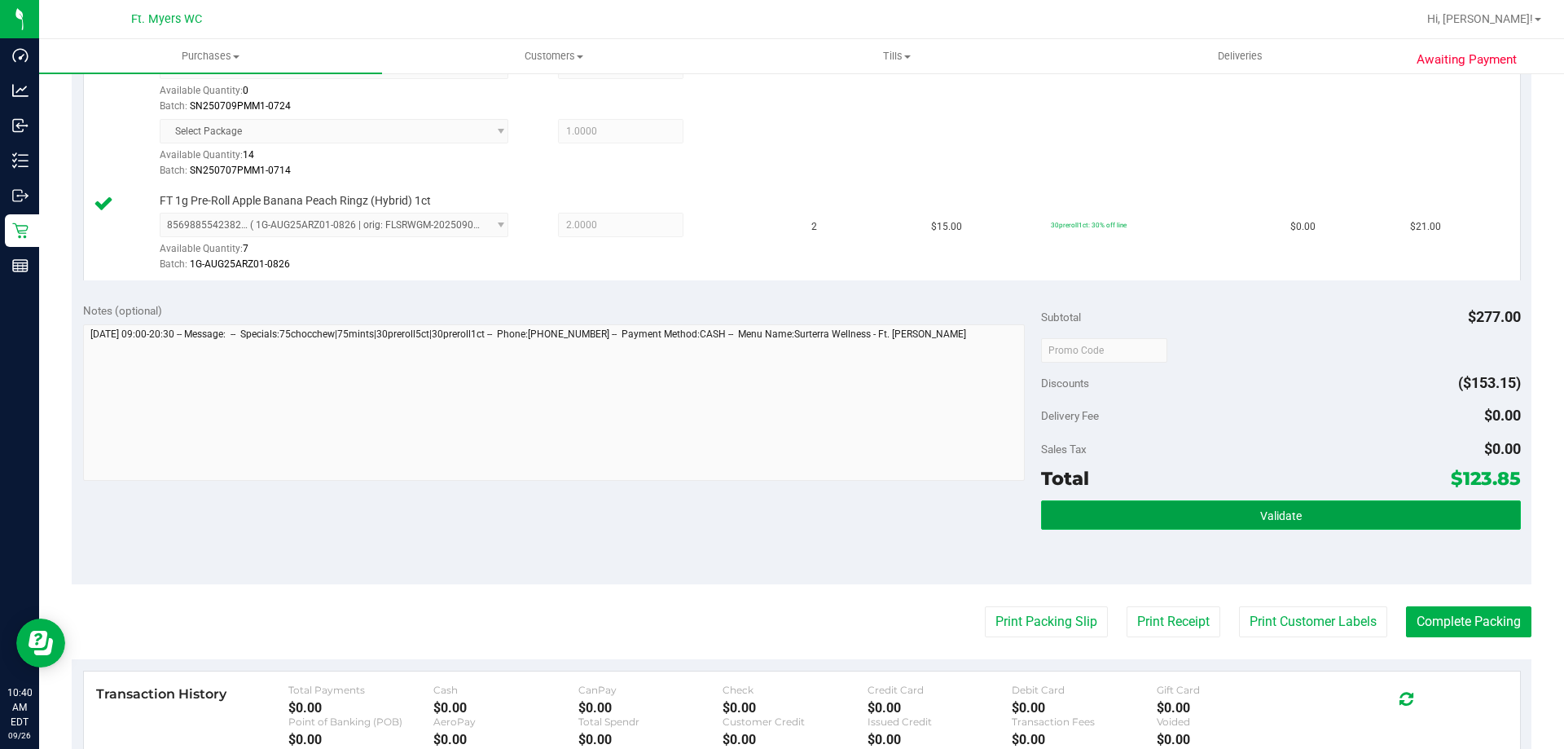
click at [1206, 523] on button "Validate" at bounding box center [1280, 514] width 479 height 29
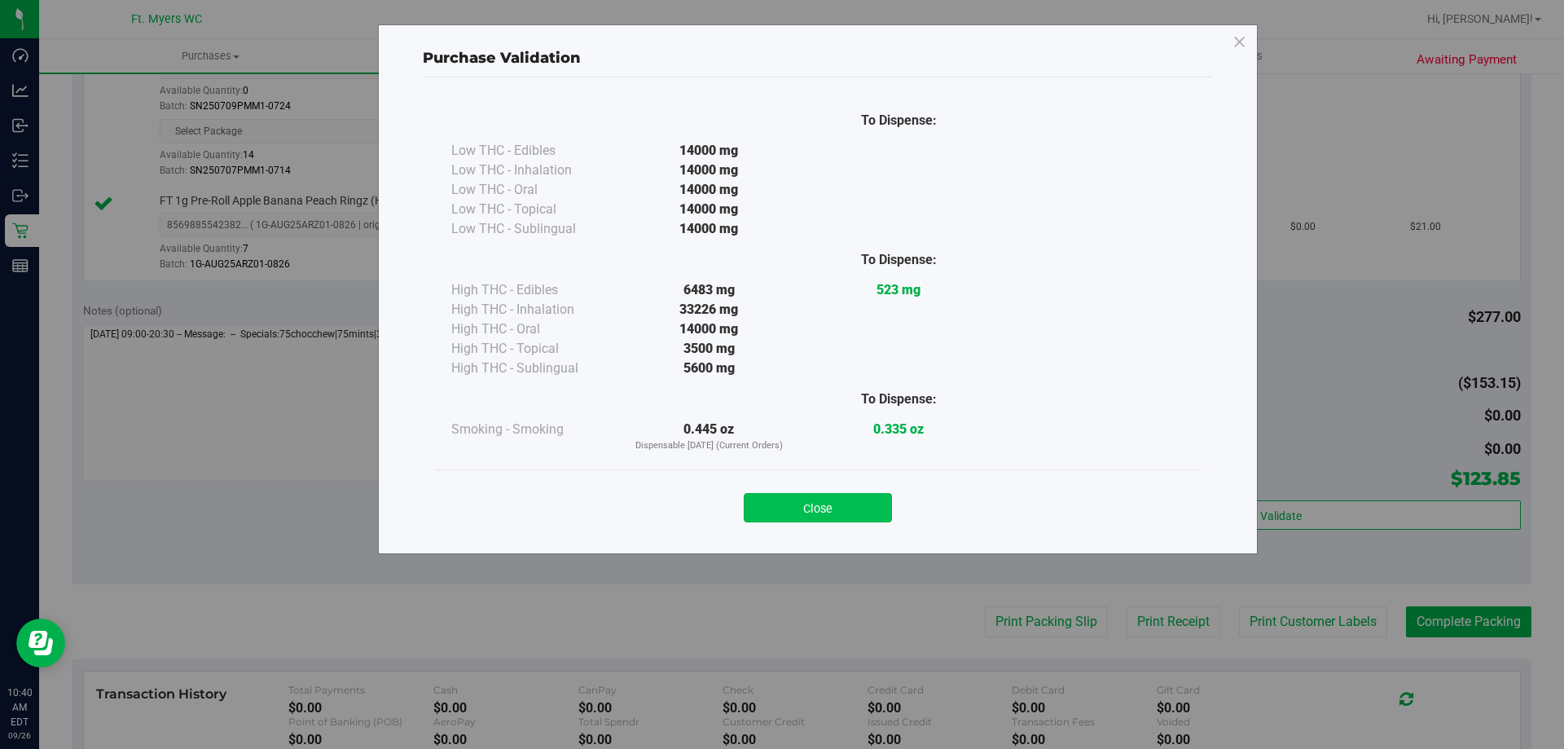
click at [876, 511] on button "Close" at bounding box center [818, 507] width 148 height 29
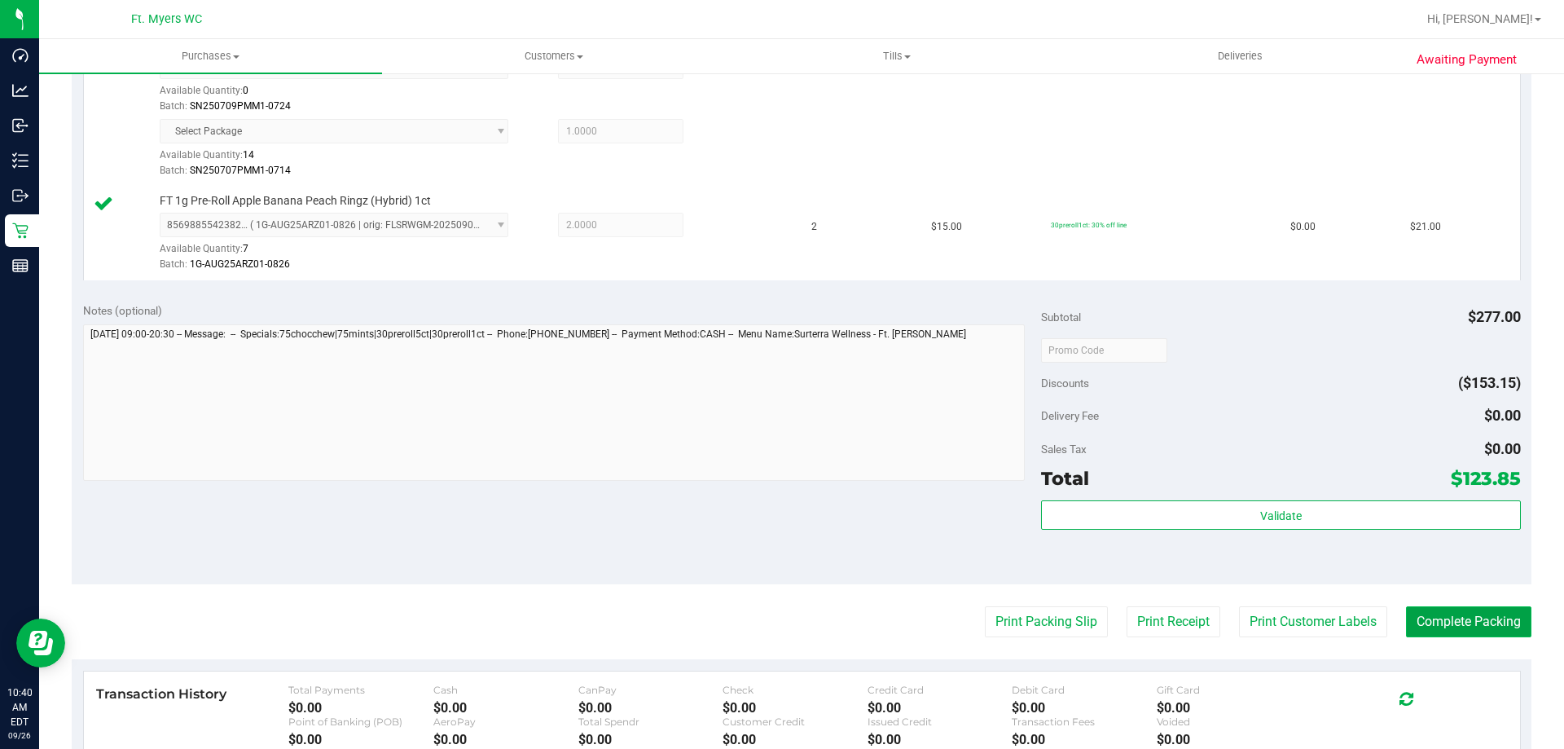
click at [1484, 622] on button "Complete Packing" at bounding box center [1468, 621] width 125 height 31
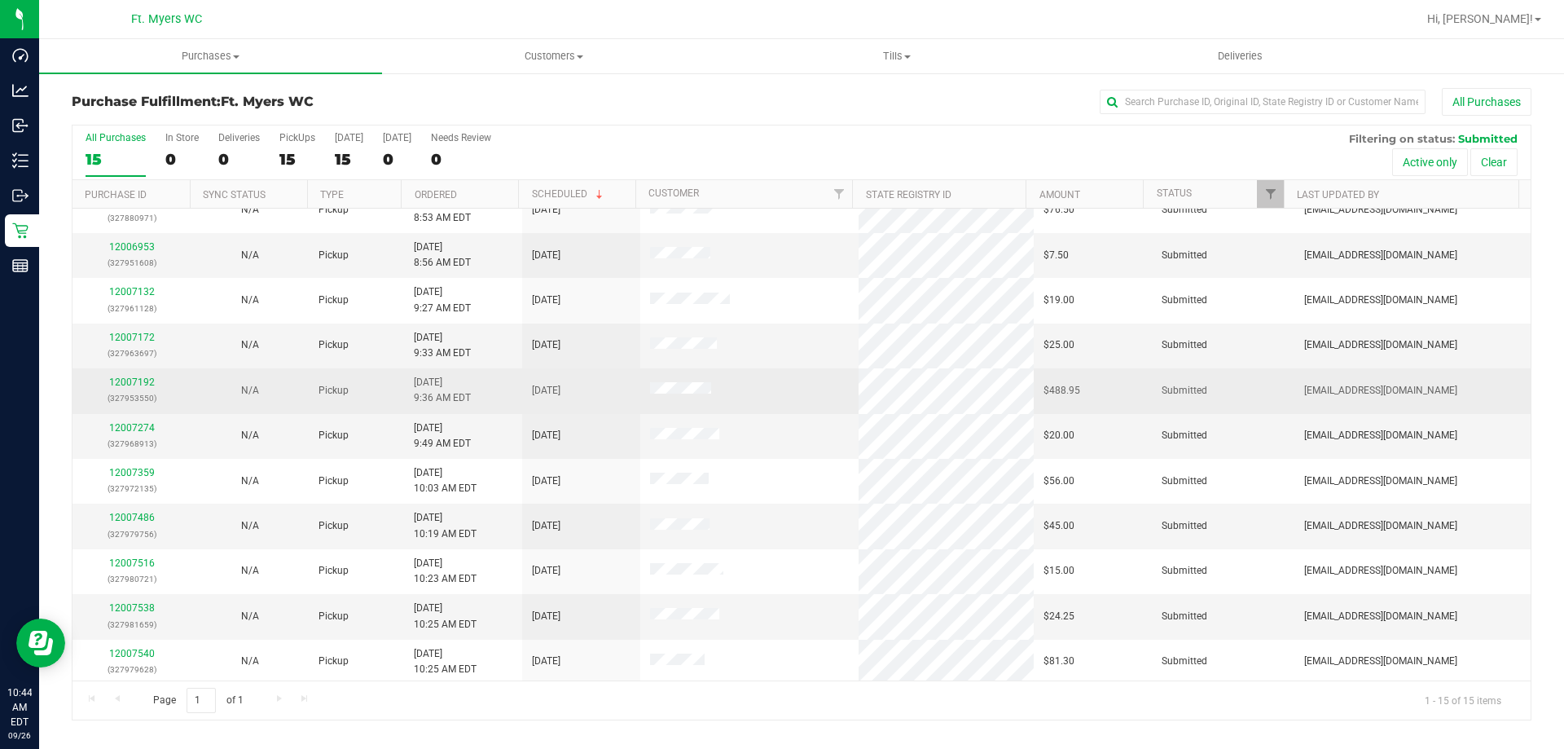
scroll to position [204, 0]
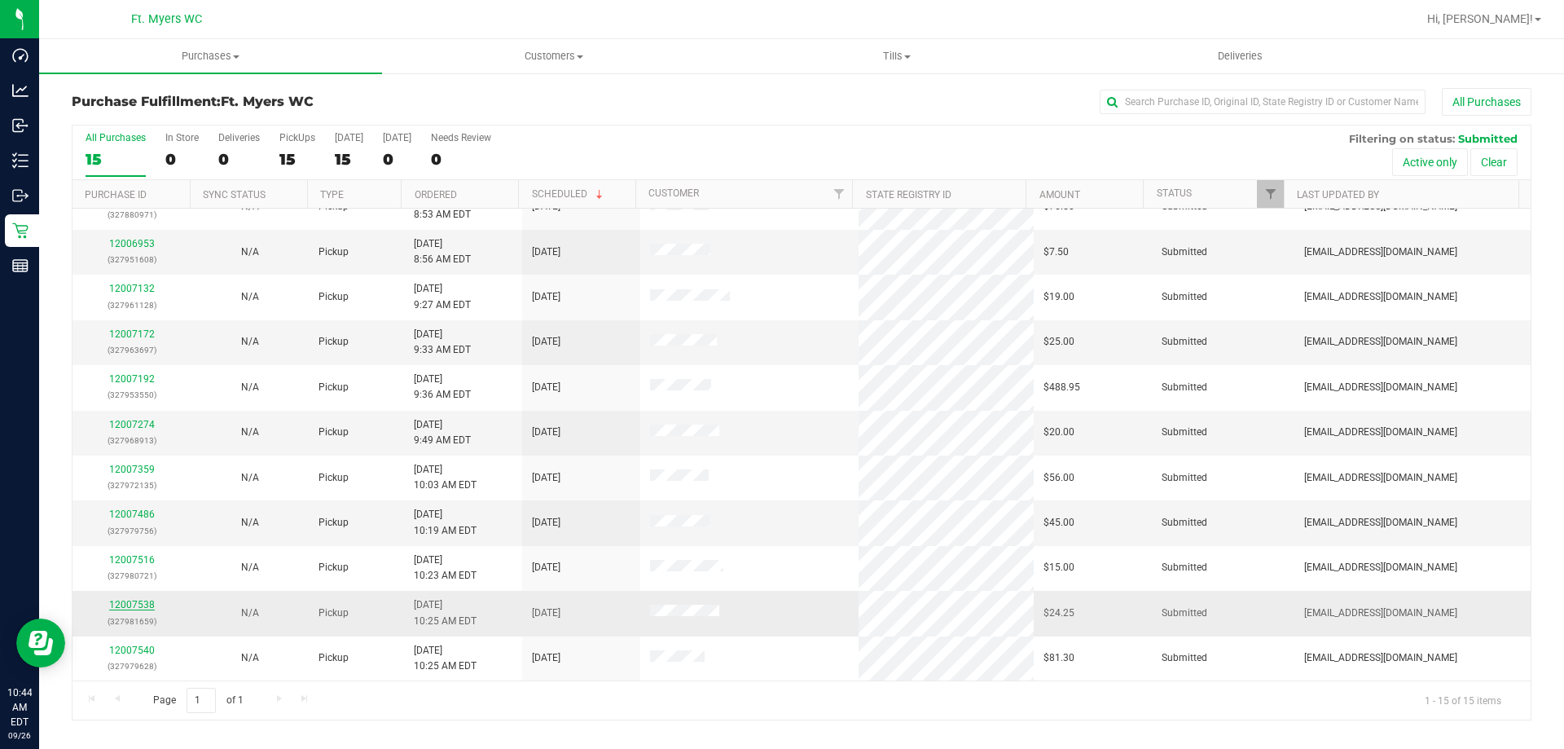
click at [128, 605] on link "12007538" at bounding box center [132, 604] width 46 height 11
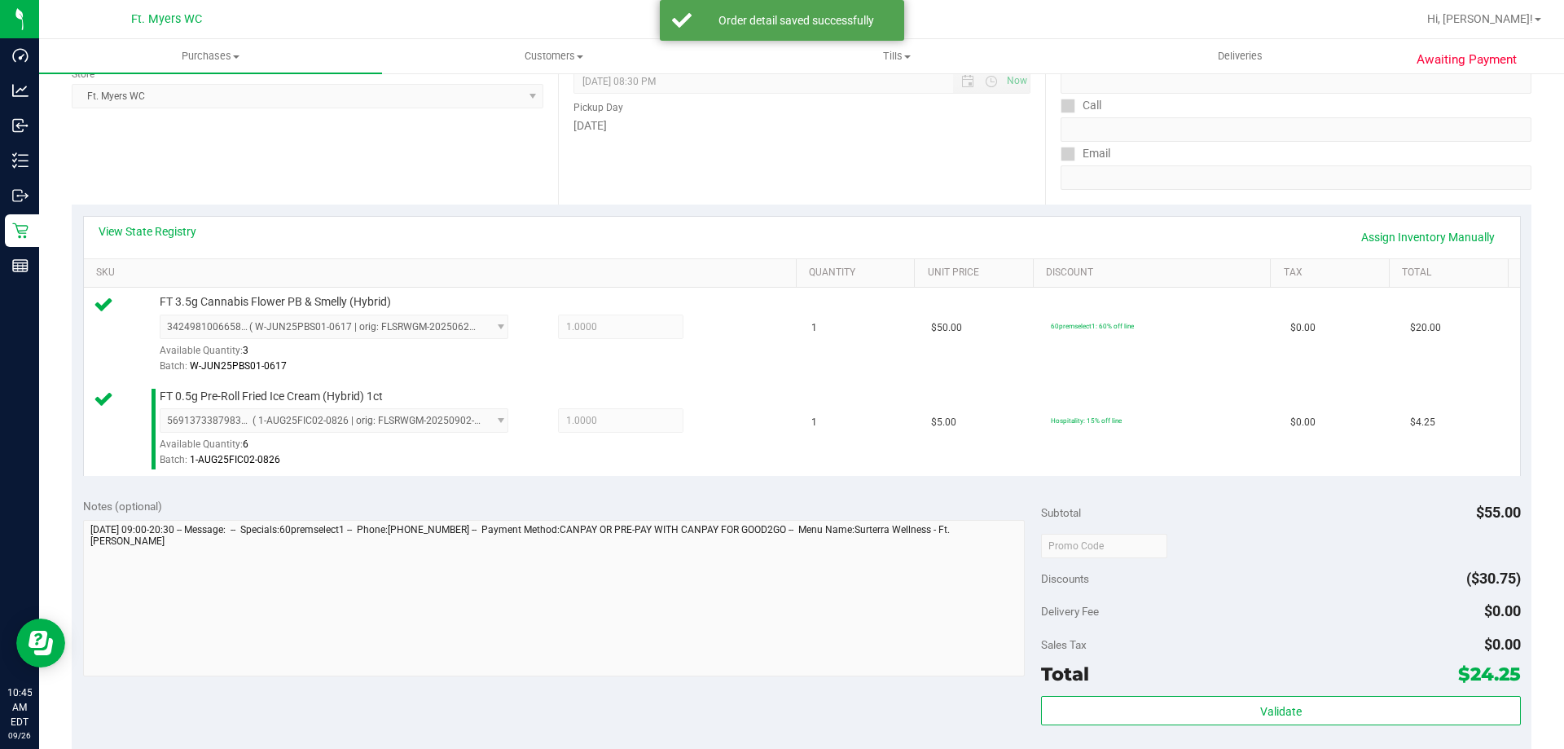
scroll to position [489, 0]
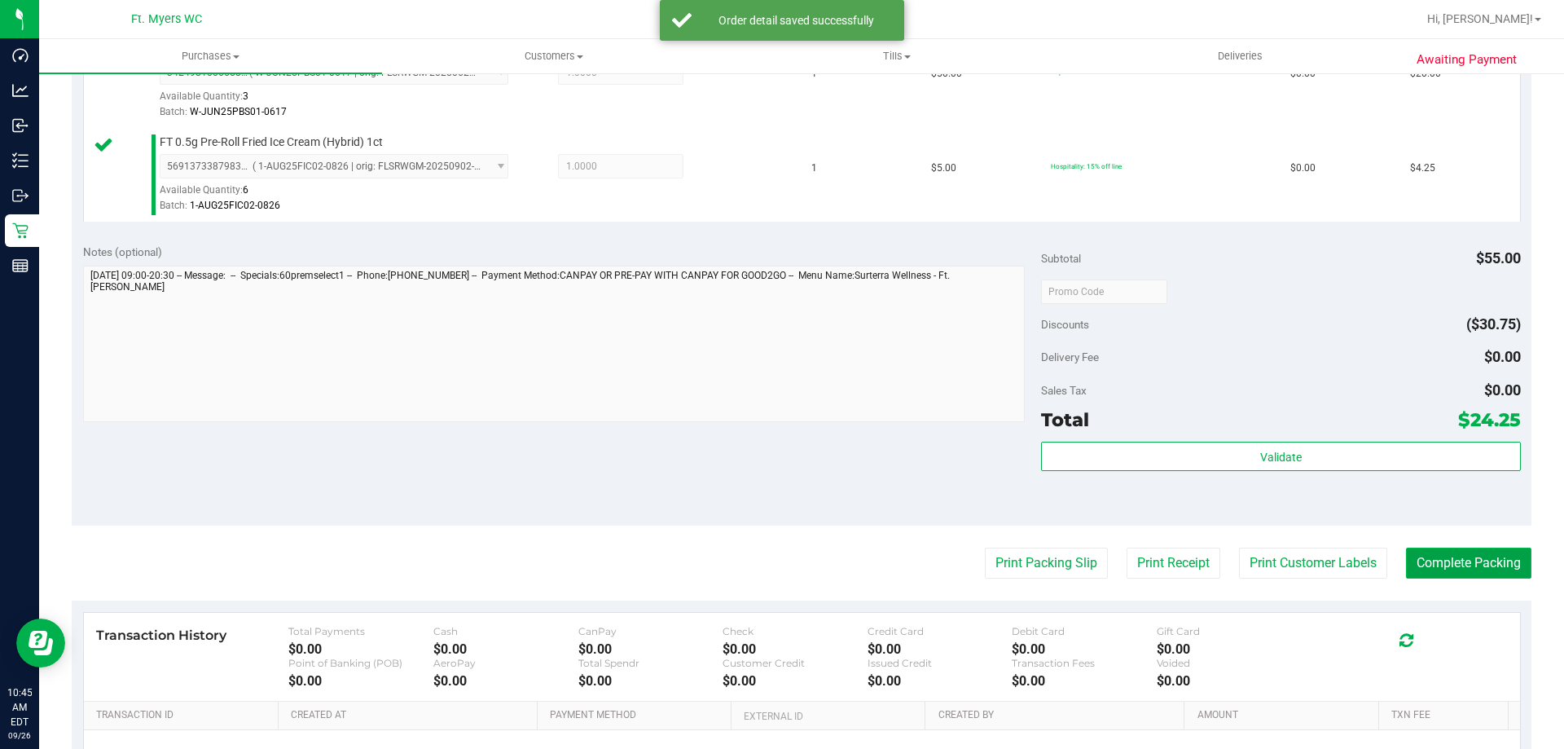
click at [1460, 556] on button "Complete Packing" at bounding box center [1468, 562] width 125 height 31
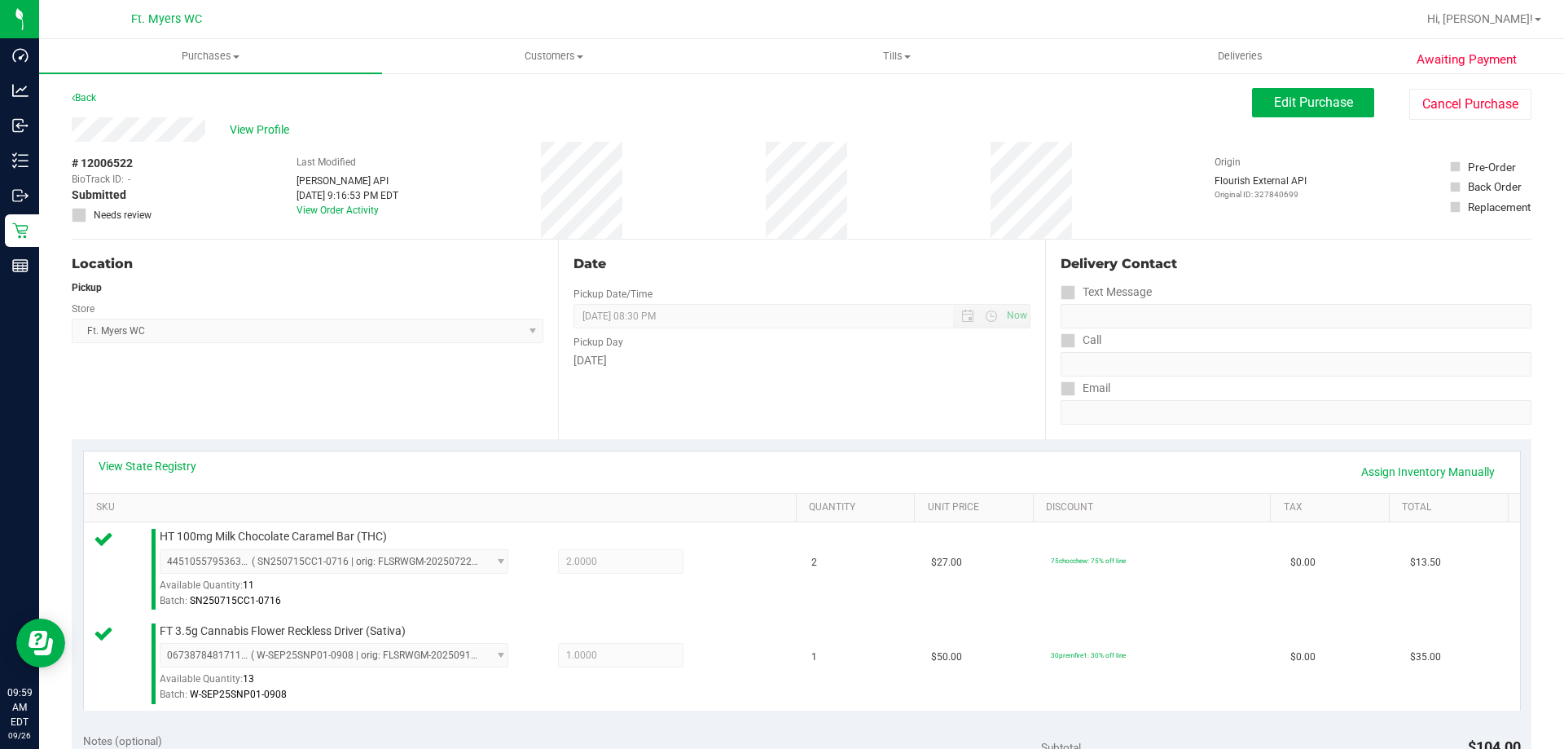
scroll to position [489, 0]
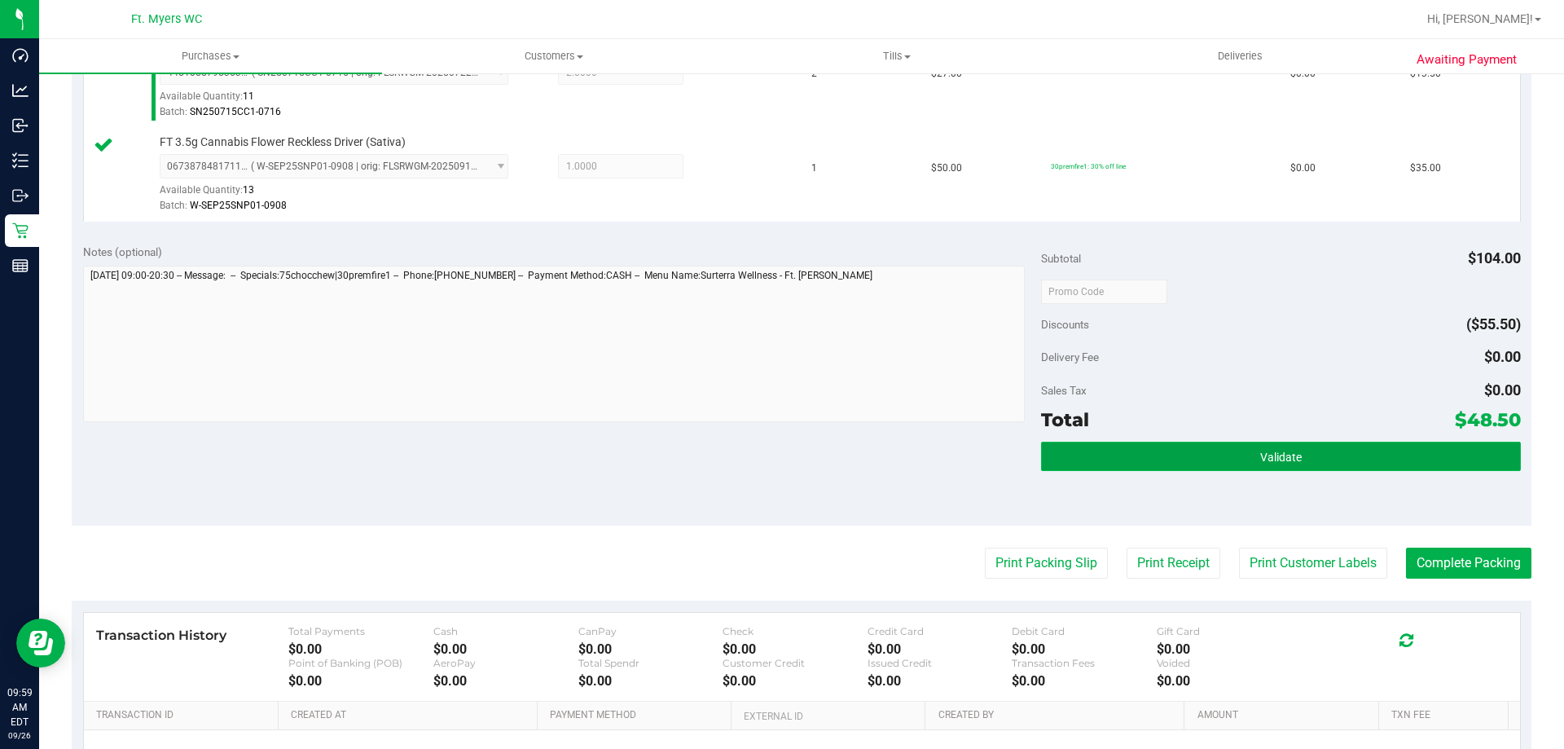
click at [1361, 460] on button "Validate" at bounding box center [1280, 456] width 479 height 29
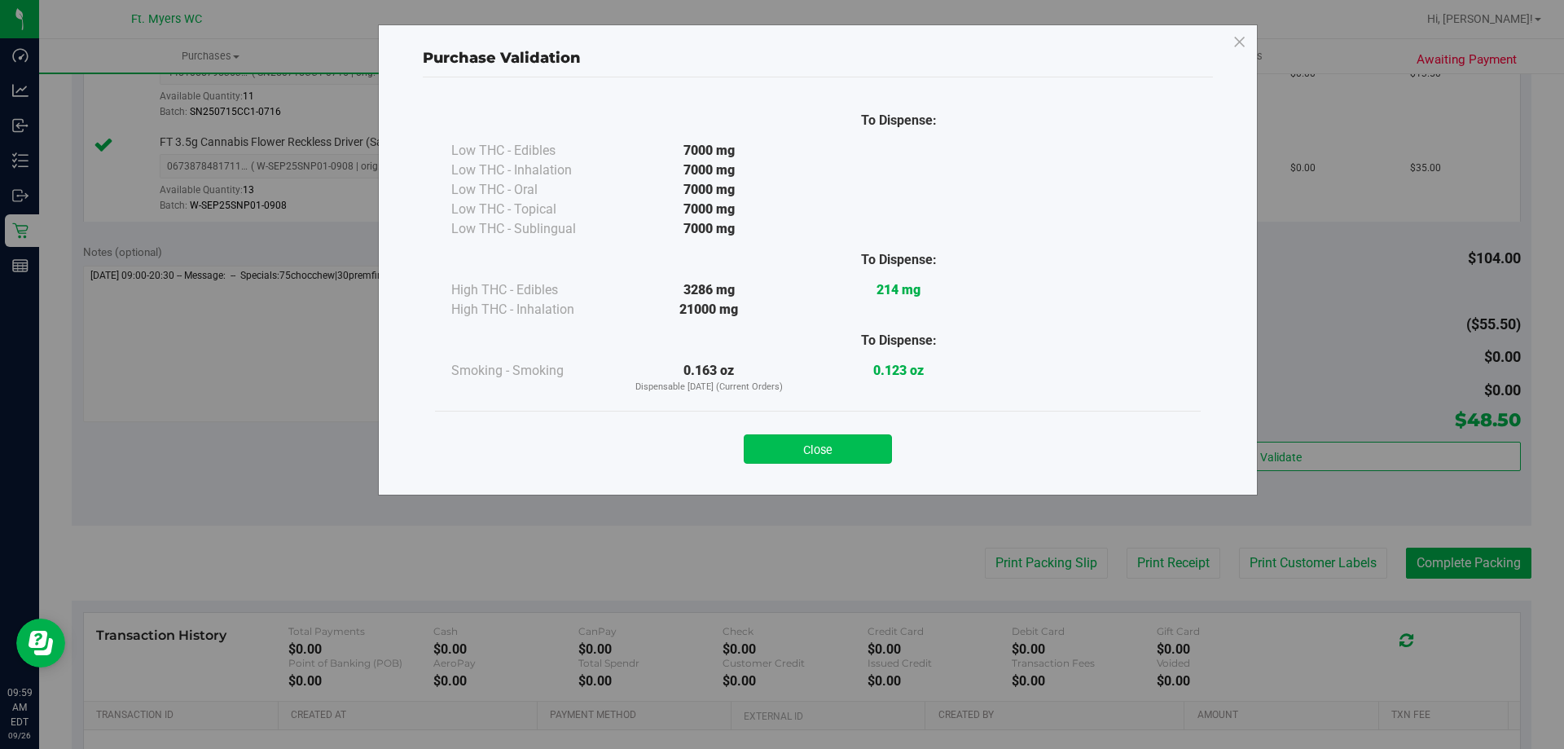
click at [803, 438] on button "Close" at bounding box center [818, 448] width 148 height 29
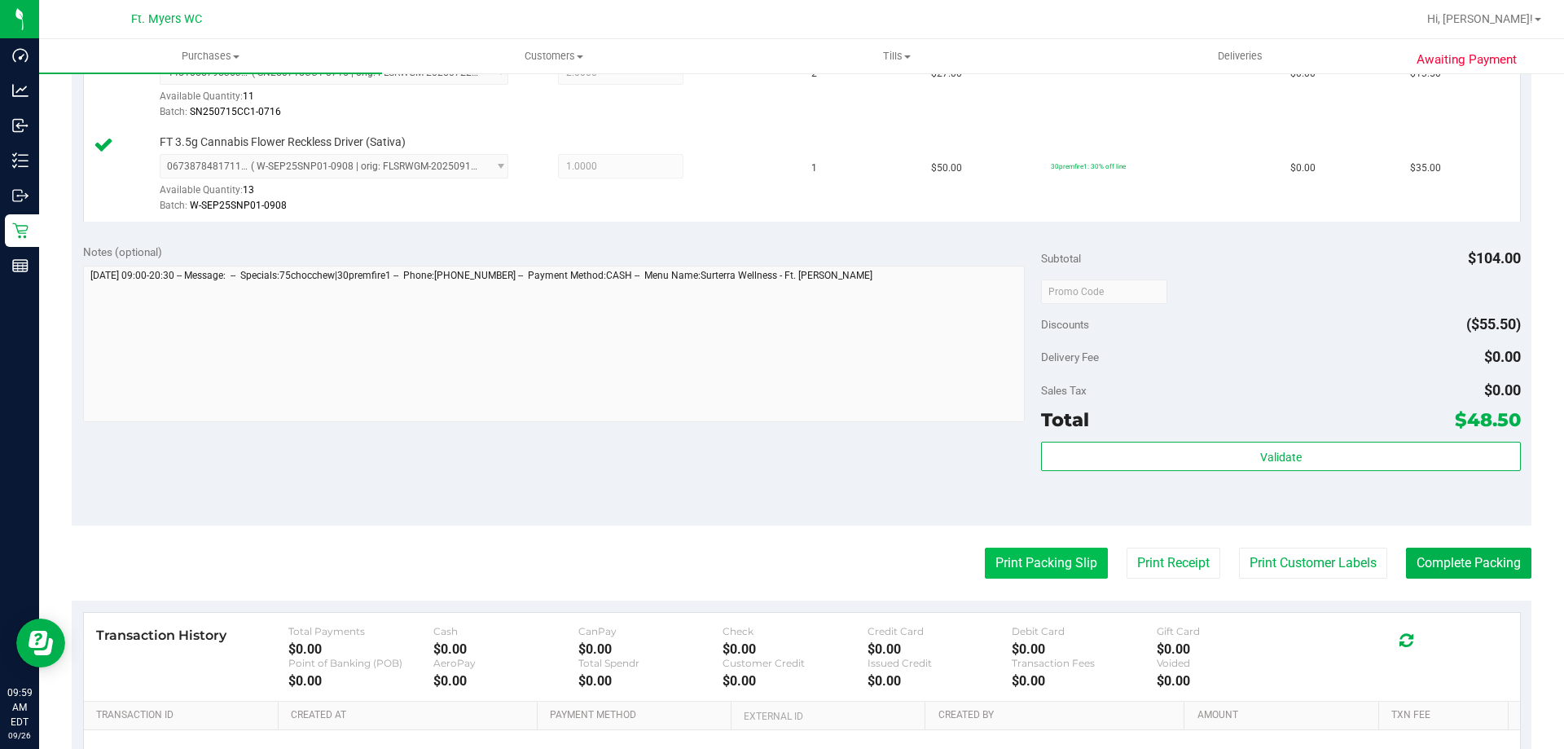
click at [1058, 557] on button "Print Packing Slip" at bounding box center [1046, 562] width 123 height 31
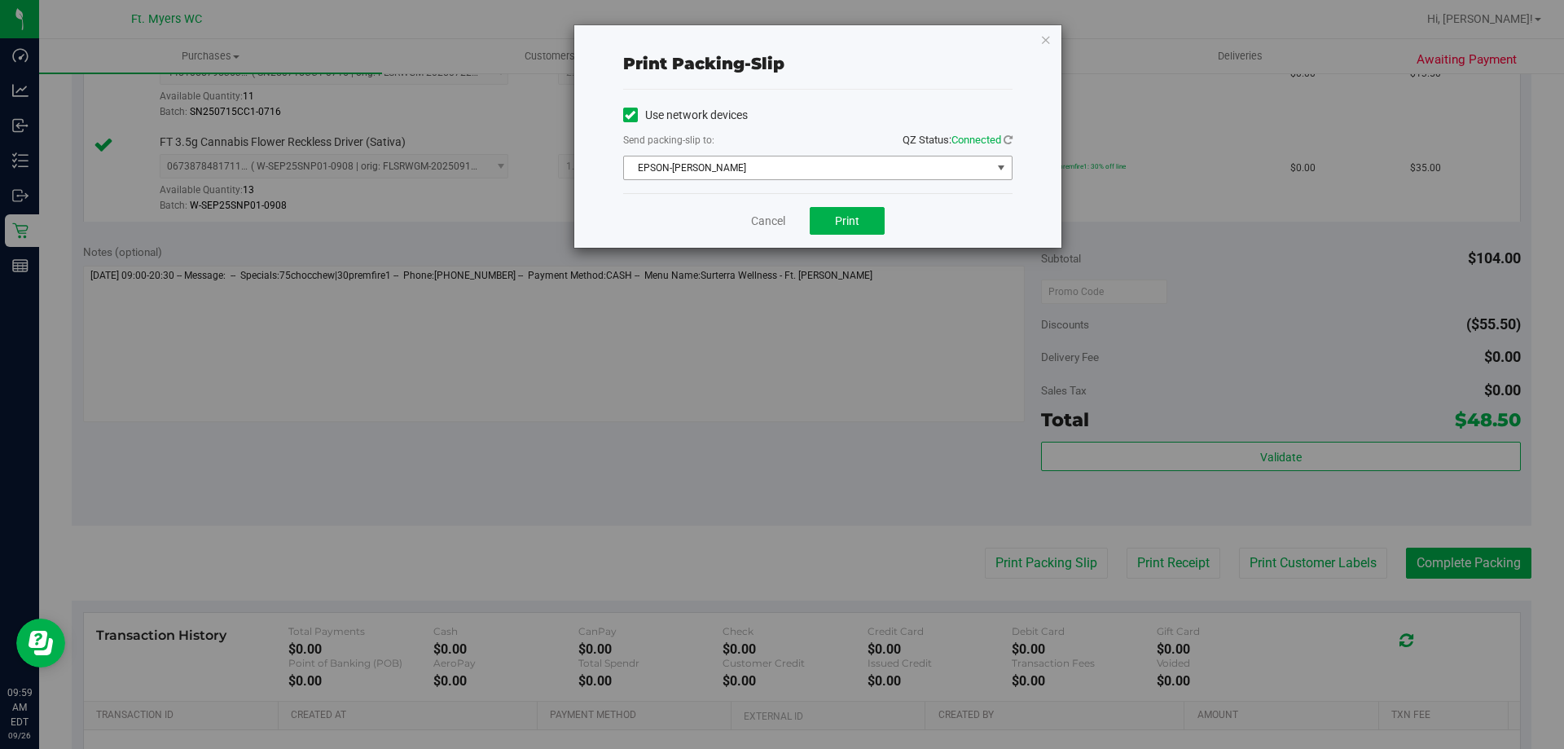
click at [851, 162] on span "EPSON-[PERSON_NAME]" at bounding box center [807, 167] width 367 height 23
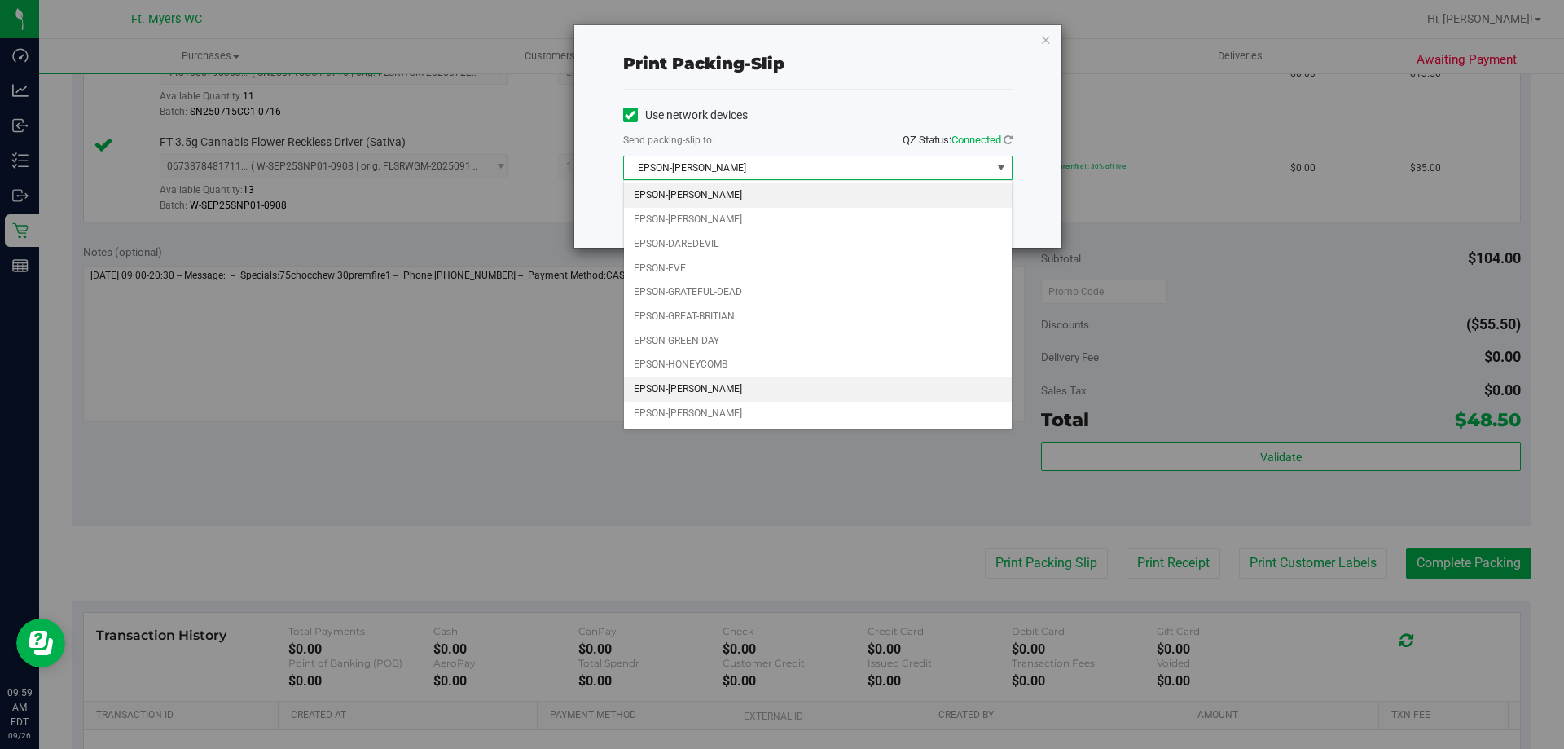
click at [724, 389] on li "EPSON-[PERSON_NAME]" at bounding box center [818, 389] width 388 height 24
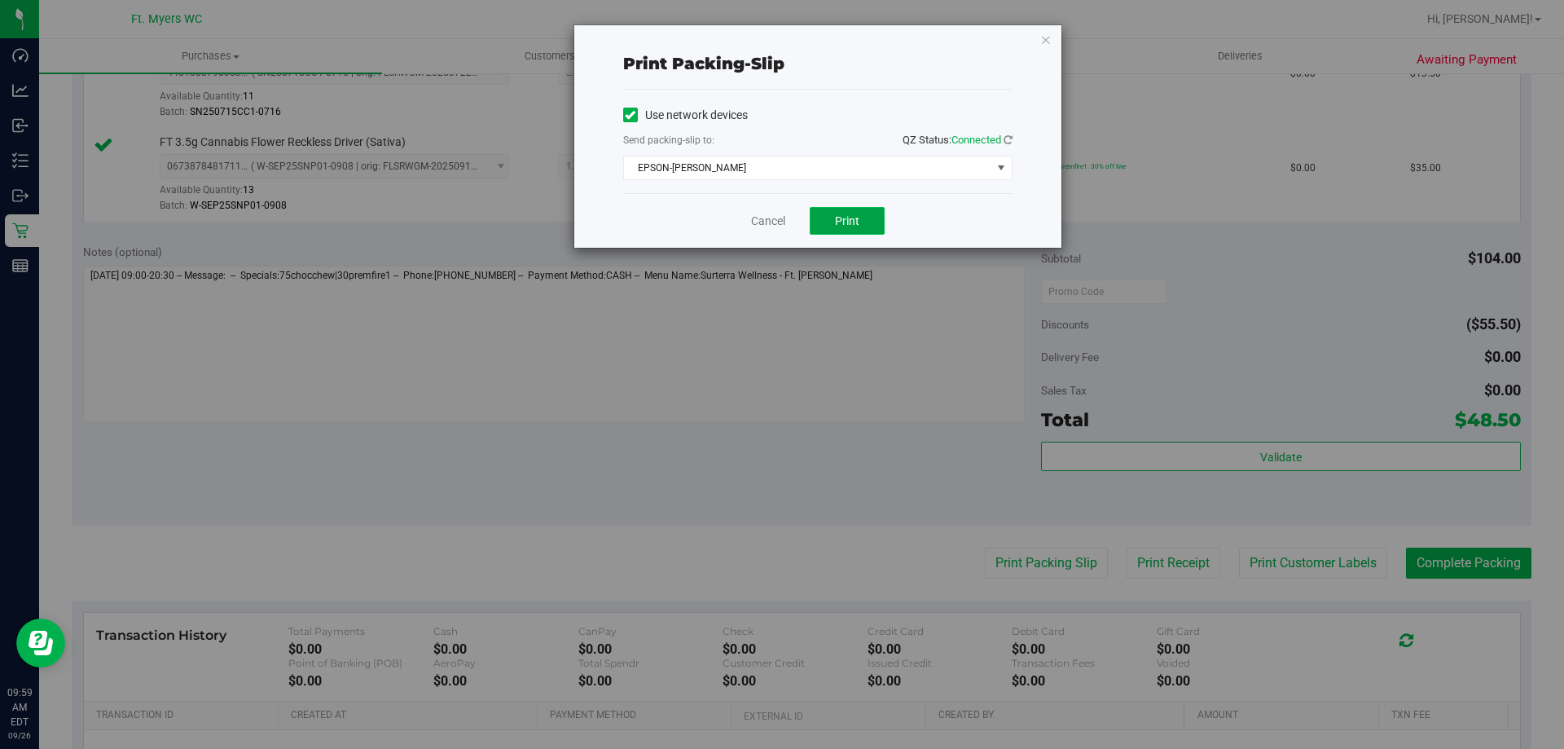
click at [846, 217] on span "Print" at bounding box center [847, 220] width 24 height 13
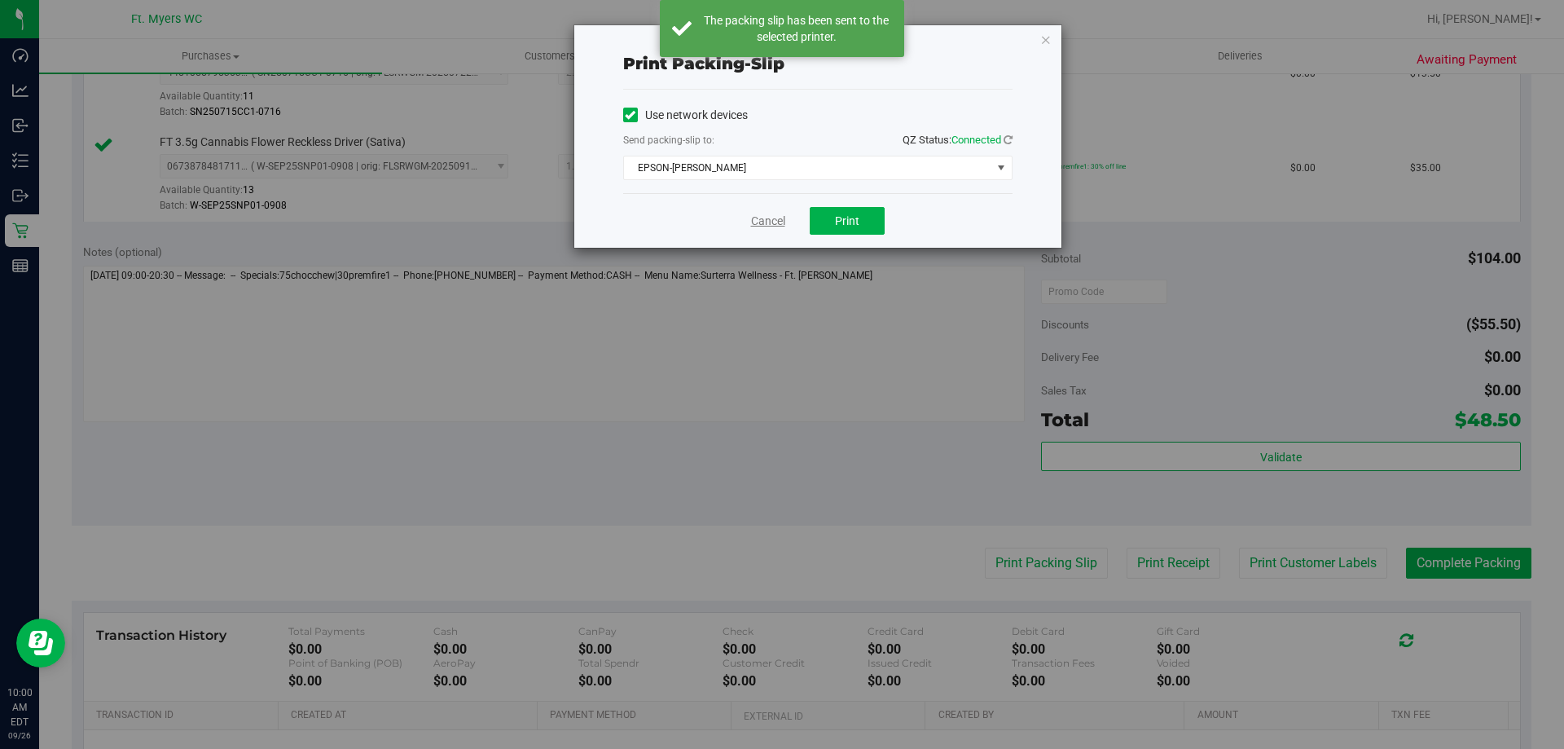
click at [759, 218] on link "Cancel" at bounding box center [768, 221] width 34 height 17
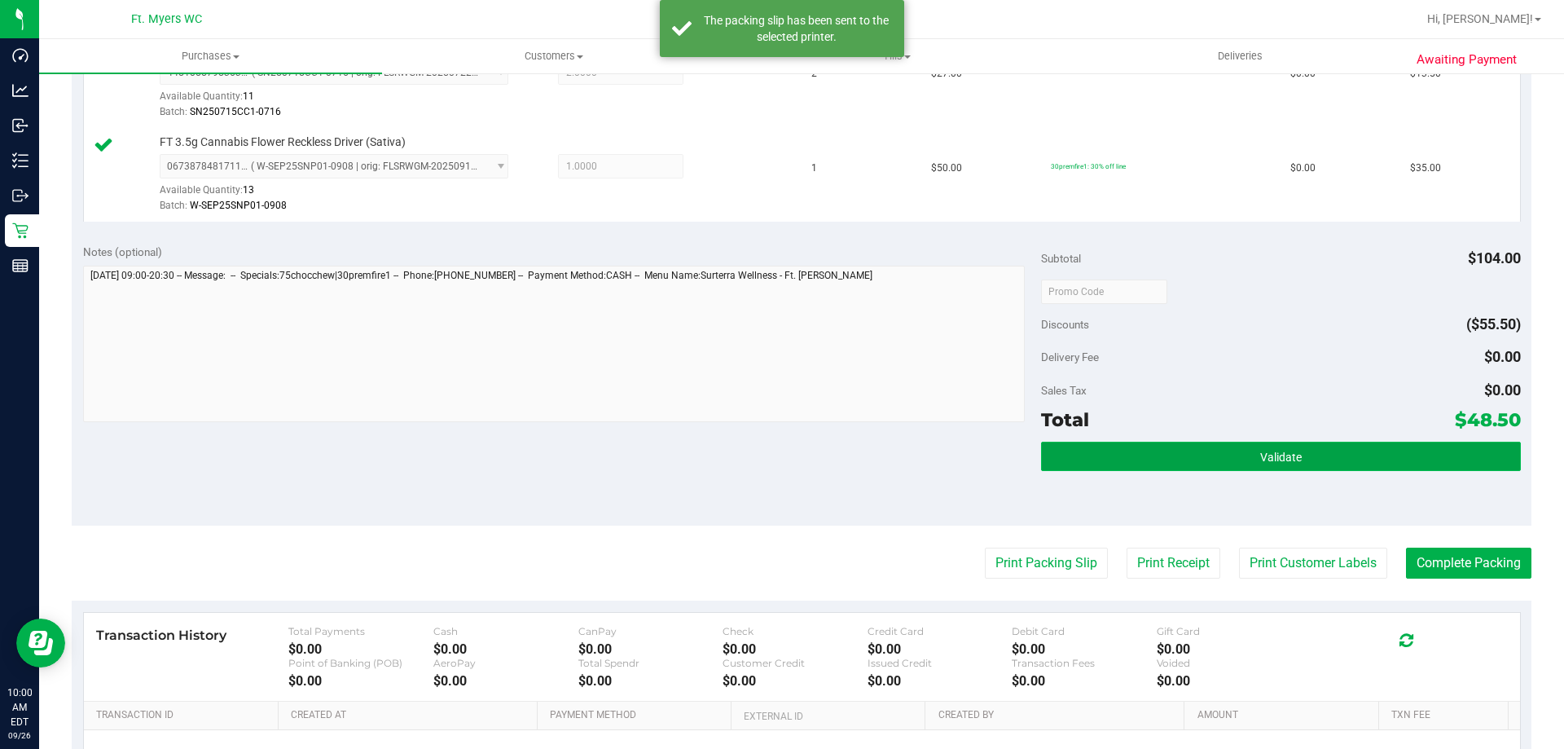
click at [1126, 457] on button "Validate" at bounding box center [1280, 456] width 479 height 29
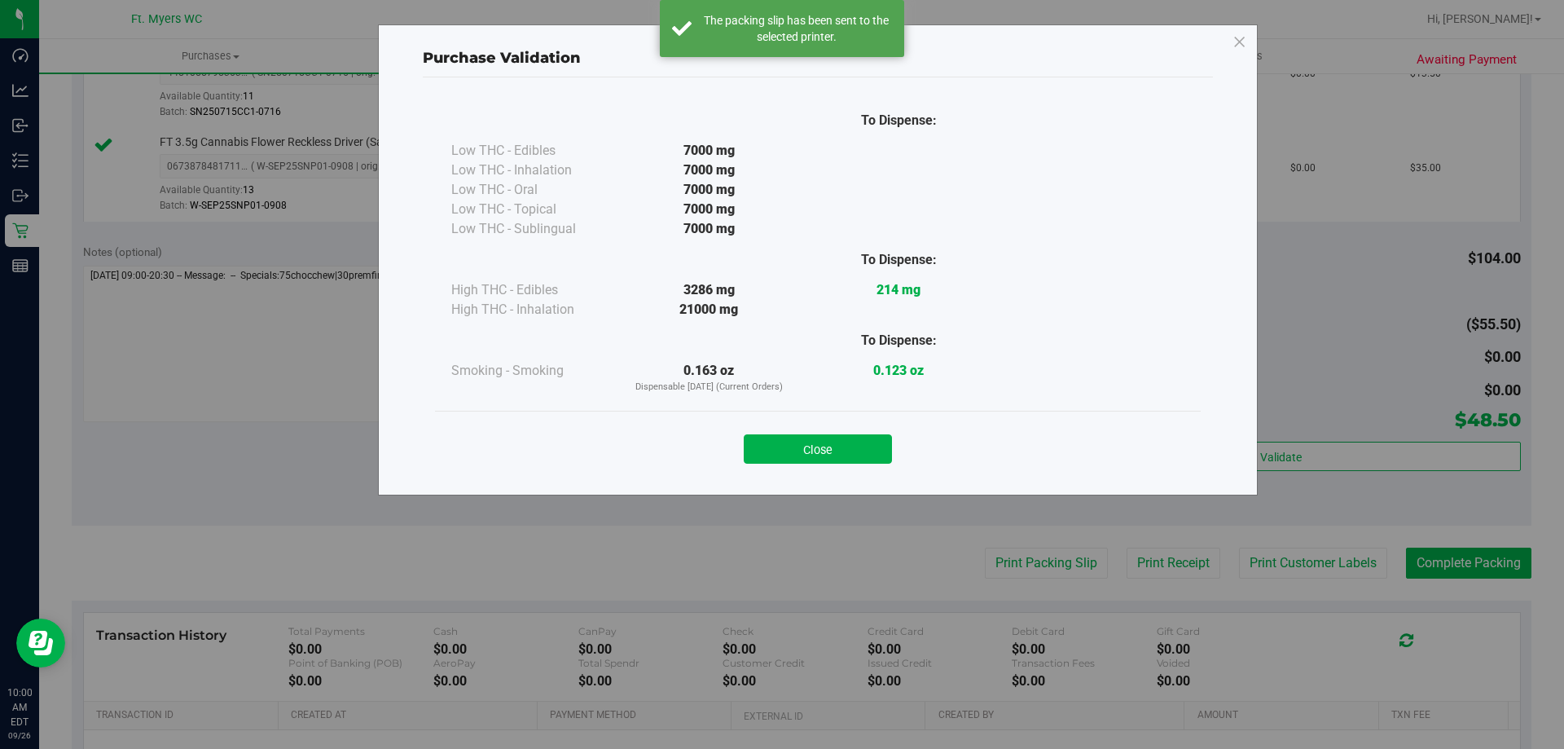
click at [851, 471] on div "Close" at bounding box center [818, 444] width 766 height 66
click at [868, 455] on button "Close" at bounding box center [818, 448] width 148 height 29
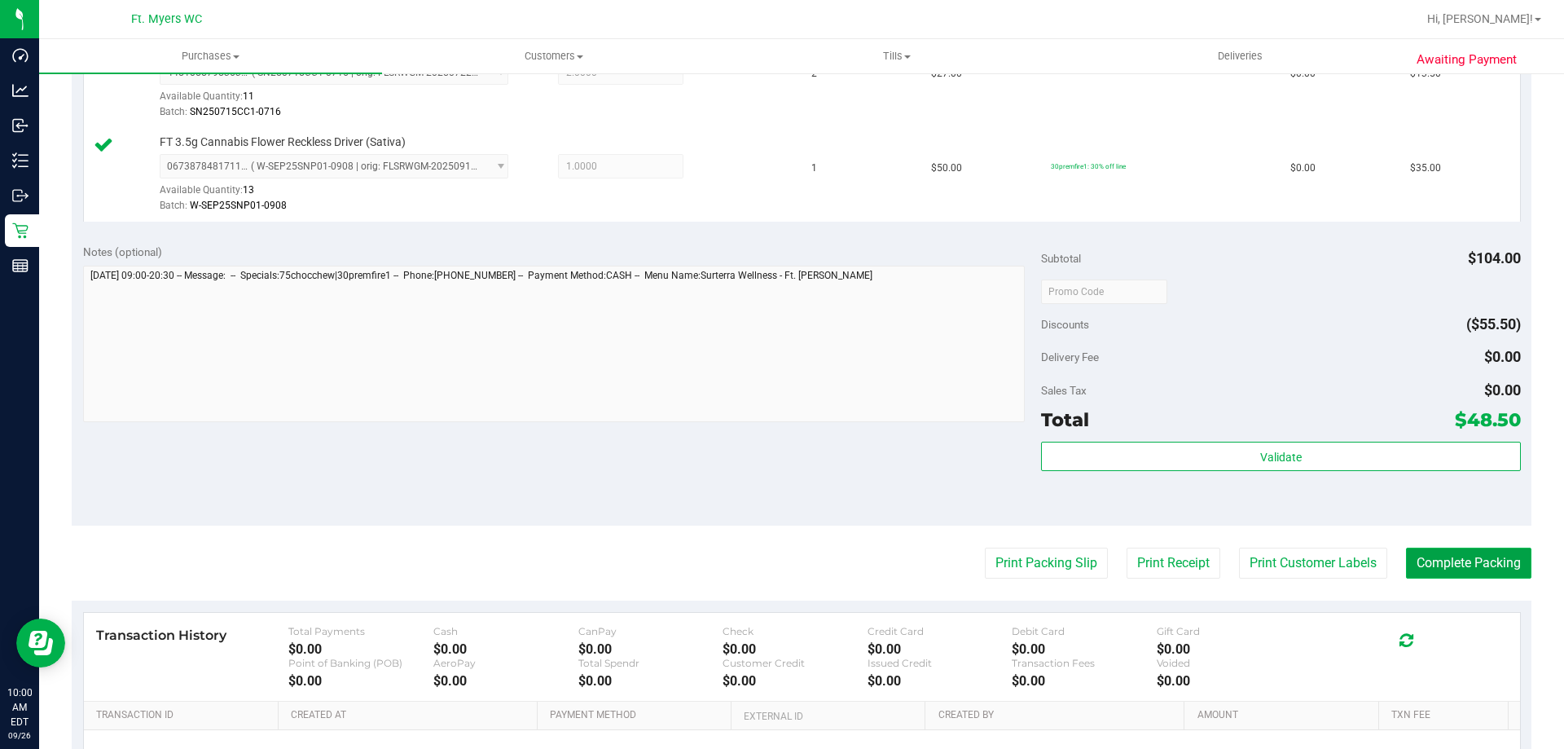
click at [1460, 563] on button "Complete Packing" at bounding box center [1468, 562] width 125 height 31
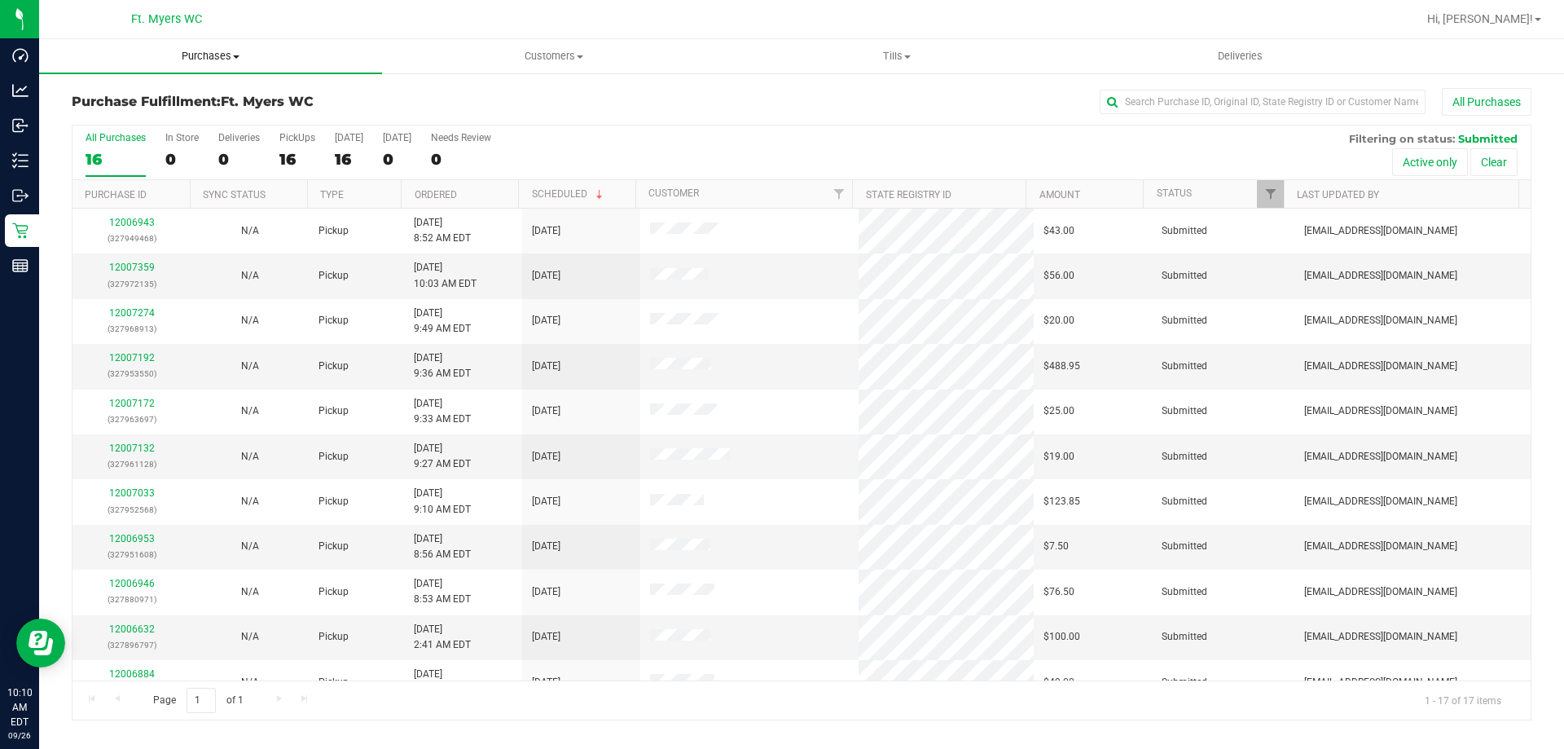
click at [241, 57] on span "Purchases" at bounding box center [210, 56] width 343 height 15
click at [204, 126] on li "Fulfillment" at bounding box center [210, 118] width 343 height 20
click at [118, 354] on link "12007192" at bounding box center [132, 357] width 46 height 11
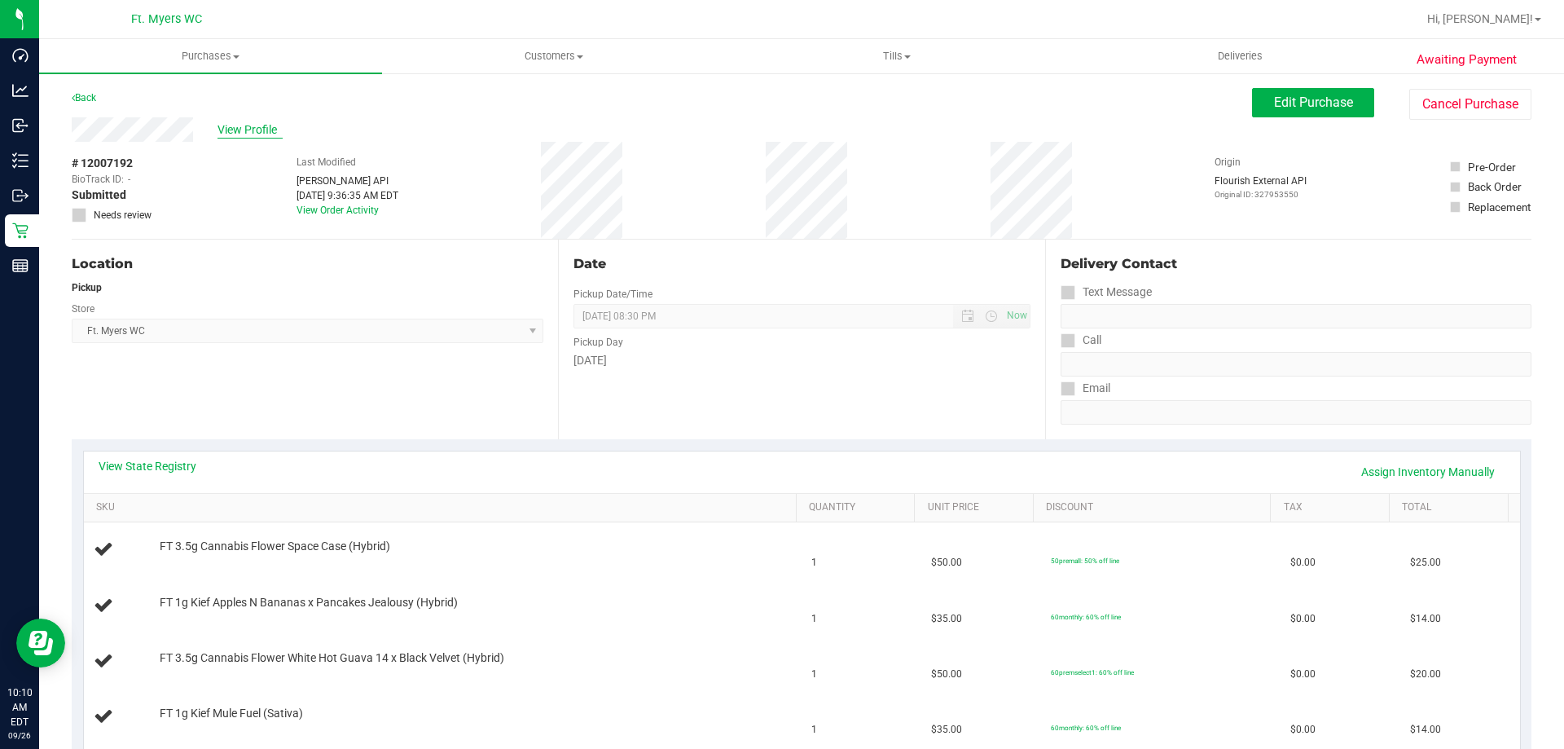
click at [263, 132] on span "View Profile" at bounding box center [250, 129] width 65 height 17
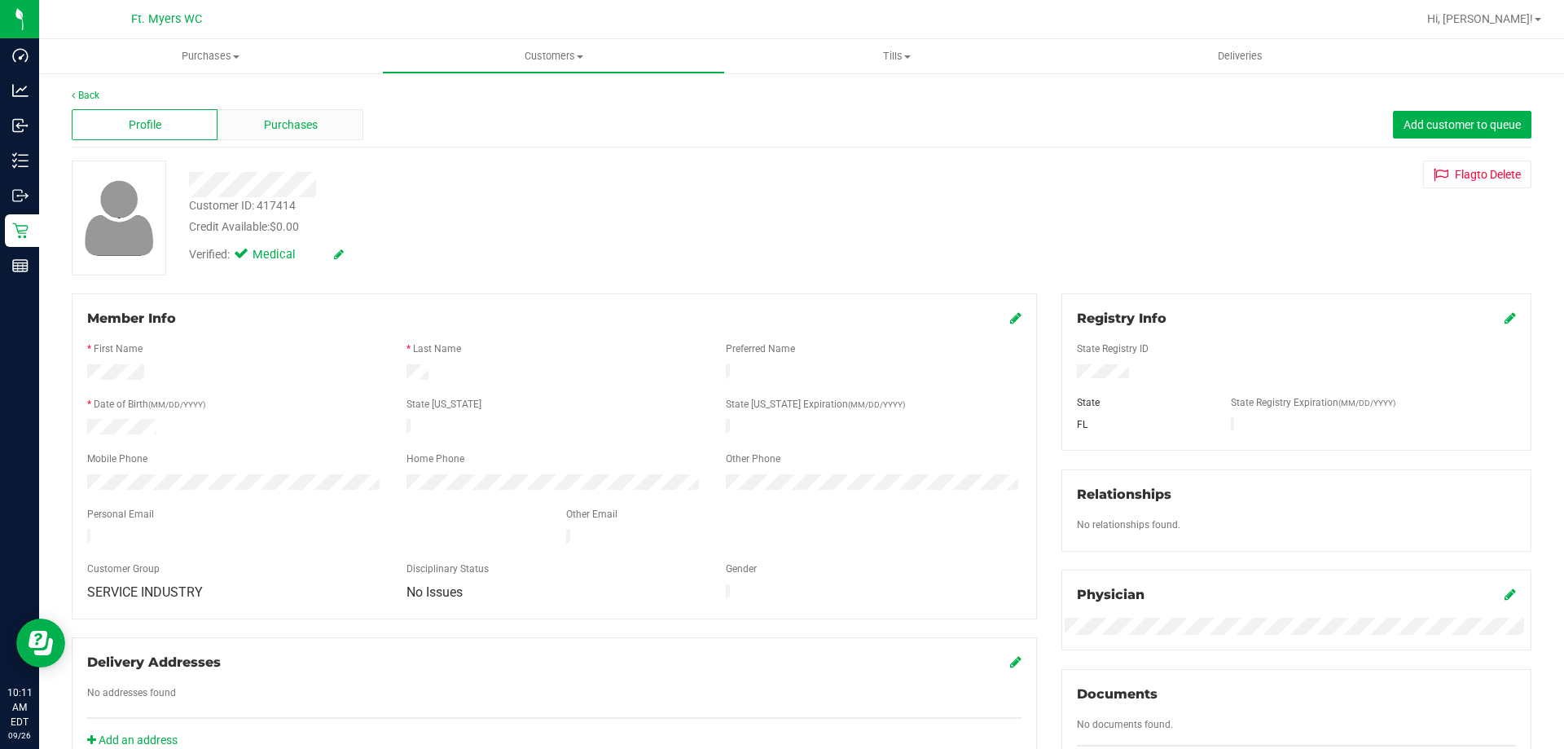
click at [294, 131] on span "Purchases" at bounding box center [291, 125] width 54 height 17
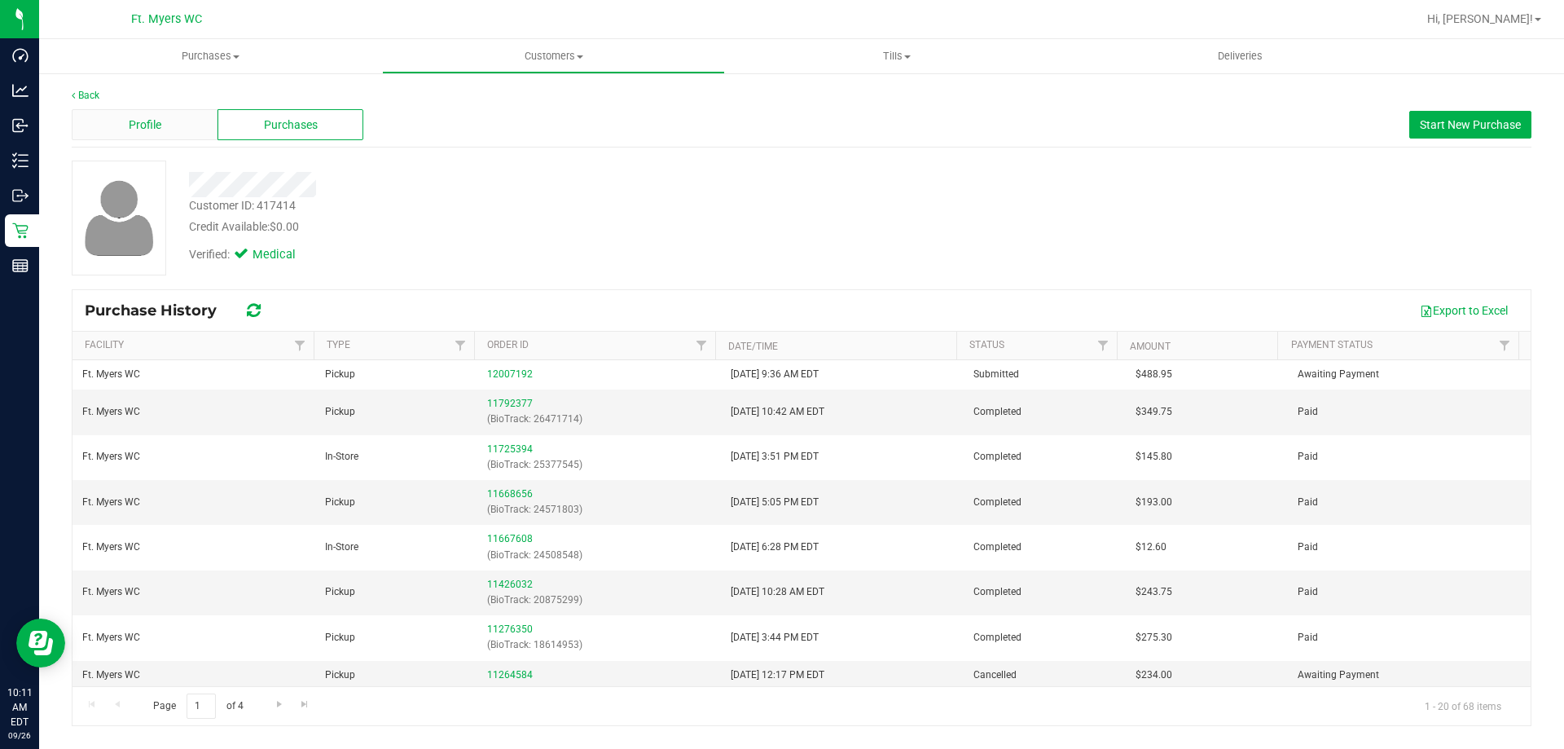
click at [118, 123] on div "Profile" at bounding box center [145, 124] width 146 height 31
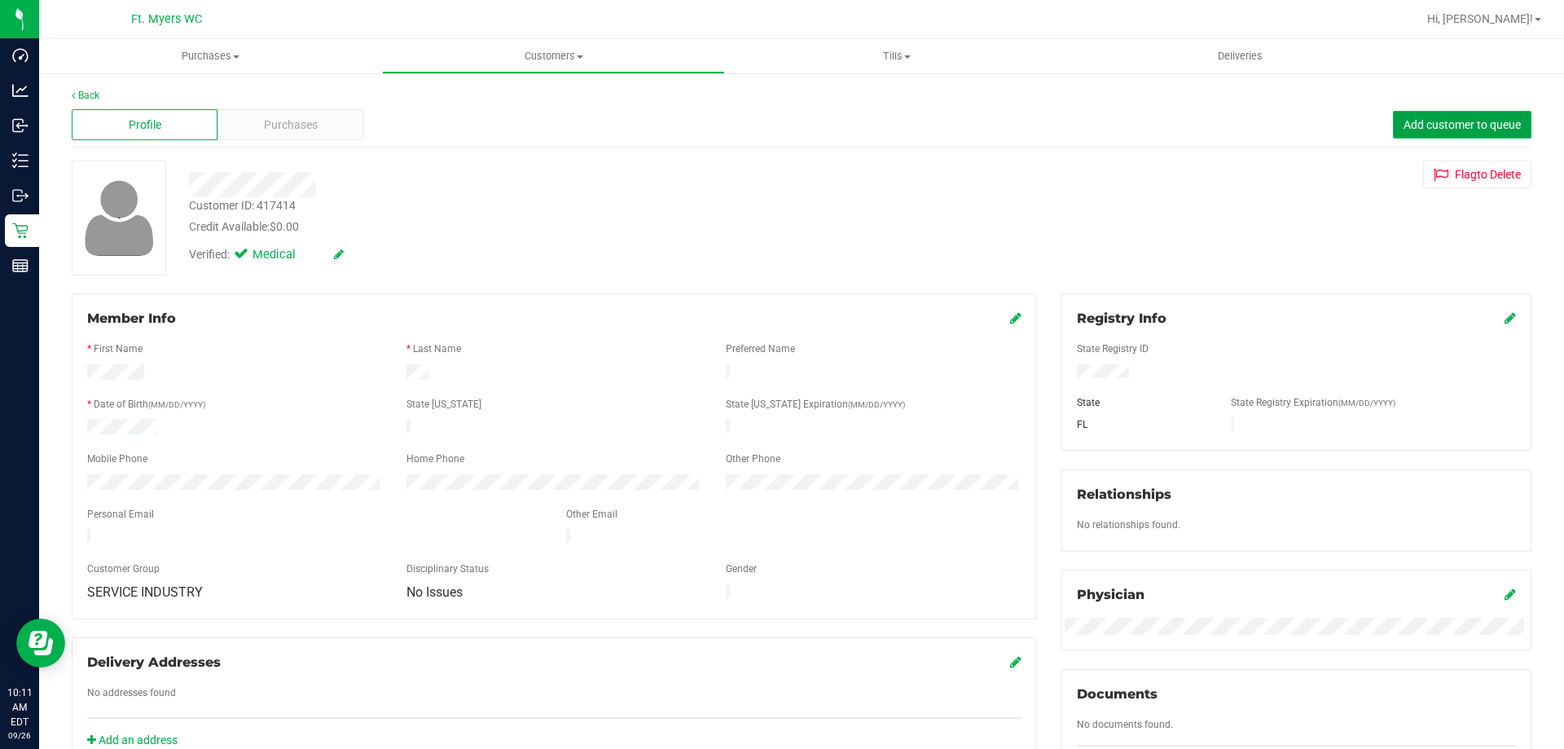
click at [1418, 131] on button "Add customer to queue" at bounding box center [1462, 125] width 139 height 28
click at [93, 95] on link "Back" at bounding box center [86, 95] width 28 height 11
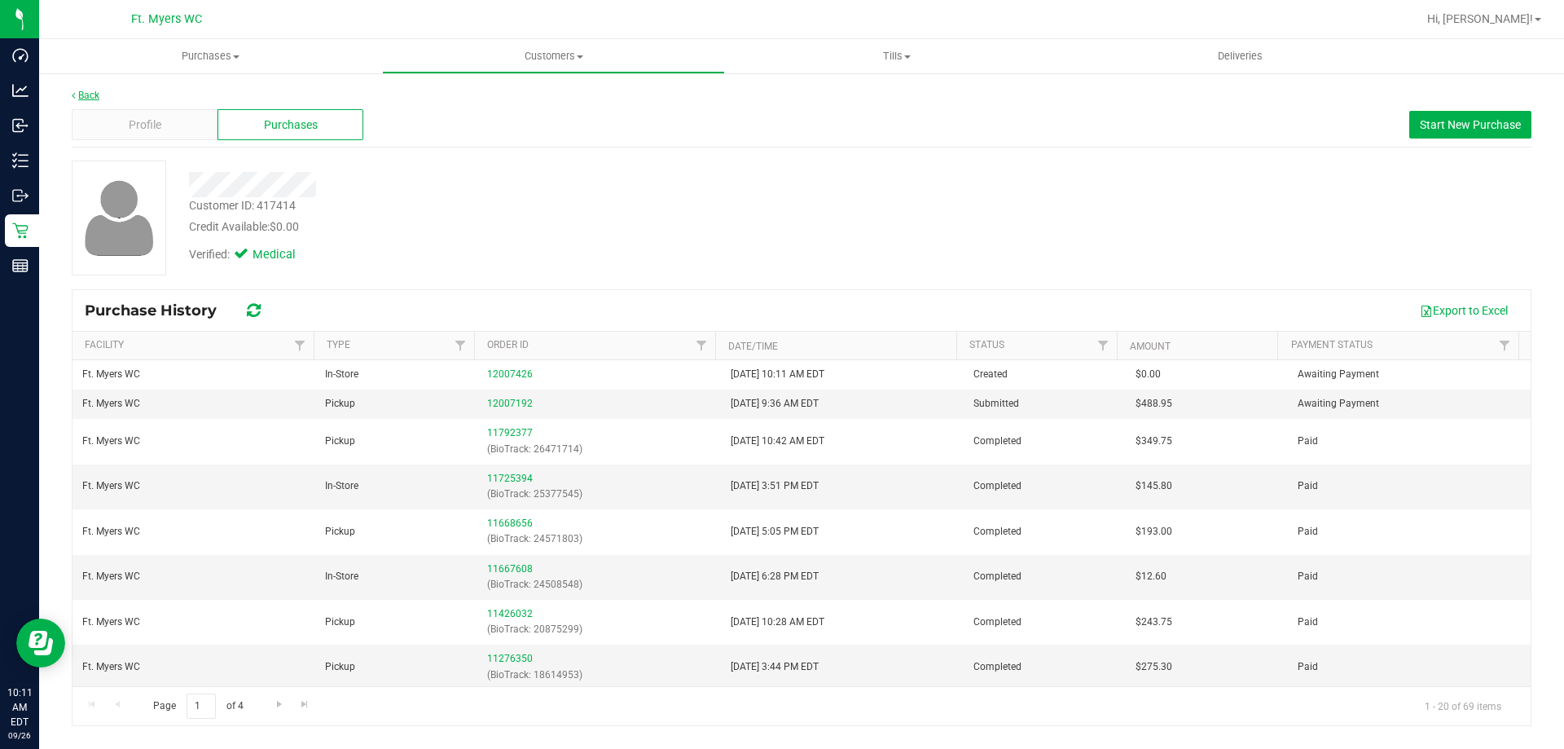
click at [88, 95] on link "Back" at bounding box center [86, 95] width 28 height 11
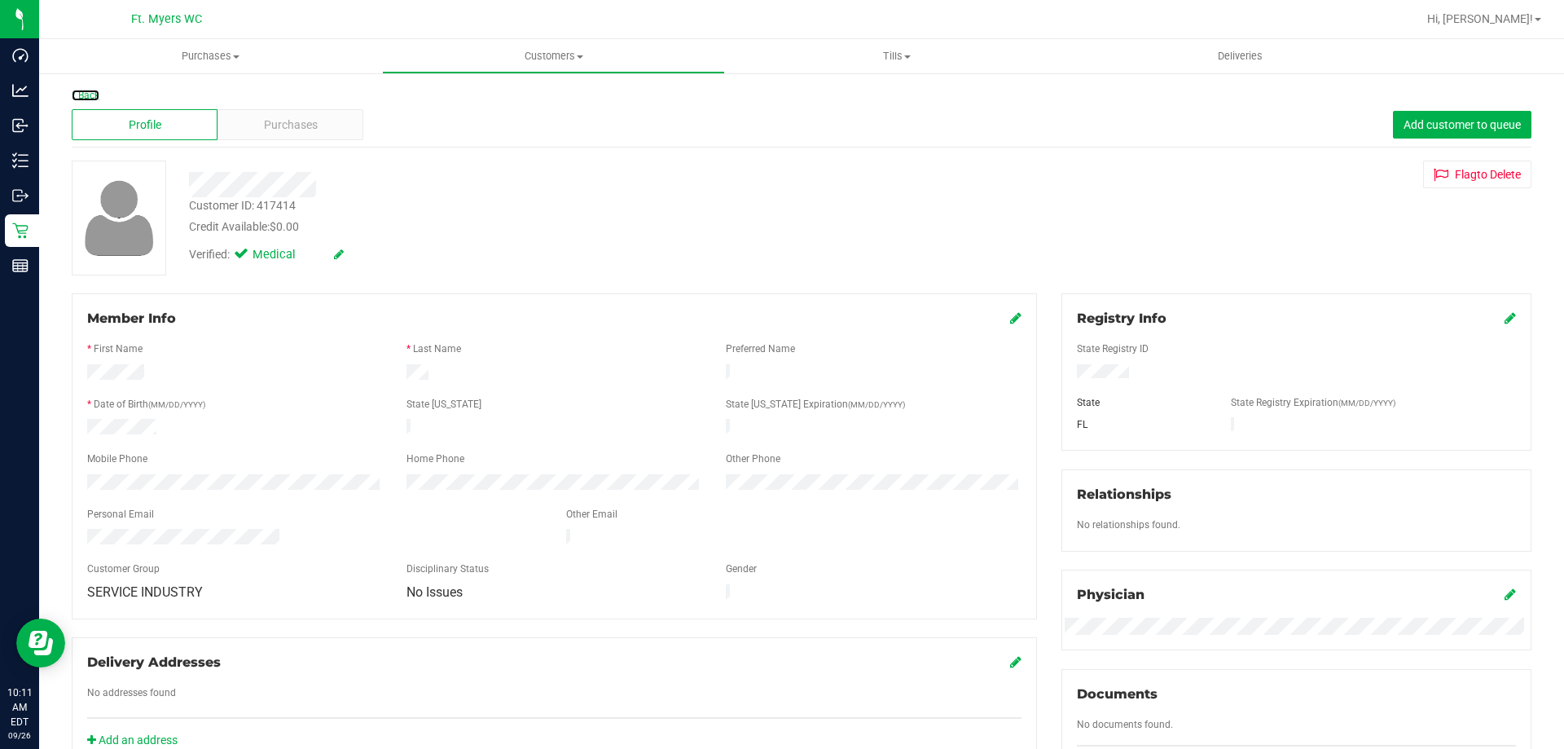
click at [88, 95] on link "Back" at bounding box center [86, 95] width 28 height 11
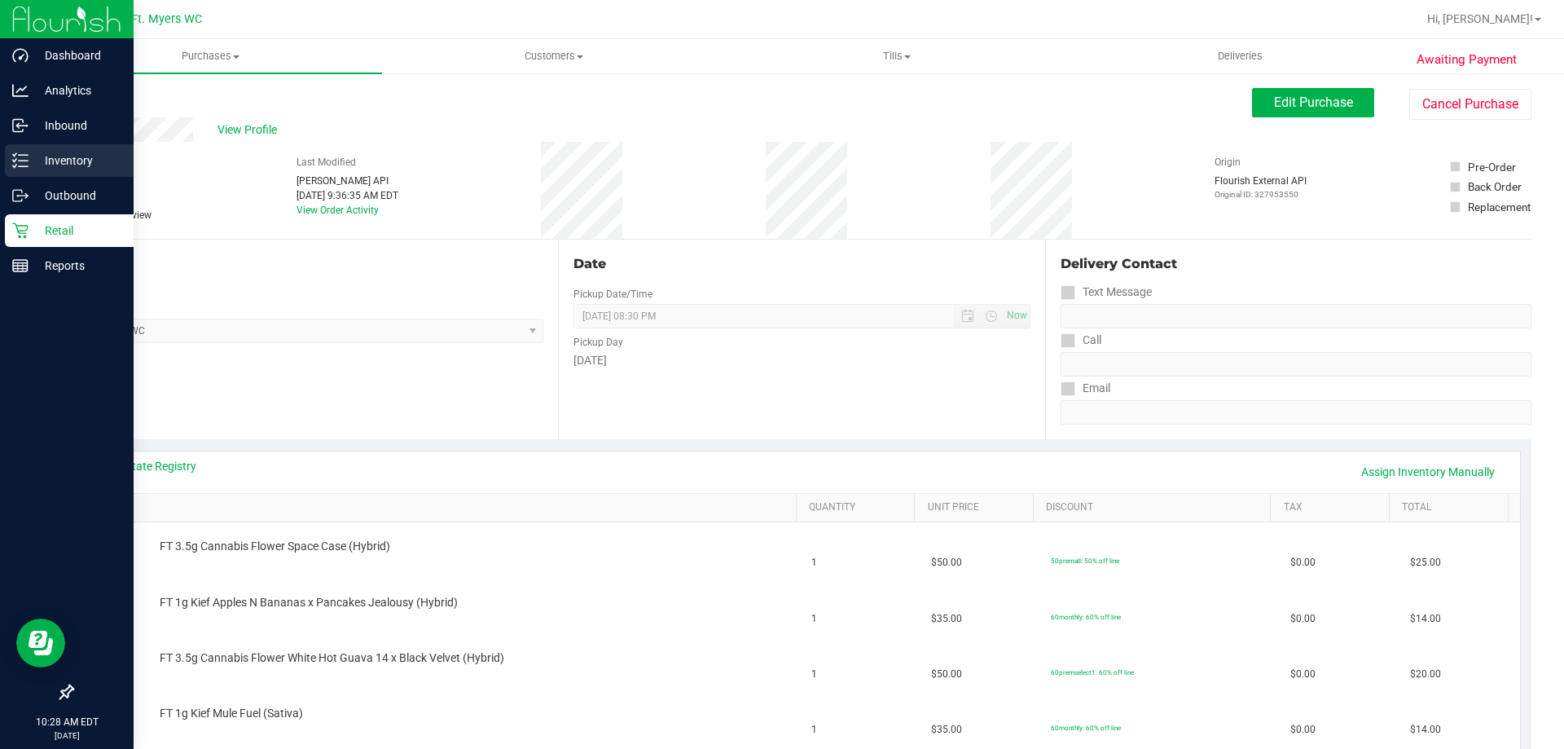
click at [47, 167] on p "Inventory" at bounding box center [78, 161] width 98 height 20
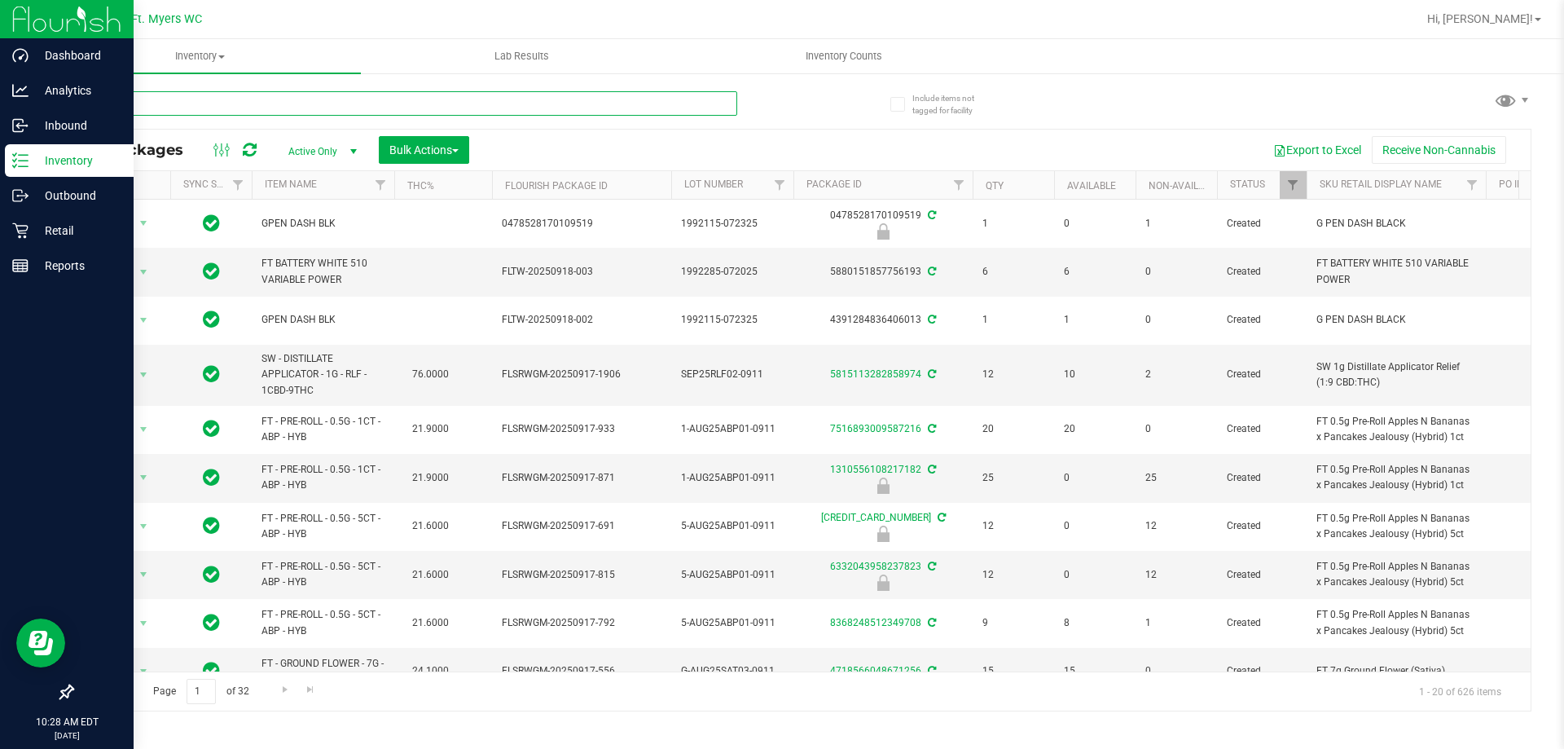
click at [167, 103] on input "text" at bounding box center [405, 103] width 666 height 24
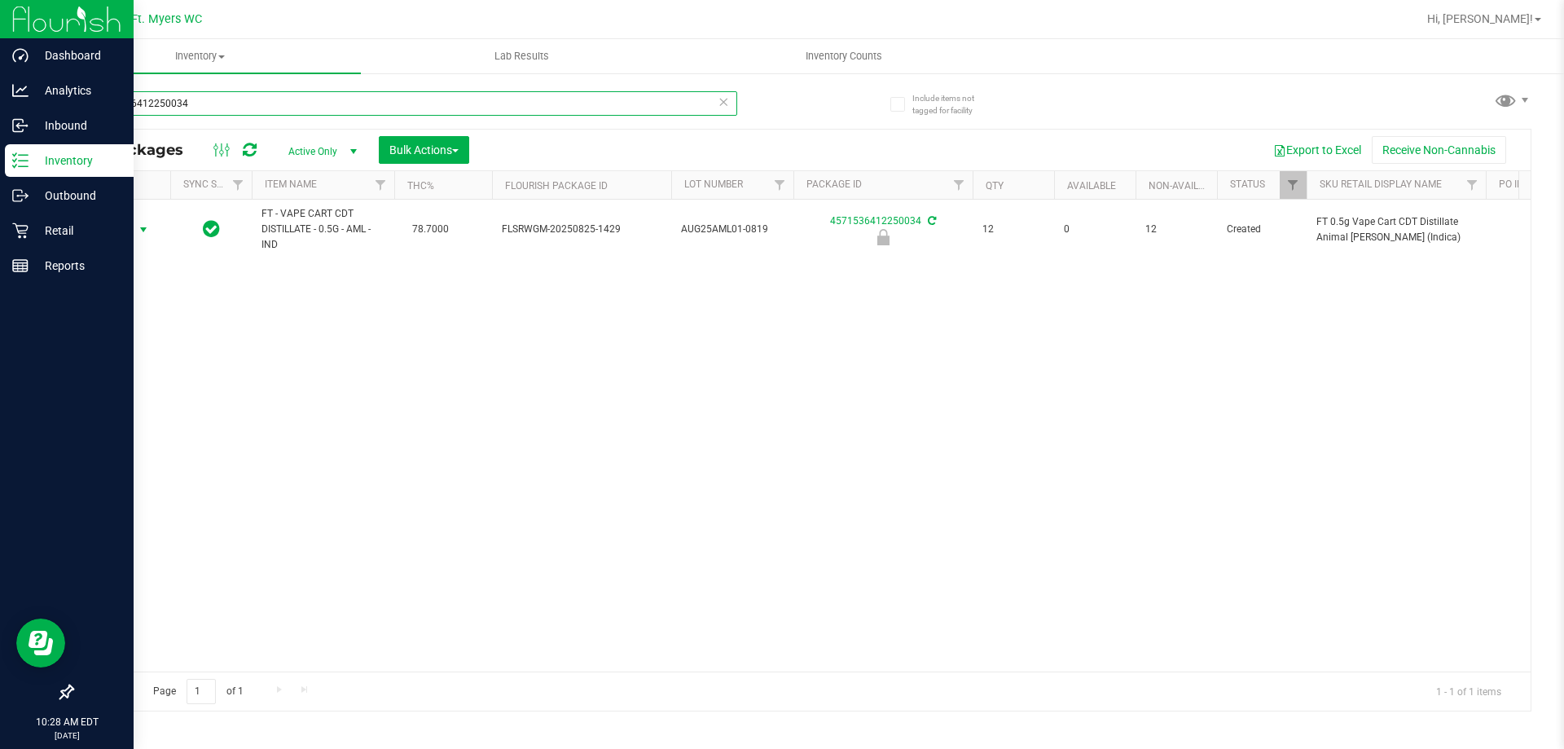
type input "4571536412250034"
click at [142, 224] on span "select" at bounding box center [143, 229] width 13 height 13
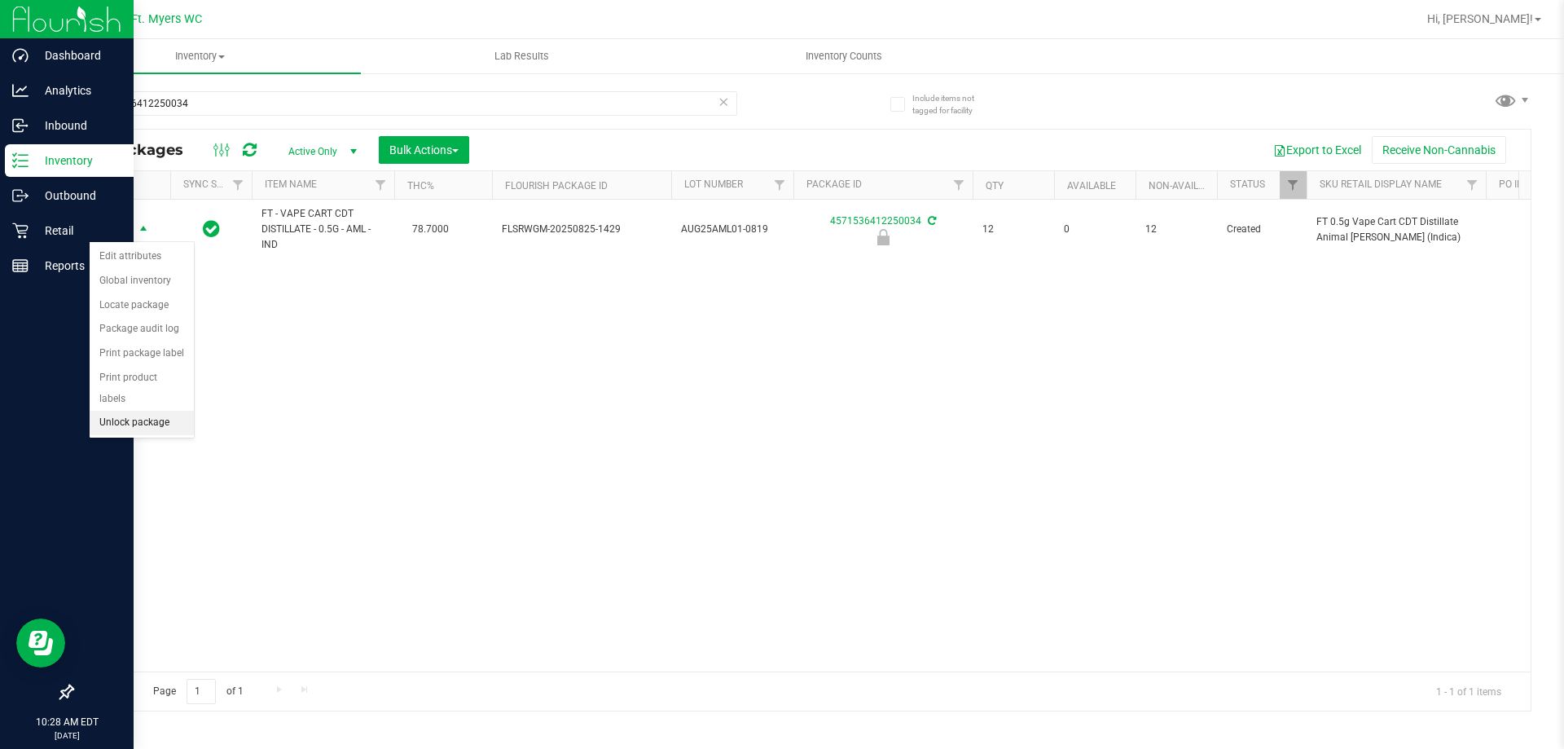
click at [166, 411] on li "Unlock package" at bounding box center [142, 423] width 104 height 24
